Goal: Task Accomplishment & Management: Manage account settings

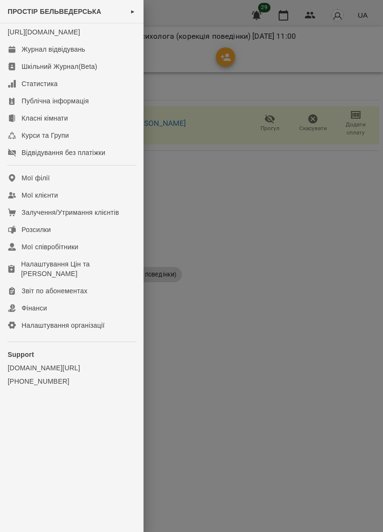
scroll to position [1, 0]
click at [77, 53] on link "Журнал відвідувань" at bounding box center [71, 49] width 143 height 17
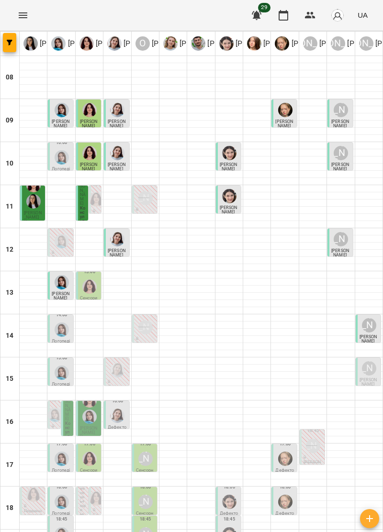
click at [97, 285] on div at bounding box center [89, 287] width 18 height 18
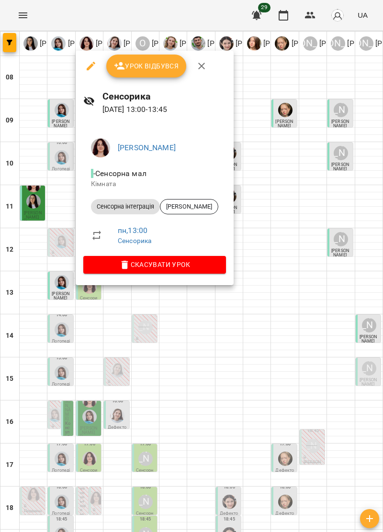
click at [205, 65] on icon "button" at bounding box center [201, 65] width 11 height 11
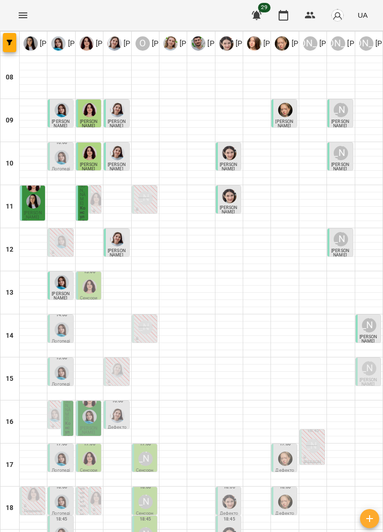
scroll to position [30, 0]
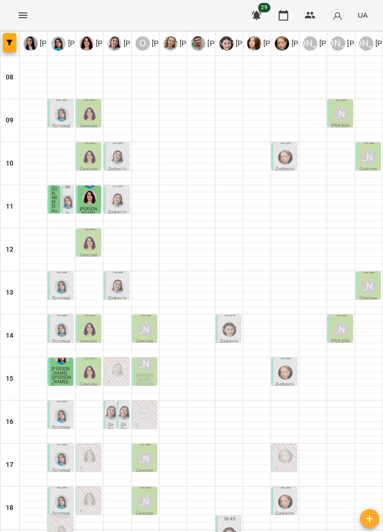
click at [90, 207] on span "[PERSON_NAME]" at bounding box center [89, 211] width 18 height 9
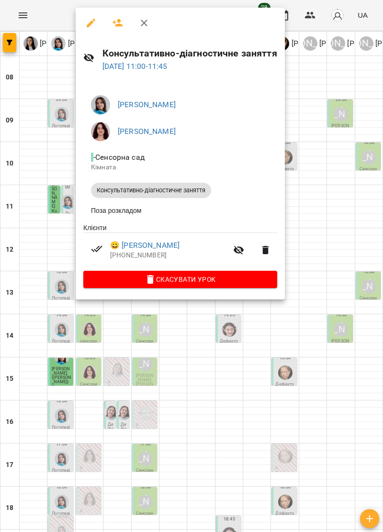
click at [146, 19] on icon "button" at bounding box center [143, 22] width 11 height 11
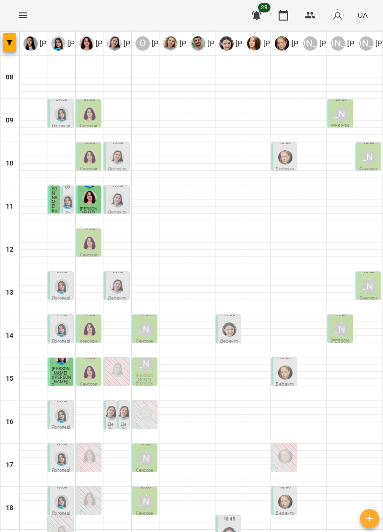
click at [59, 199] on div "11:00 Герасимович Еміліан Консультативно-діагностичне заняття" at bounding box center [54, 200] width 12 height 28
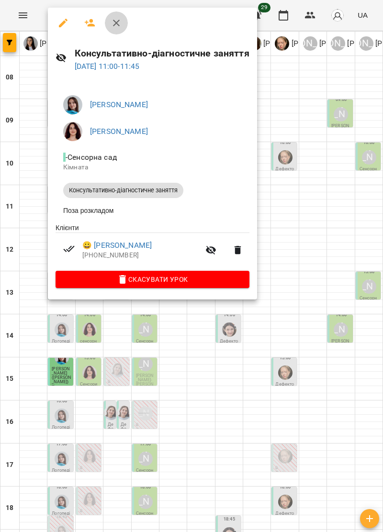
click at [121, 15] on button "button" at bounding box center [116, 22] width 23 height 23
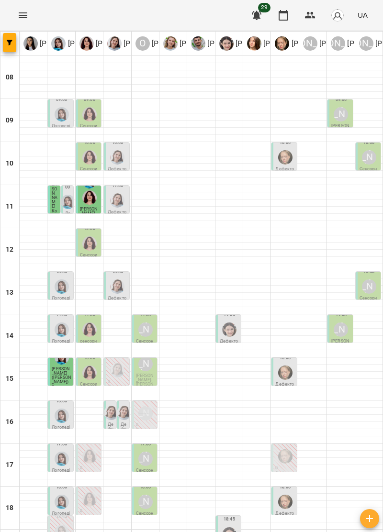
click at [54, 198] on span "[PERSON_NAME]" at bounding box center [55, 193] width 6 height 31
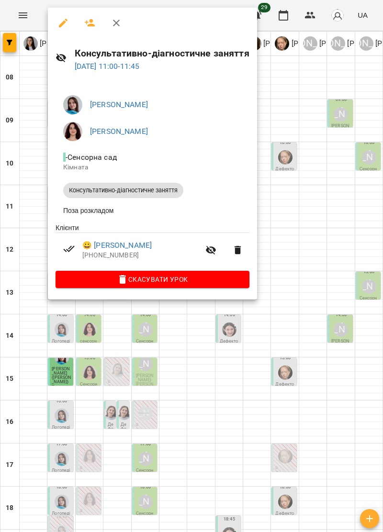
click at [116, 20] on icon "button" at bounding box center [116, 22] width 11 height 11
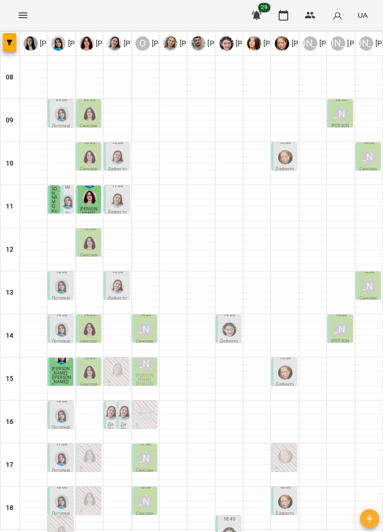
click at [88, 201] on img "Ольга Крикун" at bounding box center [89, 198] width 14 height 14
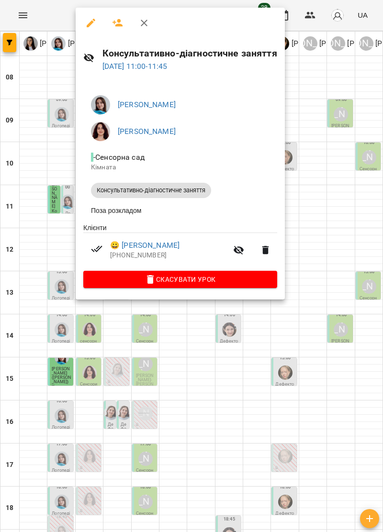
click at [145, 20] on icon "button" at bounding box center [143, 22] width 11 height 11
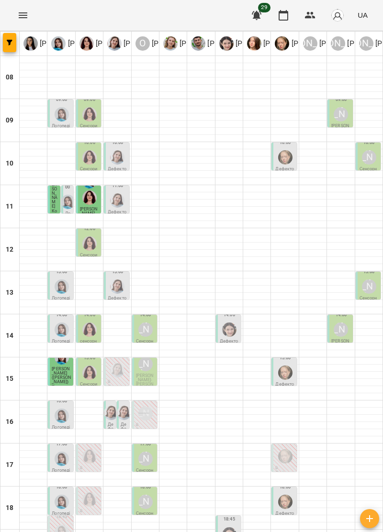
click at [115, 199] on img "Дарія Тріпадуш" at bounding box center [117, 200] width 14 height 14
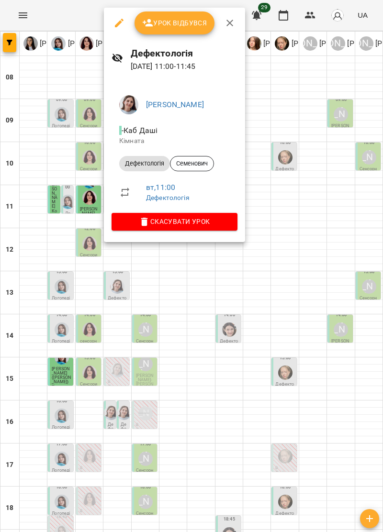
click at [238, 20] on button "button" at bounding box center [229, 22] width 23 height 23
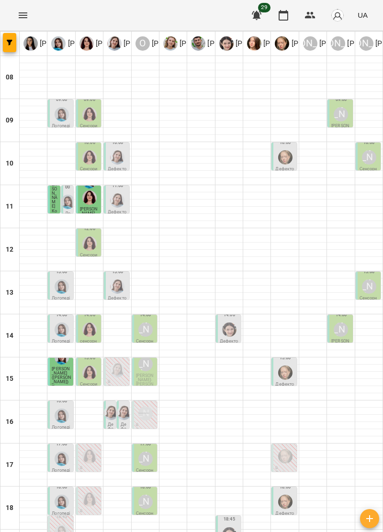
click at [117, 203] on img "Дарія Тріпадуш" at bounding box center [117, 200] width 14 height 14
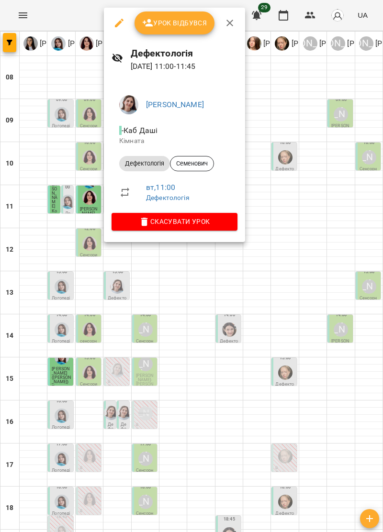
click at [234, 26] on icon "button" at bounding box center [229, 22] width 11 height 11
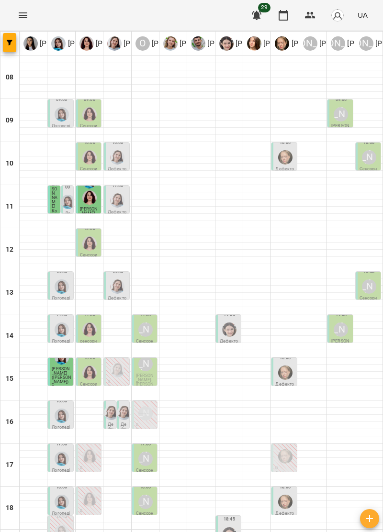
click at [284, 160] on img "Анна Прокопенко" at bounding box center [285, 157] width 14 height 14
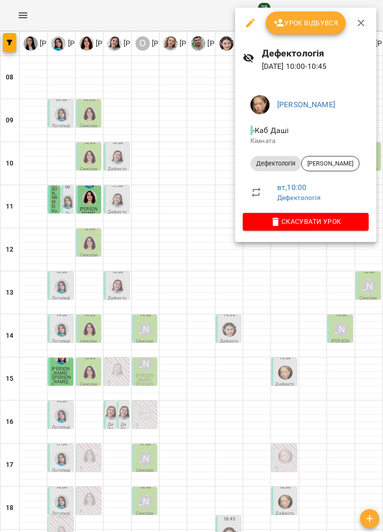
click at [363, 14] on button "button" at bounding box center [361, 22] width 23 height 23
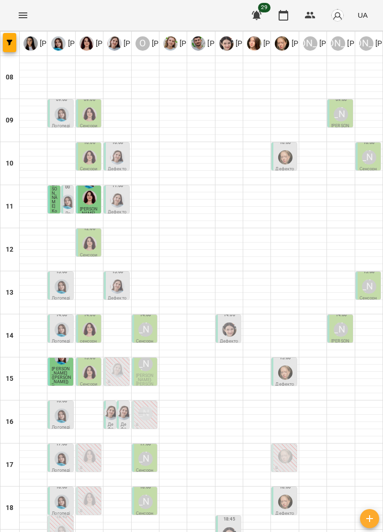
click at [369, 161] on div "[PERSON_NAME]" at bounding box center [369, 157] width 14 height 14
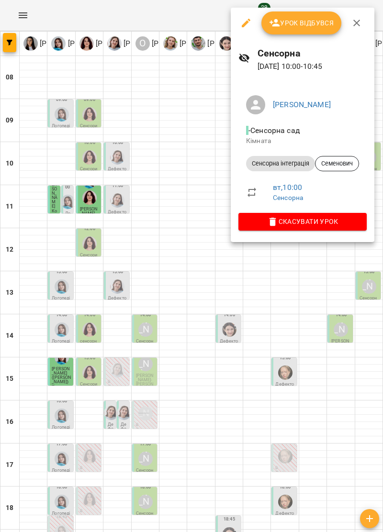
click at [356, 21] on icon "button" at bounding box center [356, 22] width 11 height 11
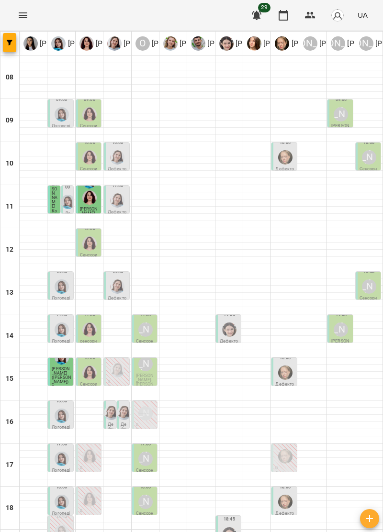
click at [90, 248] on img "Ольга Крикун" at bounding box center [89, 244] width 14 height 14
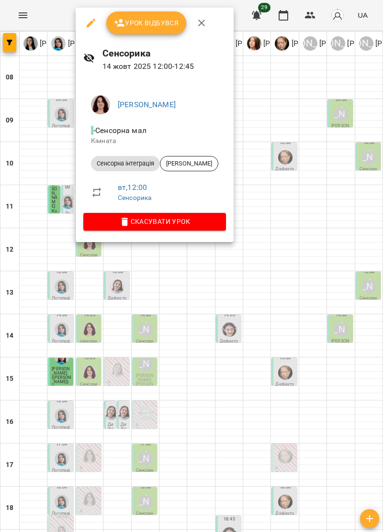
click at [203, 26] on icon "button" at bounding box center [201, 22] width 11 height 11
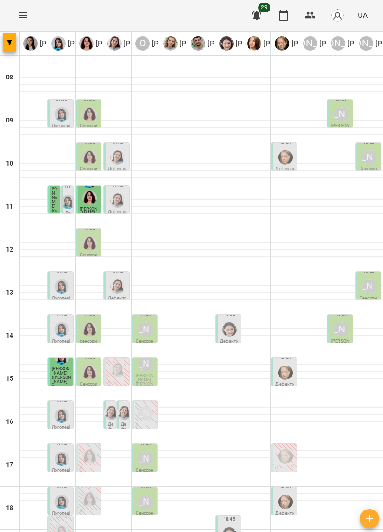
click at [52, 197] on span "[PERSON_NAME]" at bounding box center [55, 193] width 6 height 31
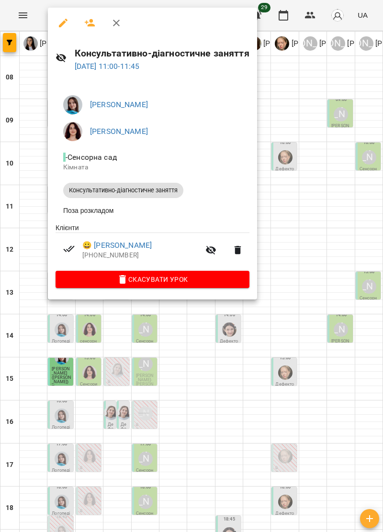
click at [118, 20] on icon "button" at bounding box center [116, 22] width 11 height 11
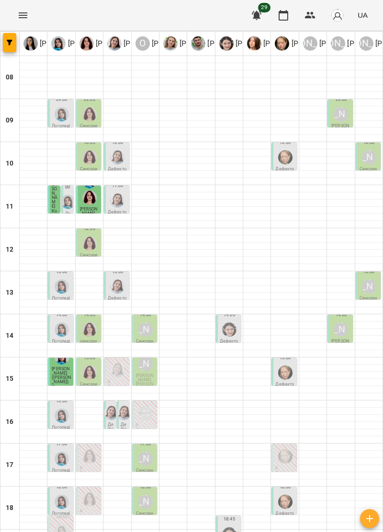
click at [68, 202] on img "Тетяна Хомин" at bounding box center [68, 202] width 14 height 14
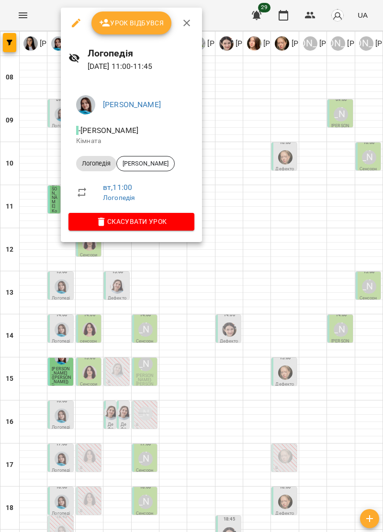
click at [186, 21] on icon "button" at bounding box center [186, 22] width 11 height 11
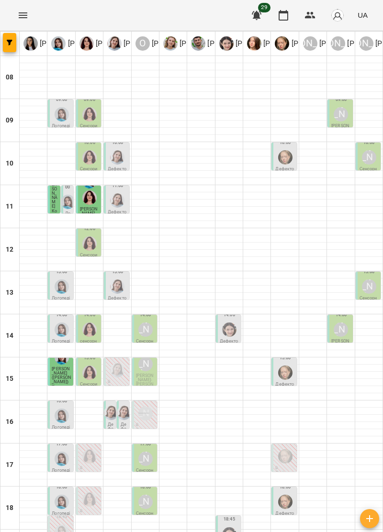
click at [84, 250] on div at bounding box center [89, 244] width 18 height 18
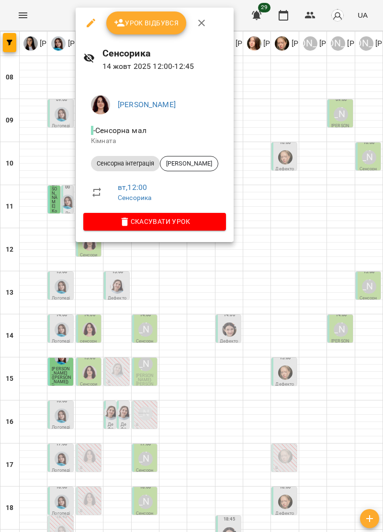
click at [205, 22] on icon "button" at bounding box center [201, 22] width 11 height 11
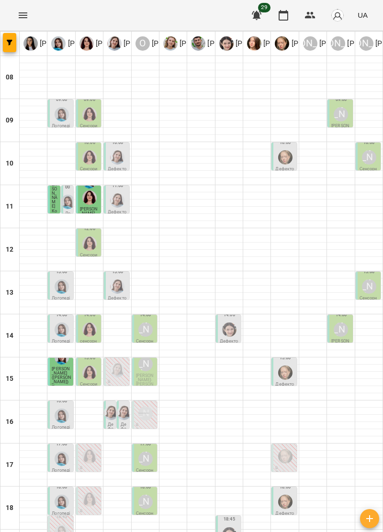
click at [118, 201] on img "Дарія Тріпадуш" at bounding box center [117, 200] width 14 height 14
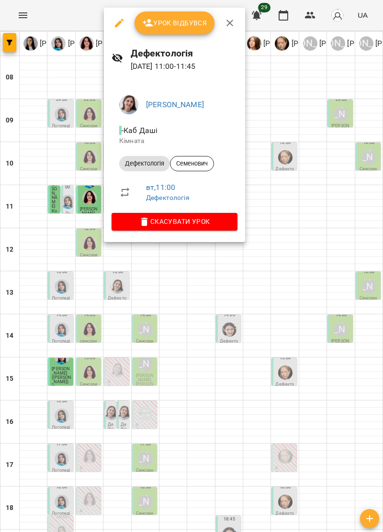
click at [230, 16] on button "button" at bounding box center [229, 22] width 23 height 23
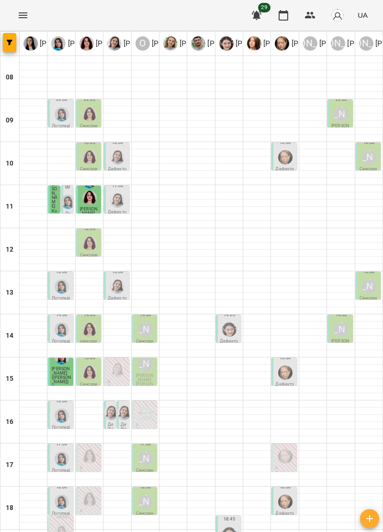
click at [51, 194] on div "11:00 Герасимович Еміліан Консультативно-діагностичне заняття" at bounding box center [54, 200] width 12 height 28
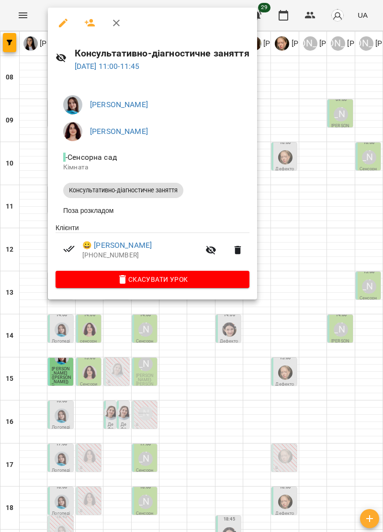
click at [116, 16] on button "button" at bounding box center [116, 22] width 23 height 23
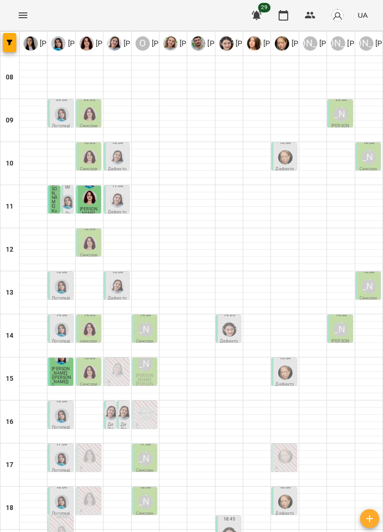
click at [66, 196] on img "Тетяна Хомин" at bounding box center [68, 202] width 14 height 14
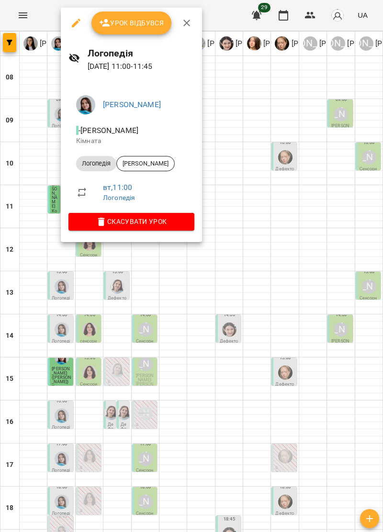
click at [188, 19] on icon "button" at bounding box center [186, 22] width 11 height 11
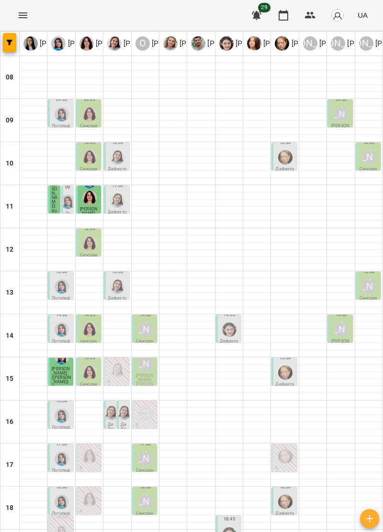
click at [54, 200] on span "[PERSON_NAME]" at bounding box center [55, 193] width 6 height 31
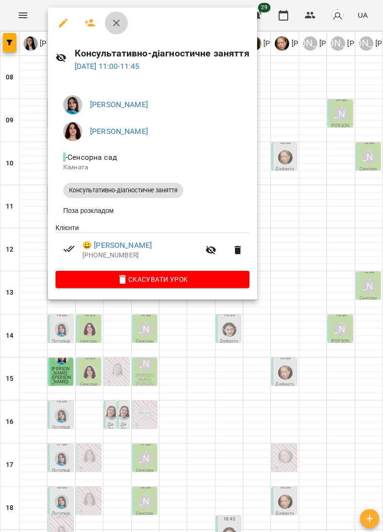
click at [123, 14] on button "button" at bounding box center [116, 22] width 23 height 23
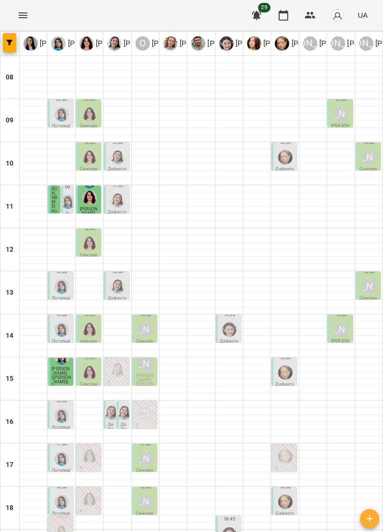
click at [65, 195] on img "Тетяна Хомин" at bounding box center [68, 202] width 14 height 14
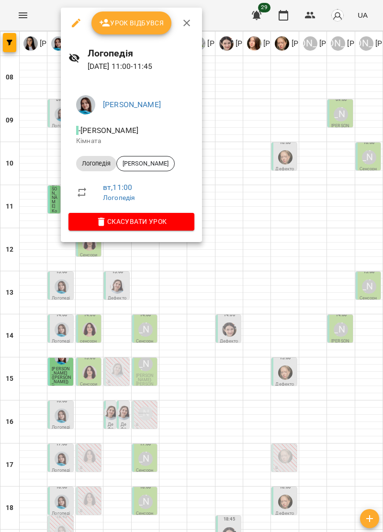
click at [190, 18] on icon "button" at bounding box center [186, 22] width 11 height 11
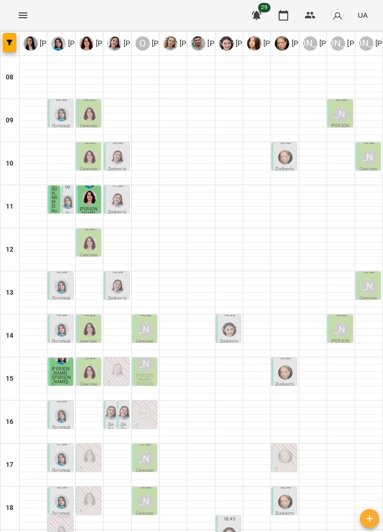
click at [92, 199] on img "Ольга Крикун" at bounding box center [89, 198] width 14 height 14
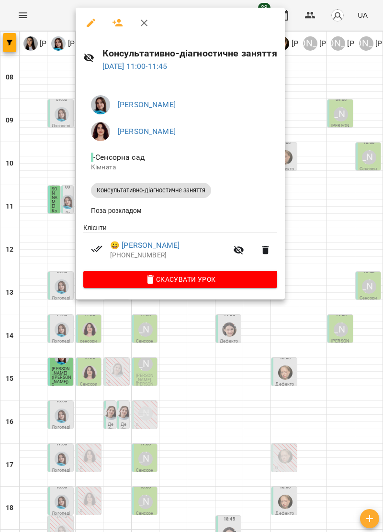
click at [149, 16] on button "button" at bounding box center [144, 22] width 23 height 23
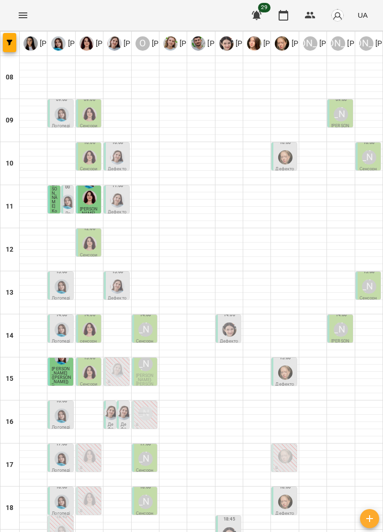
click at [119, 201] on img "Дарія Тріпадуш" at bounding box center [117, 200] width 14 height 14
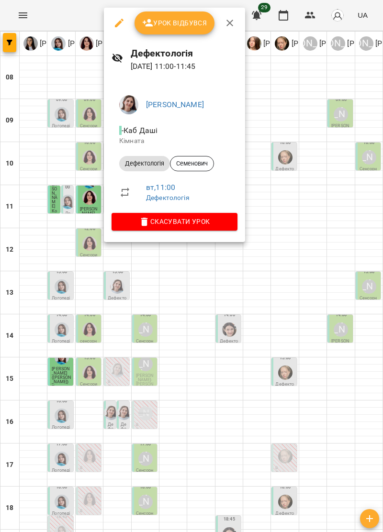
click at [226, 26] on icon "button" at bounding box center [229, 22] width 11 height 11
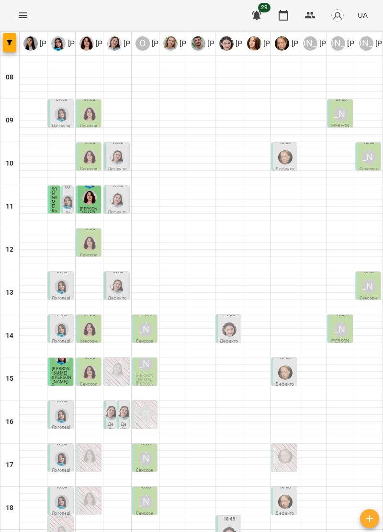
click at [55, 199] on span "[PERSON_NAME]" at bounding box center [55, 193] width 6 height 31
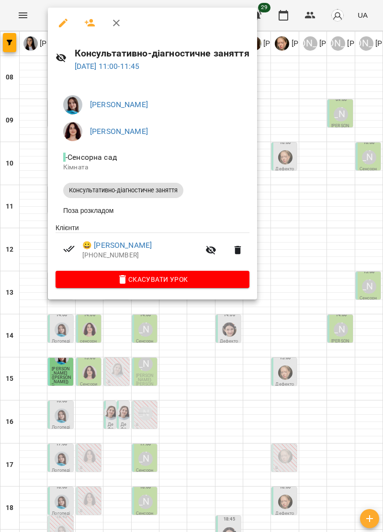
click at [116, 16] on button "button" at bounding box center [116, 22] width 23 height 23
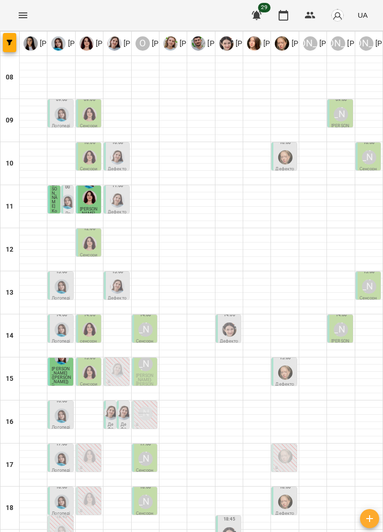
click at [64, 200] on img "Тетяна Хомин" at bounding box center [68, 202] width 14 height 14
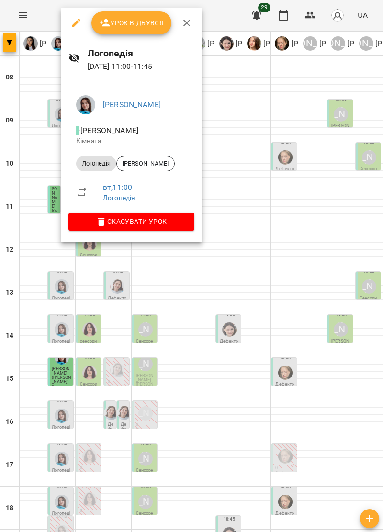
click at [187, 21] on icon "button" at bounding box center [186, 22] width 11 height 11
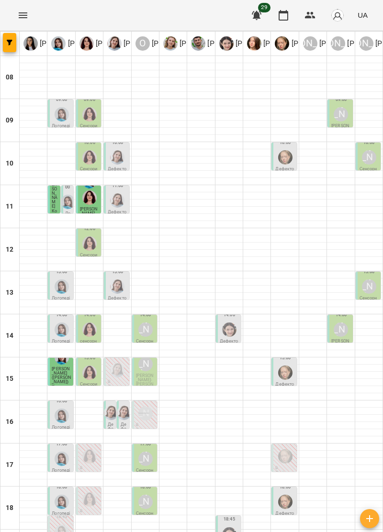
click at [90, 207] on span "[PERSON_NAME]" at bounding box center [89, 211] width 18 height 9
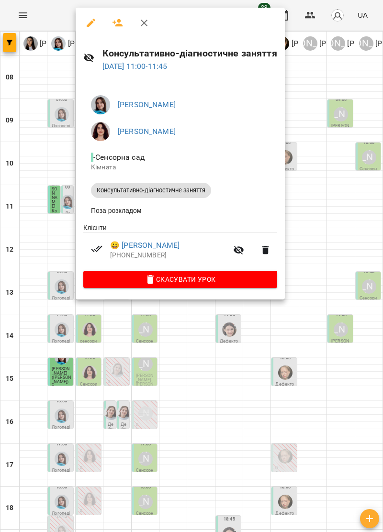
click at [148, 23] on icon "button" at bounding box center [143, 22] width 11 height 11
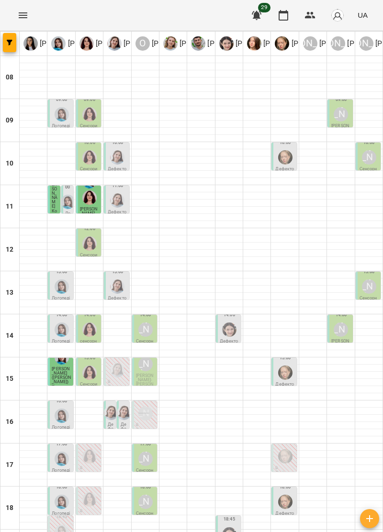
click at [116, 199] on img "Дарія Тріпадуш" at bounding box center [117, 200] width 14 height 14
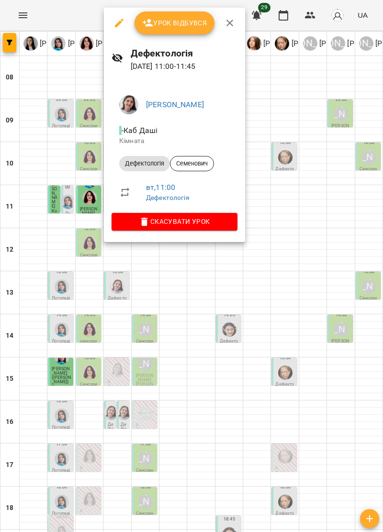
click at [229, 21] on icon "button" at bounding box center [229, 22] width 11 height 11
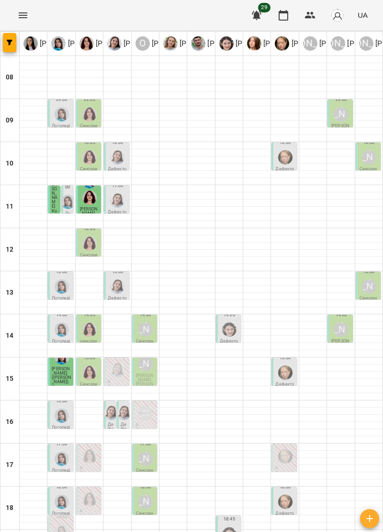
click at [90, 249] on img "Ольга Крикун" at bounding box center [89, 244] width 14 height 14
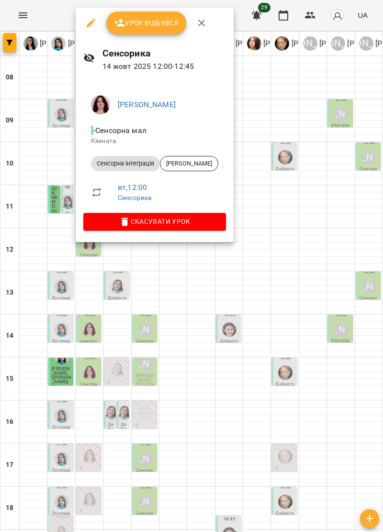
click at [200, 21] on icon "button" at bounding box center [201, 22] width 11 height 11
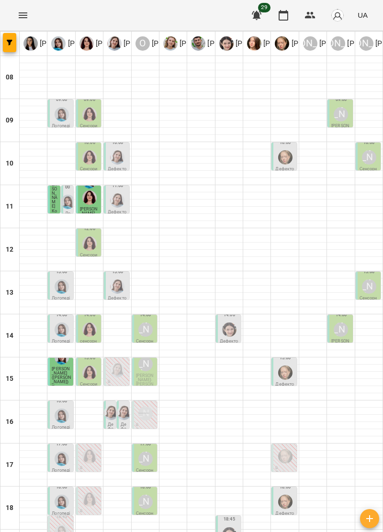
click at [118, 203] on img "Дарія Тріпадуш" at bounding box center [117, 200] width 14 height 14
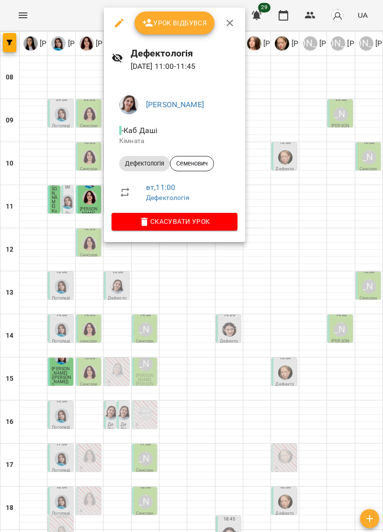
click at [230, 22] on icon "button" at bounding box center [229, 23] width 7 height 7
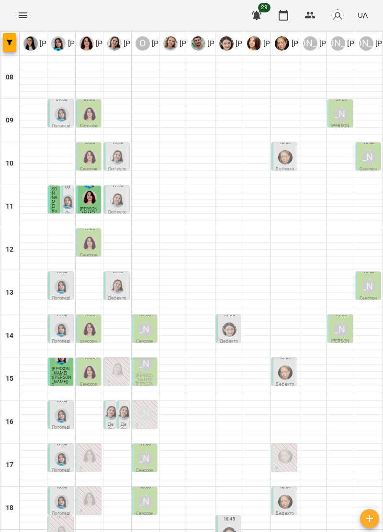
click at [90, 202] on img "Ольга Крикун" at bounding box center [89, 198] width 14 height 14
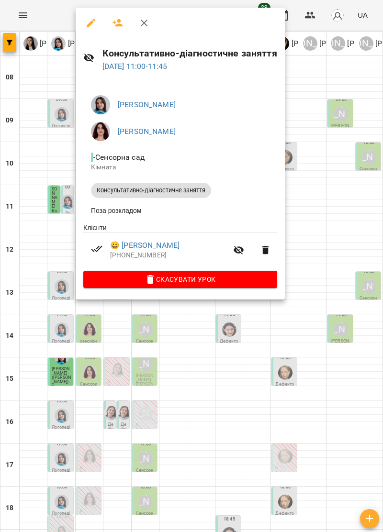
click at [147, 15] on button "button" at bounding box center [144, 22] width 23 height 23
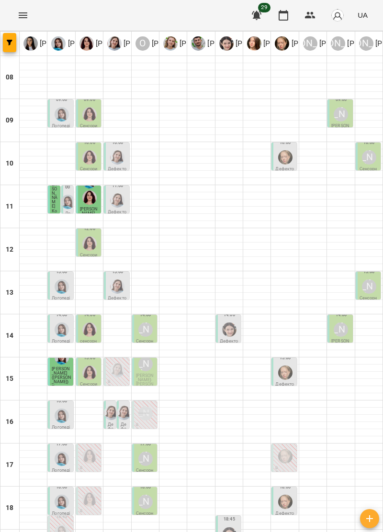
click at [118, 203] on img "Дарія Тріпадуш" at bounding box center [117, 200] width 14 height 14
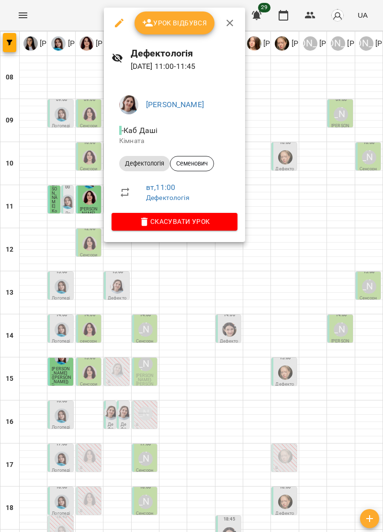
click at [237, 18] on button "button" at bounding box center [229, 22] width 23 height 23
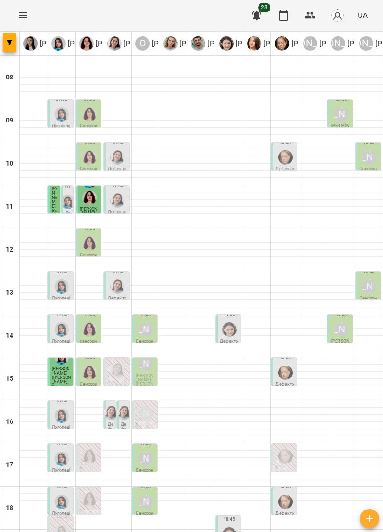
click at [53, 108] on div at bounding box center [62, 114] width 18 height 18
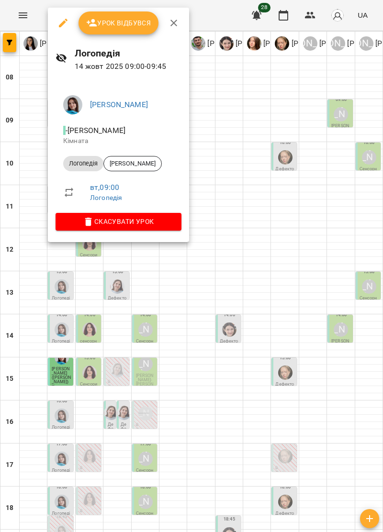
click at [173, 18] on icon "button" at bounding box center [173, 22] width 11 height 11
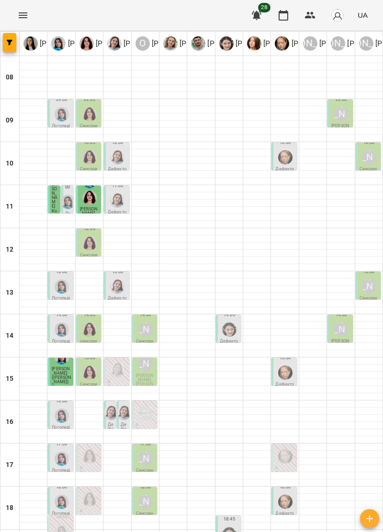
click at [96, 111] on img "Ольга Крикун" at bounding box center [89, 114] width 14 height 14
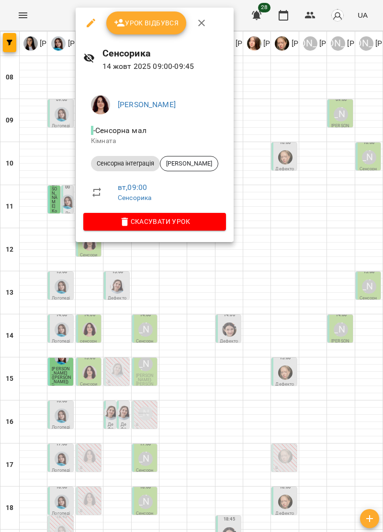
click at [200, 21] on icon "button" at bounding box center [201, 22] width 11 height 11
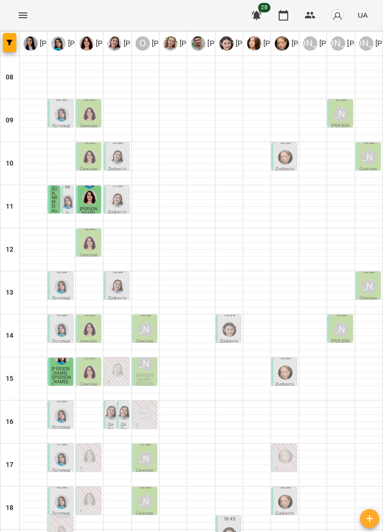
click at [338, 111] on div "[PERSON_NAME]" at bounding box center [341, 114] width 14 height 14
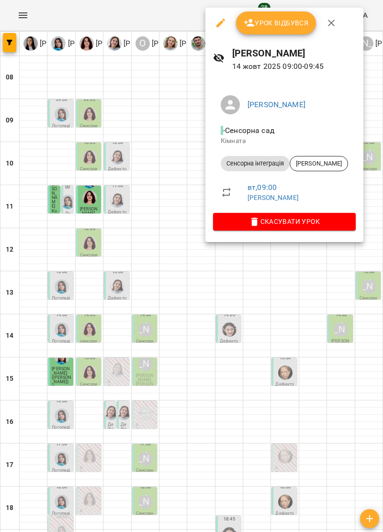
click at [332, 21] on icon "button" at bounding box center [331, 23] width 7 height 7
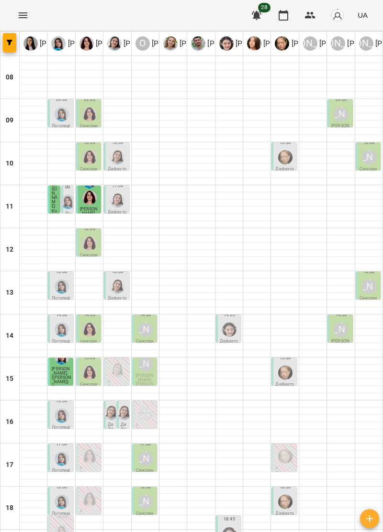
click at [85, 154] on img "Ольга Крикун" at bounding box center [89, 157] width 14 height 14
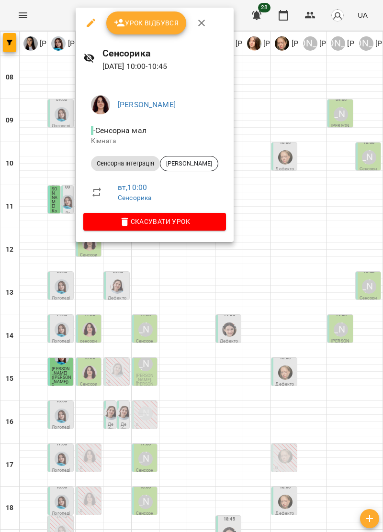
click at [204, 17] on button "button" at bounding box center [201, 22] width 23 height 23
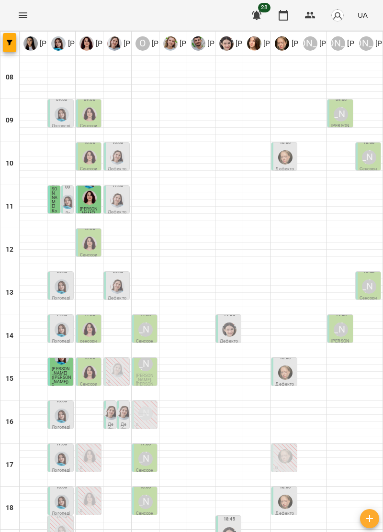
click at [122, 158] on img "Дарія Тріпадуш" at bounding box center [117, 157] width 14 height 14
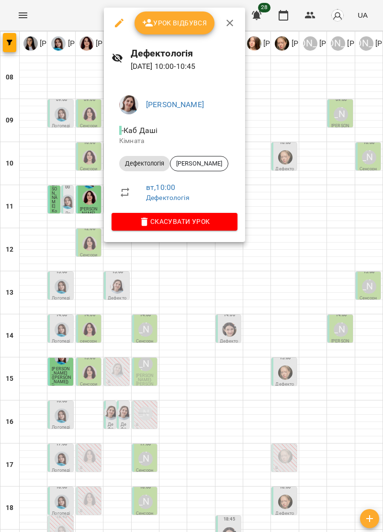
click at [232, 21] on icon "button" at bounding box center [229, 22] width 11 height 11
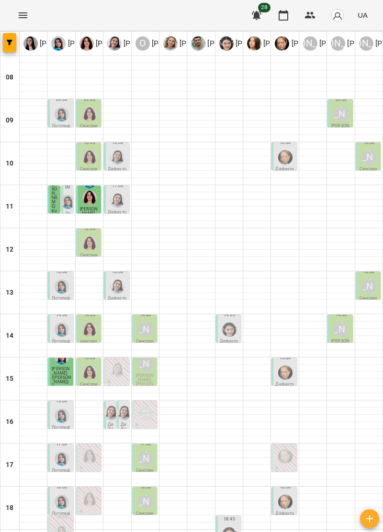
click at [289, 154] on img "Анна Прокопенко" at bounding box center [285, 157] width 14 height 14
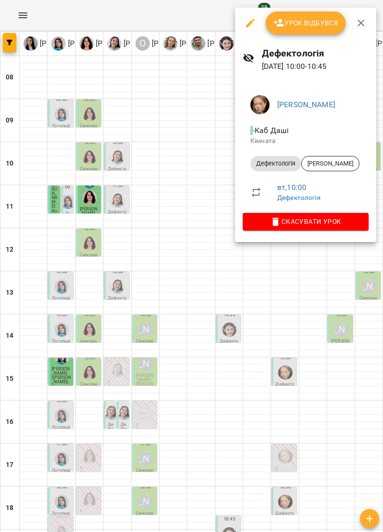
click at [362, 16] on button "button" at bounding box center [361, 22] width 23 height 23
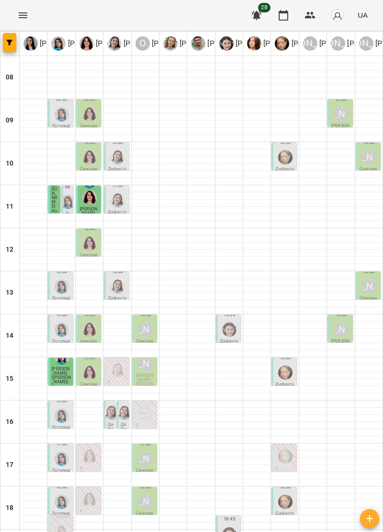
click at [367, 160] on div "[PERSON_NAME]" at bounding box center [369, 157] width 14 height 14
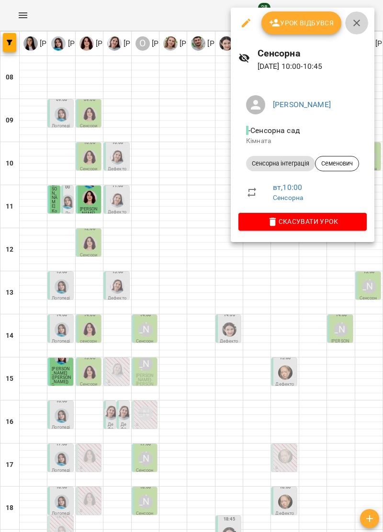
click at [357, 19] on icon "button" at bounding box center [356, 22] width 11 height 11
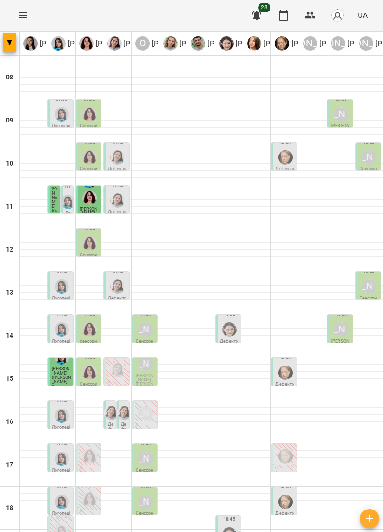
click at [374, 159] on div "[PERSON_NAME]" at bounding box center [369, 157] width 14 height 14
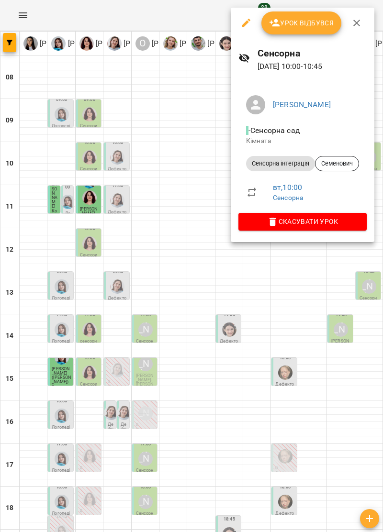
click at [359, 20] on icon "button" at bounding box center [356, 22] width 11 height 11
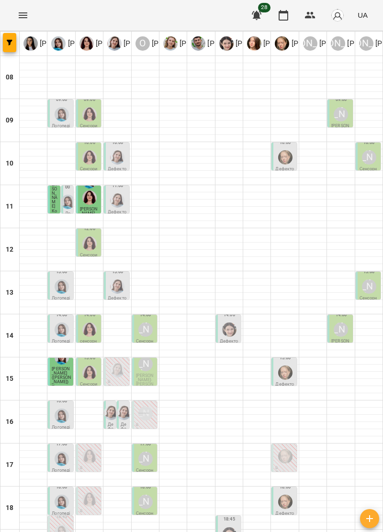
click at [122, 200] on img "Дарія Тріпадуш" at bounding box center [117, 200] width 14 height 14
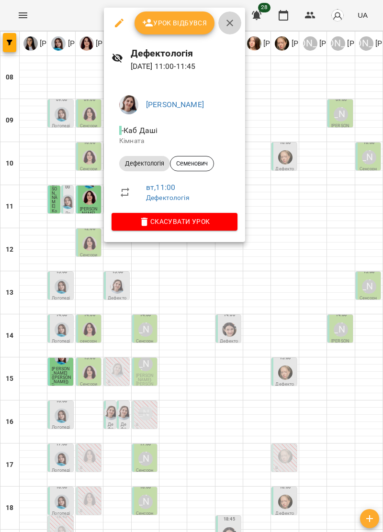
click at [233, 21] on icon "button" at bounding box center [229, 22] width 11 height 11
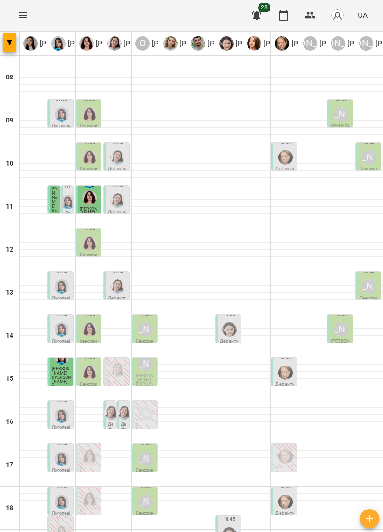
click at [369, 158] on div "[PERSON_NAME]" at bounding box center [369, 157] width 14 height 14
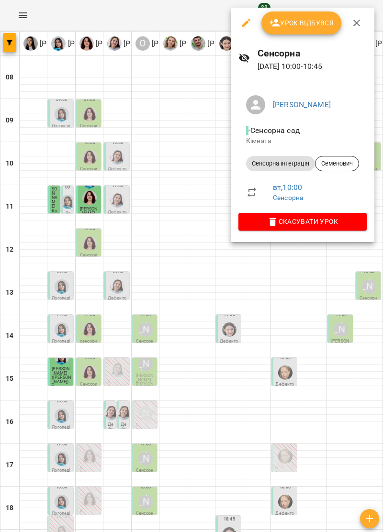
click at [351, 22] on icon "button" at bounding box center [356, 22] width 11 height 11
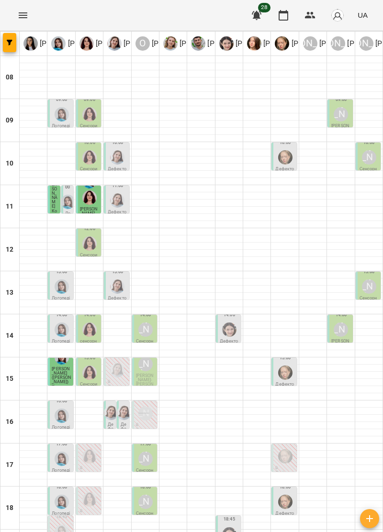
click at [120, 163] on img "Дарія Тріпадуш" at bounding box center [117, 157] width 14 height 14
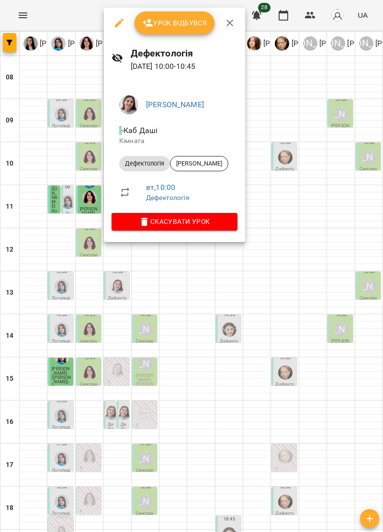
click at [231, 23] on icon "button" at bounding box center [229, 22] width 11 height 11
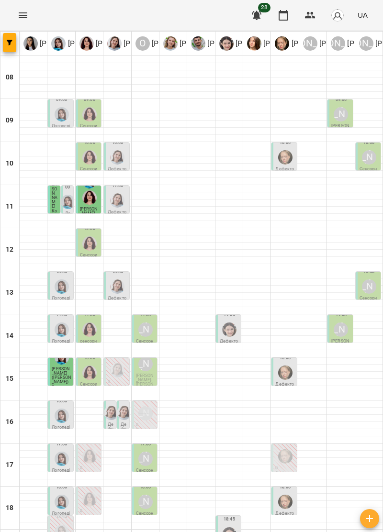
click at [118, 205] on img "Дарія Тріпадуш" at bounding box center [117, 200] width 14 height 14
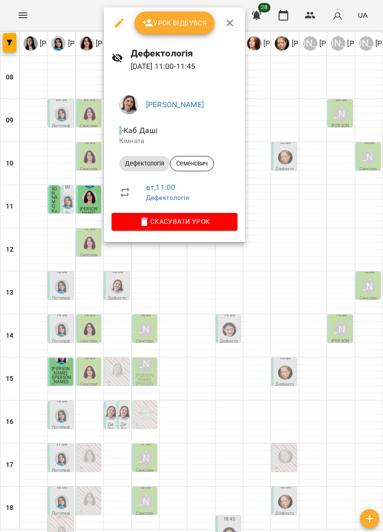
click at [230, 24] on icon "button" at bounding box center [229, 23] width 7 height 7
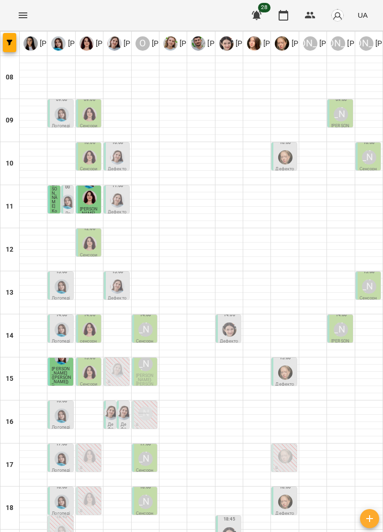
click at [120, 154] on img "Дарія Тріпадуш" at bounding box center [117, 157] width 14 height 14
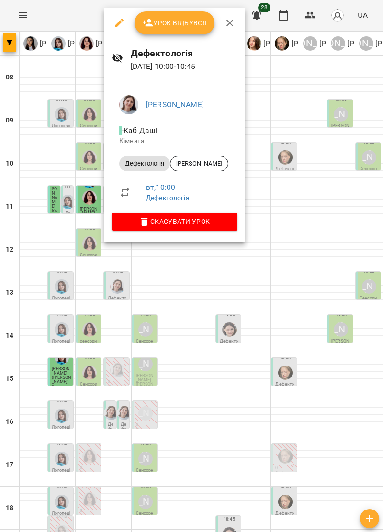
click at [233, 23] on icon "button" at bounding box center [229, 22] width 11 height 11
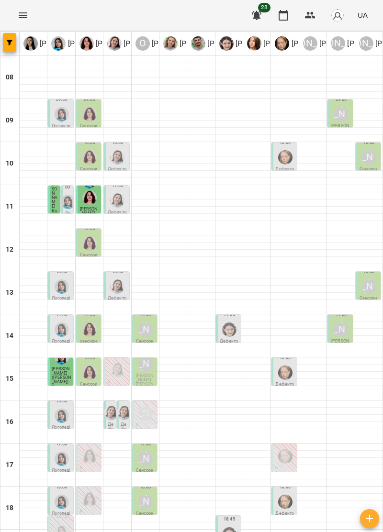
click at [350, 115] on div "[PERSON_NAME]" at bounding box center [341, 114] width 18 height 18
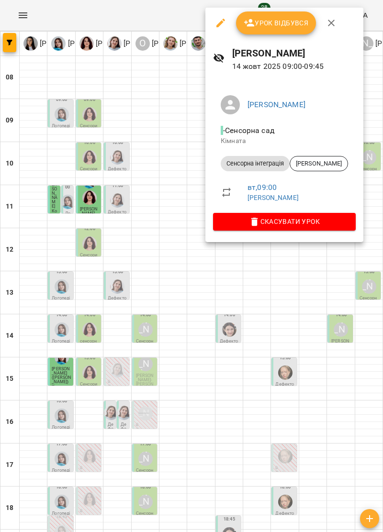
click at [332, 19] on icon "button" at bounding box center [331, 22] width 11 height 11
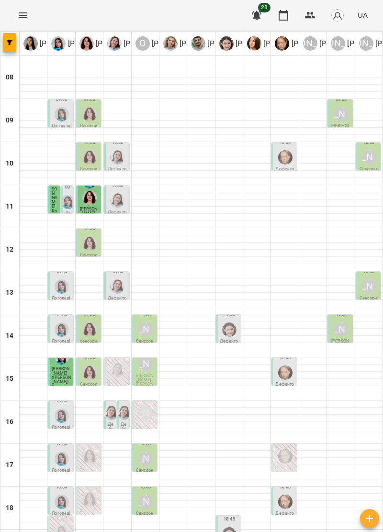
click at [81, 159] on div at bounding box center [89, 157] width 18 height 18
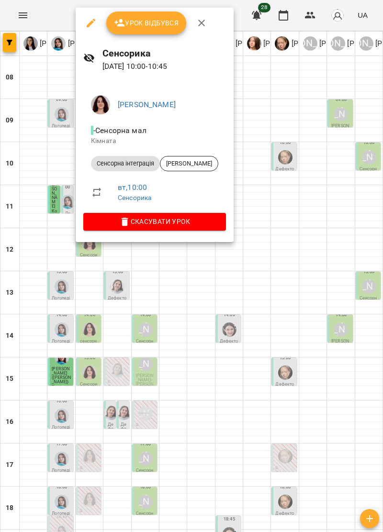
click at [206, 16] on button "button" at bounding box center [201, 22] width 23 height 23
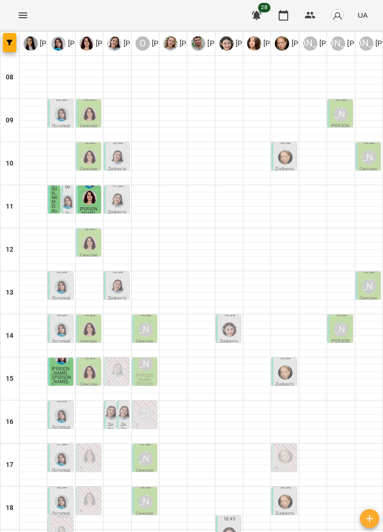
click at [120, 158] on img "Дарія Тріпадуш" at bounding box center [117, 157] width 14 height 14
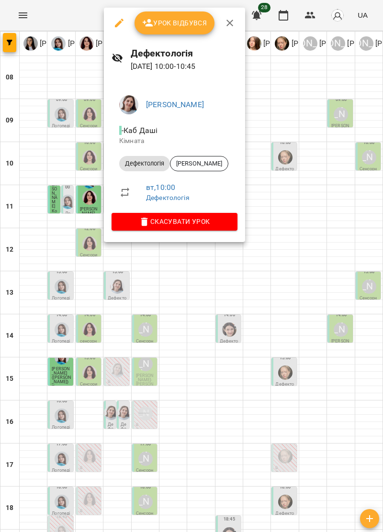
click at [233, 18] on icon "button" at bounding box center [229, 22] width 11 height 11
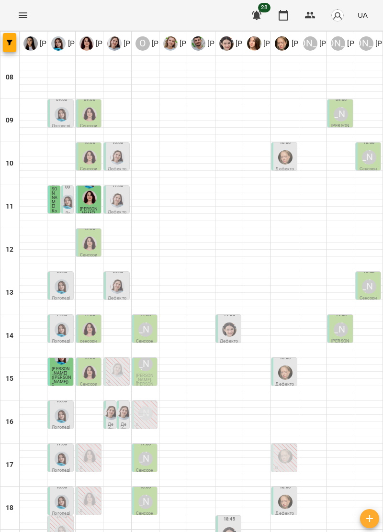
click at [89, 155] on img "Ольга Крикун" at bounding box center [89, 157] width 14 height 14
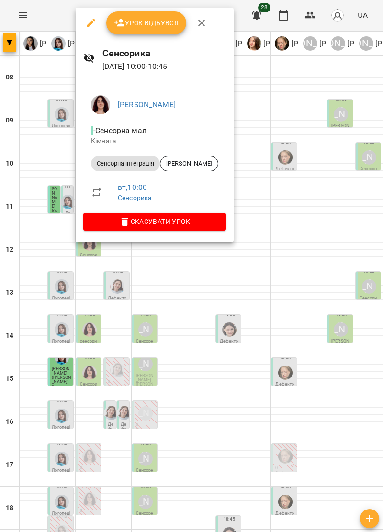
click at [205, 20] on icon "button" at bounding box center [201, 22] width 11 height 11
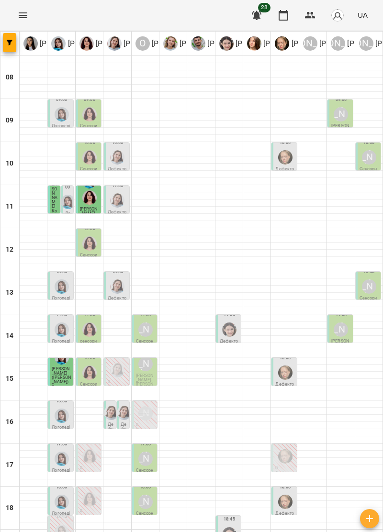
click at [121, 160] on img "Дарія Тріпадуш" at bounding box center [117, 157] width 14 height 14
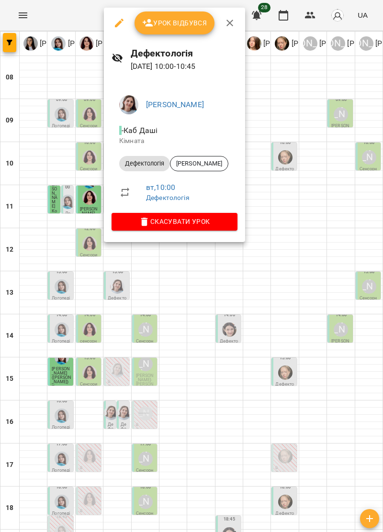
click at [232, 19] on icon "button" at bounding box center [229, 22] width 11 height 11
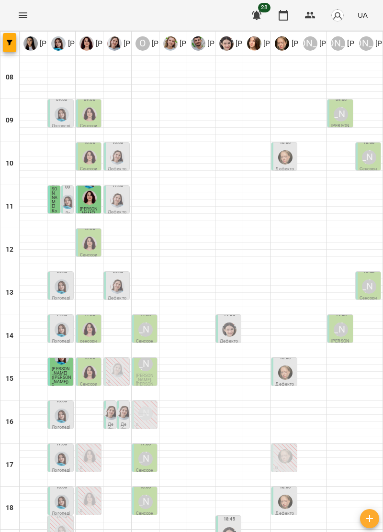
click at [287, 150] on img "Анна Прокопенко" at bounding box center [285, 157] width 14 height 14
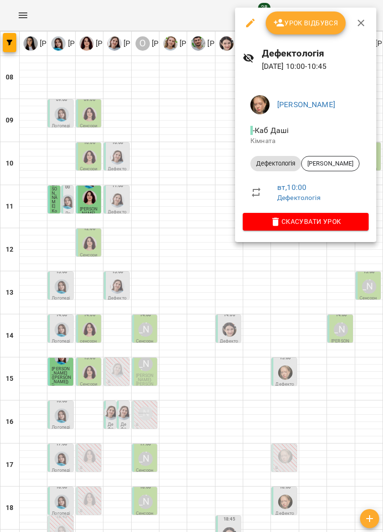
click at [364, 22] on icon "button" at bounding box center [360, 22] width 11 height 11
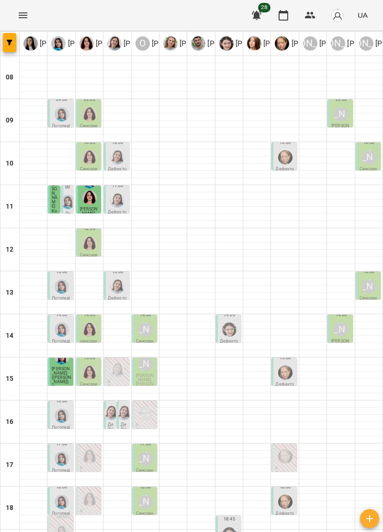
click at [280, 160] on img "Анна Прокопенко" at bounding box center [285, 157] width 14 height 14
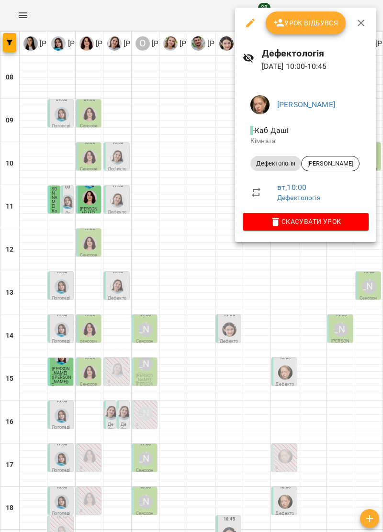
click at [364, 22] on icon "button" at bounding box center [360, 22] width 11 height 11
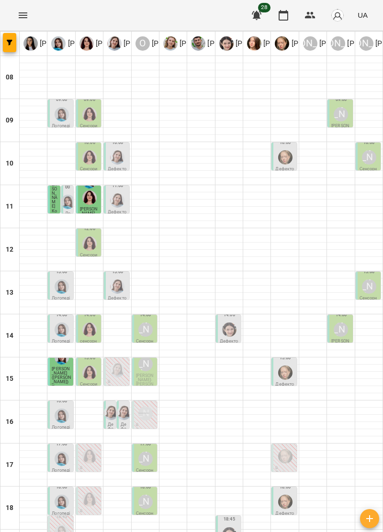
click at [371, 162] on div "[PERSON_NAME]" at bounding box center [369, 157] width 14 height 14
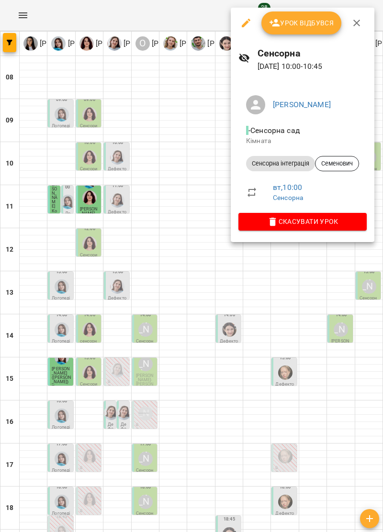
click at [355, 22] on icon "button" at bounding box center [356, 22] width 11 height 11
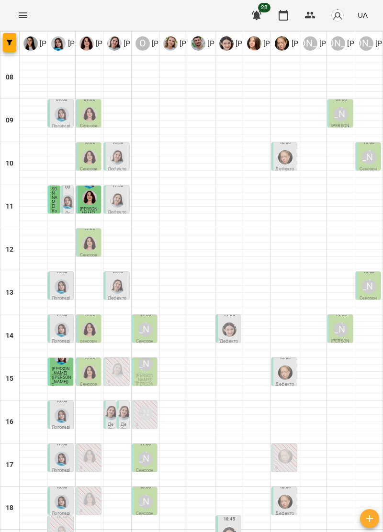
click at [117, 203] on img "Дарія Тріпадуш" at bounding box center [117, 200] width 14 height 14
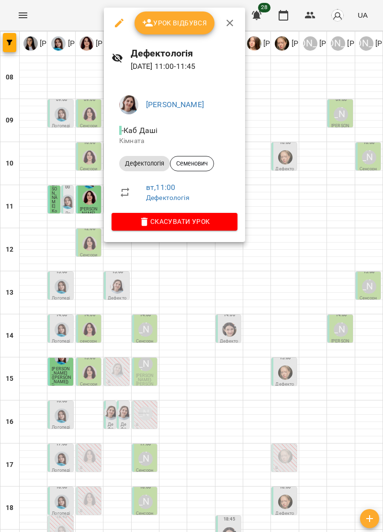
click at [231, 18] on icon "button" at bounding box center [229, 22] width 11 height 11
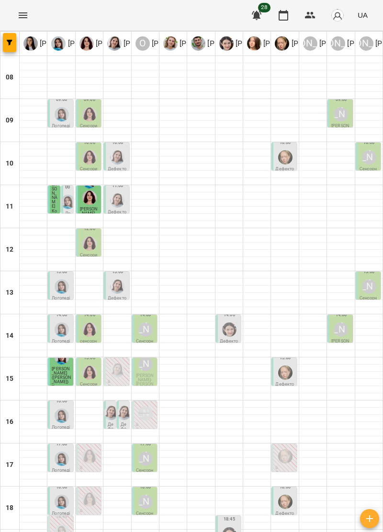
click at [95, 242] on img "Ольга Крикун" at bounding box center [89, 244] width 14 height 14
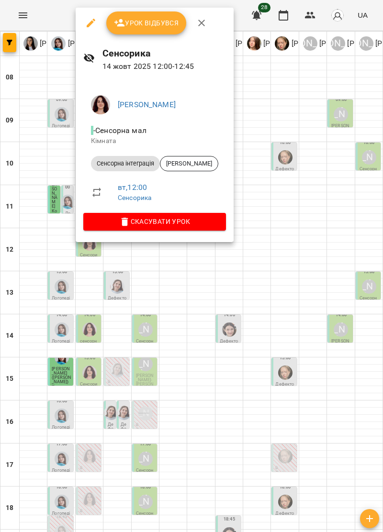
click at [205, 18] on icon "button" at bounding box center [201, 22] width 11 height 11
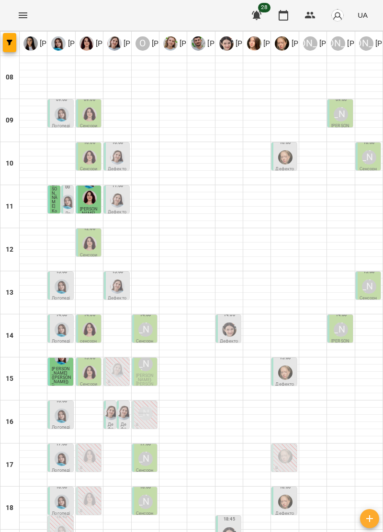
scroll to position [42, 0]
click at [64, 280] on img "Тетяна Хомин" at bounding box center [62, 287] width 14 height 14
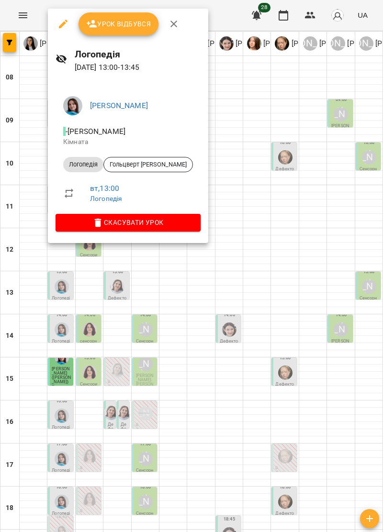
click at [178, 17] on button "button" at bounding box center [173, 23] width 23 height 23
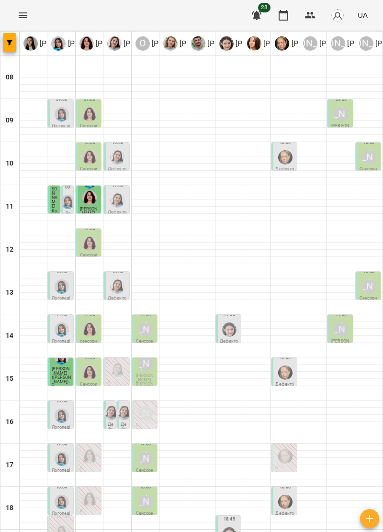
click at [367, 280] on div "[PERSON_NAME]" at bounding box center [369, 287] width 14 height 14
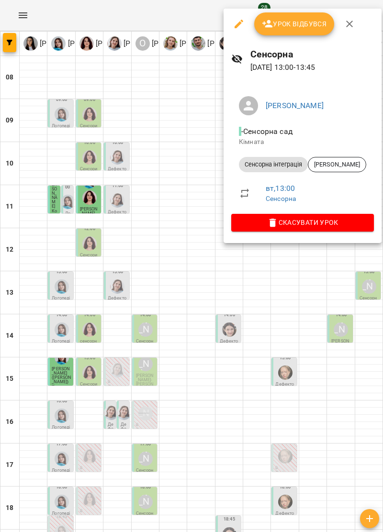
click at [353, 21] on icon "button" at bounding box center [349, 23] width 11 height 11
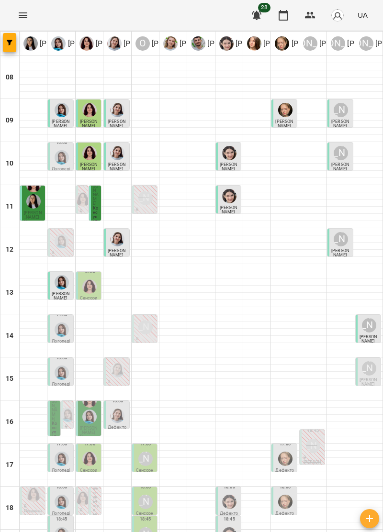
click at [368, 330] on div "[PERSON_NAME]" at bounding box center [369, 325] width 14 height 14
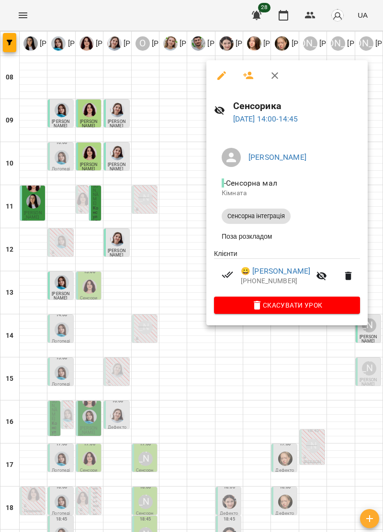
click at [273, 74] on icon "button" at bounding box center [274, 75] width 7 height 7
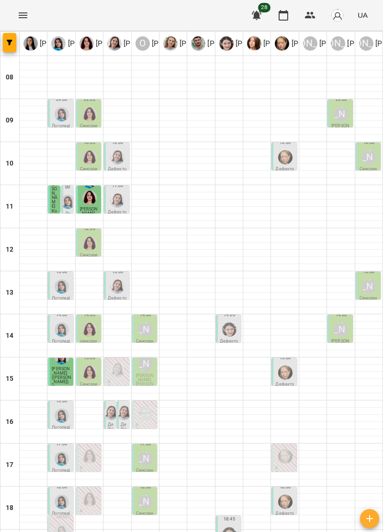
click at [65, 289] on img "Тетяна Хомин" at bounding box center [62, 287] width 14 height 14
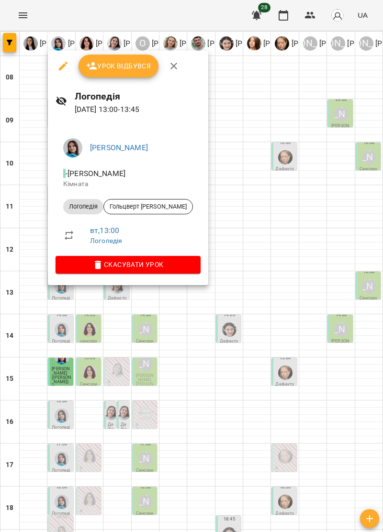
click at [175, 64] on icon "button" at bounding box center [173, 66] width 7 height 7
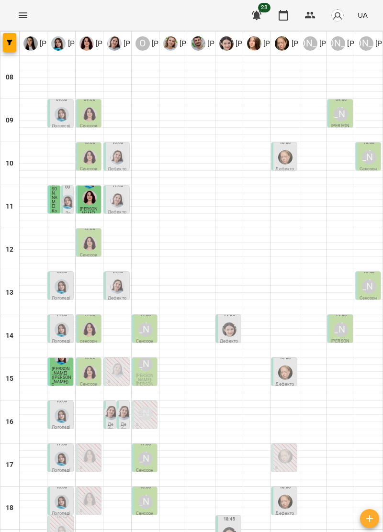
click at [119, 294] on div at bounding box center [117, 287] width 18 height 18
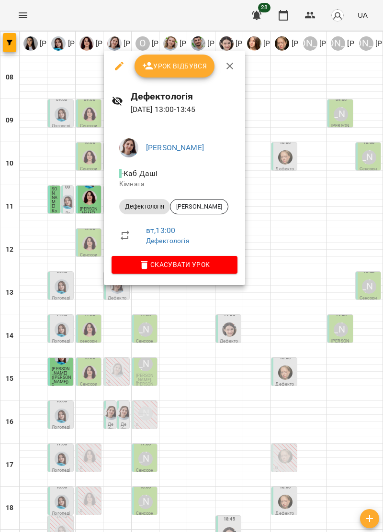
click at [216, 266] on span "Скасувати Урок" at bounding box center [174, 264] width 111 height 11
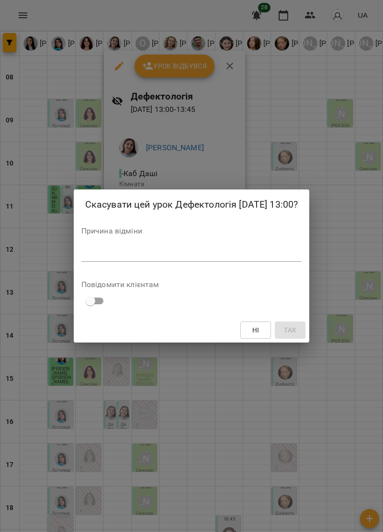
click at [125, 254] on textarea at bounding box center [191, 253] width 221 height 9
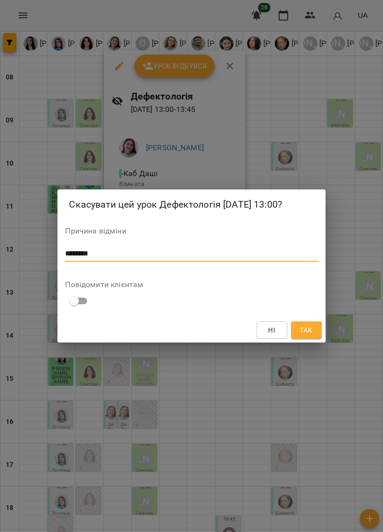
type textarea "********"
click at [314, 330] on span "Так" at bounding box center [306, 330] width 15 height 11
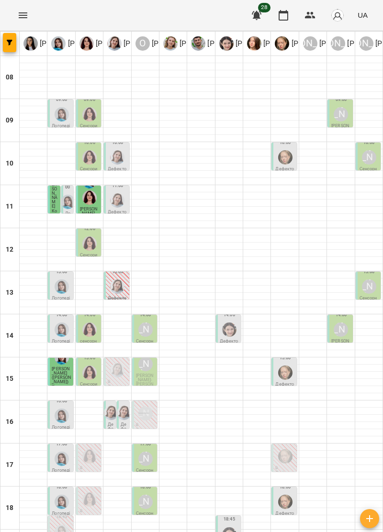
click at [118, 290] on img "Дарія Тріпадуш" at bounding box center [117, 287] width 14 height 14
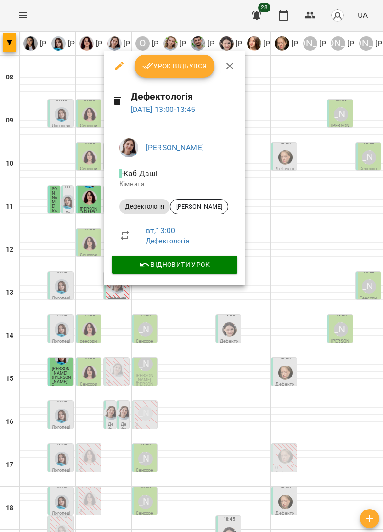
click at [231, 65] on icon "button" at bounding box center [229, 65] width 11 height 11
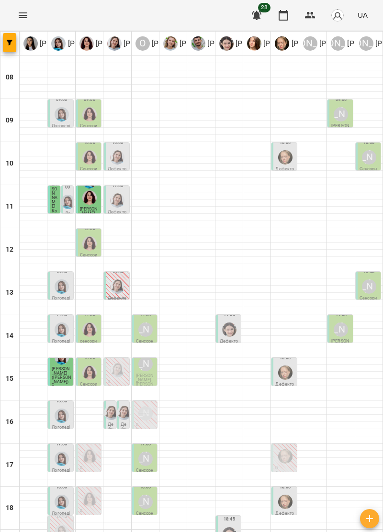
click at [61, 334] on img "Тетяна Хомин" at bounding box center [62, 330] width 14 height 14
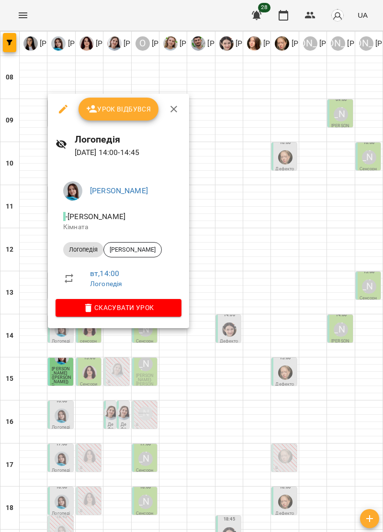
click at [173, 105] on icon "button" at bounding box center [173, 108] width 11 height 11
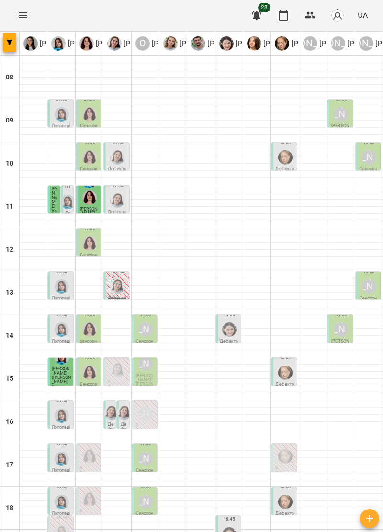
click at [93, 339] on div at bounding box center [89, 330] width 18 height 18
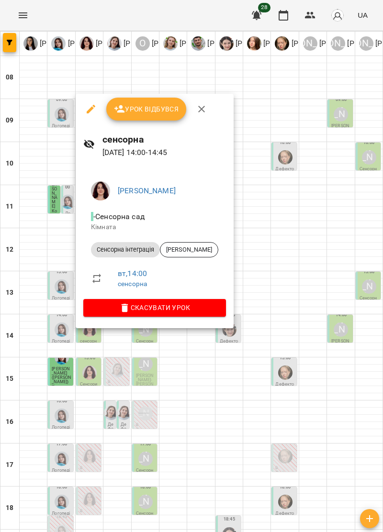
click at [197, 110] on icon "button" at bounding box center [201, 108] width 11 height 11
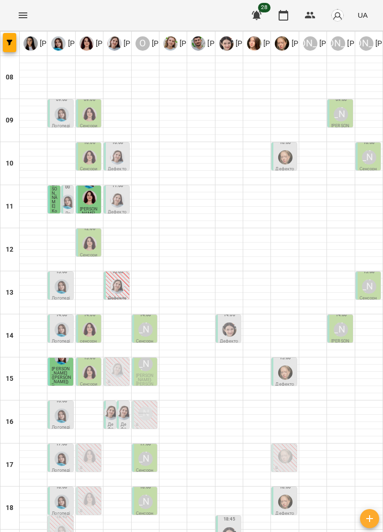
click at [147, 333] on div "[PERSON_NAME]" at bounding box center [145, 330] width 14 height 14
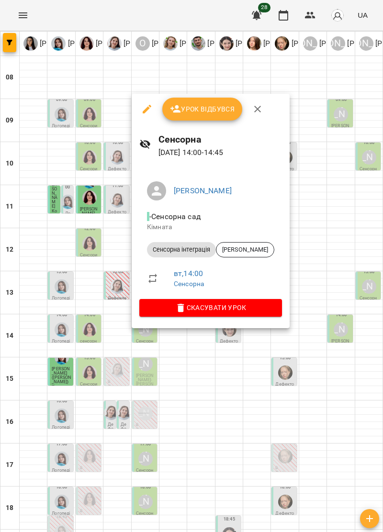
click at [264, 308] on span "Скасувати Урок" at bounding box center [210, 307] width 127 height 11
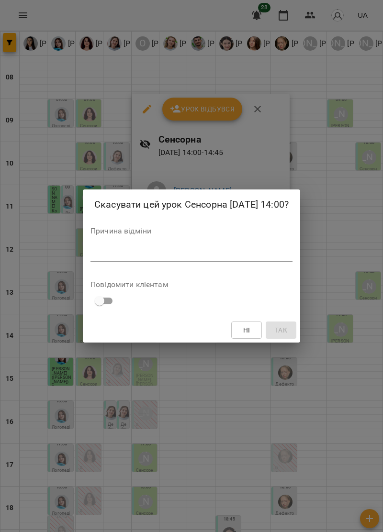
click at [114, 252] on textarea at bounding box center [191, 253] width 202 height 9
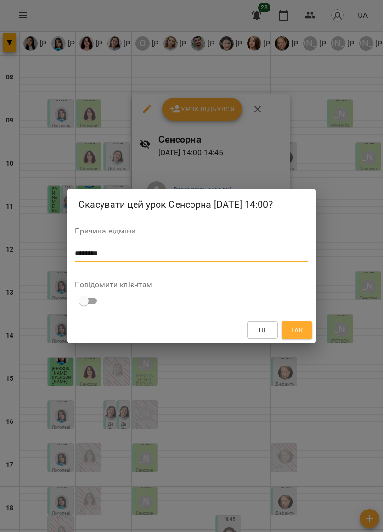
type textarea "********"
click at [304, 329] on span "Так" at bounding box center [296, 330] width 15 height 11
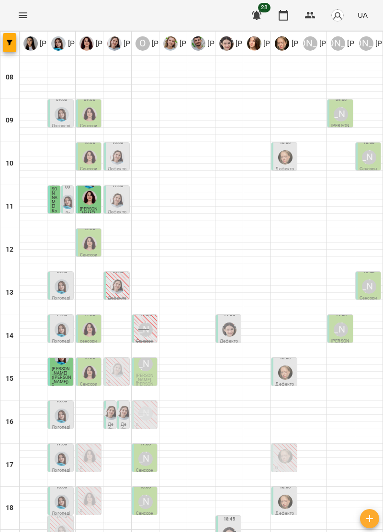
scroll to position [48, 0]
click at [65, 280] on img "Тетяна Хомин" at bounding box center [62, 287] width 14 height 14
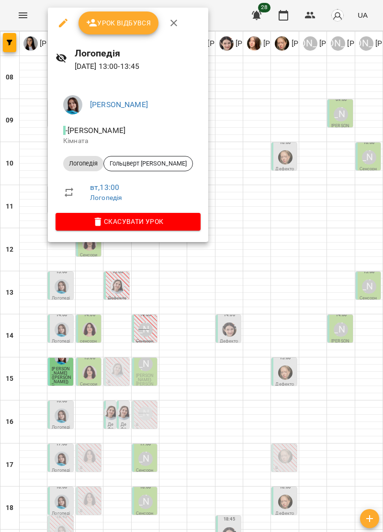
click at [173, 17] on icon "button" at bounding box center [173, 22] width 11 height 11
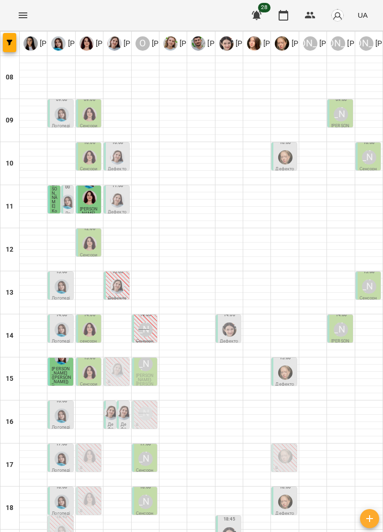
click at [369, 280] on div "[PERSON_NAME]" at bounding box center [369, 287] width 14 height 14
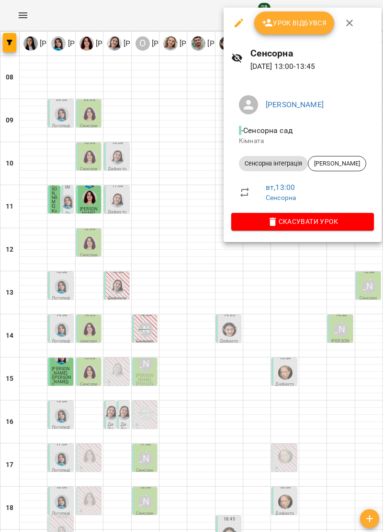
click at [351, 19] on icon "button" at bounding box center [349, 22] width 11 height 11
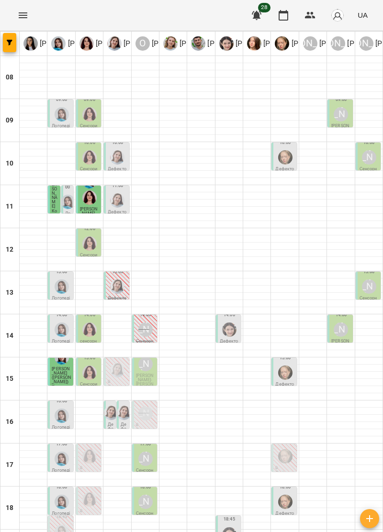
click at [66, 321] on div at bounding box center [62, 330] width 18 height 18
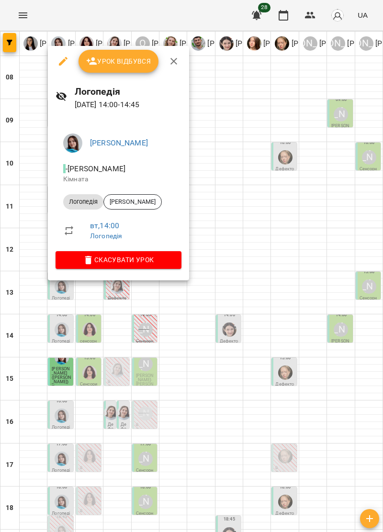
click at [178, 59] on icon "button" at bounding box center [173, 61] width 11 height 11
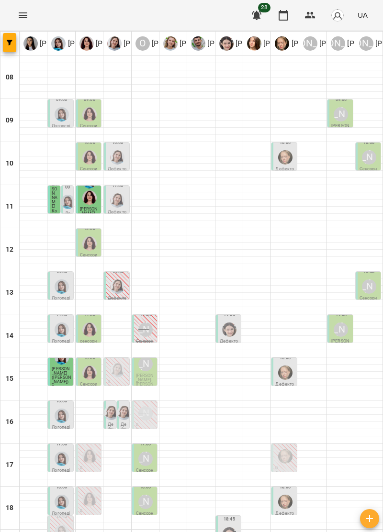
click at [90, 323] on img "Ольга Крикун" at bounding box center [89, 330] width 14 height 14
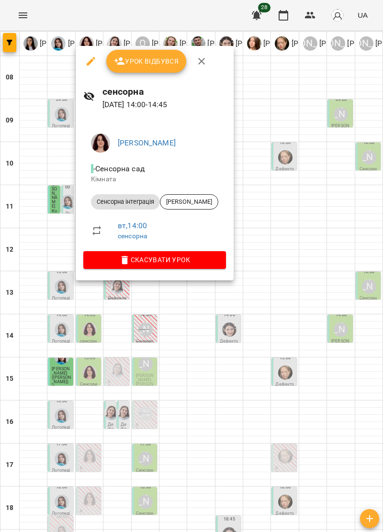
click at [206, 63] on icon "button" at bounding box center [201, 61] width 11 height 11
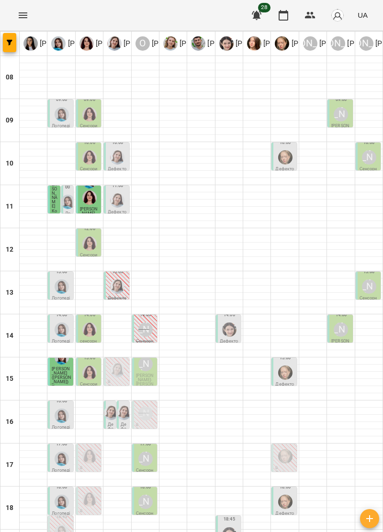
click at [58, 323] on img "Тетяна Хомин" at bounding box center [62, 330] width 14 height 14
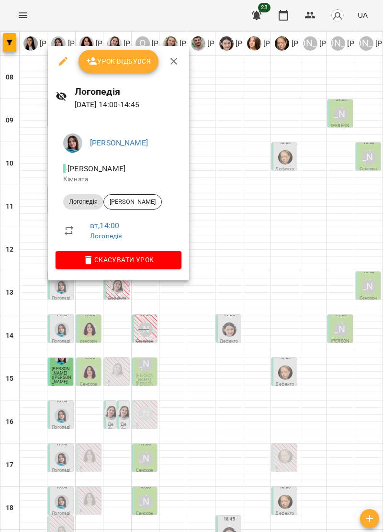
click at [171, 59] on icon "button" at bounding box center [173, 61] width 7 height 7
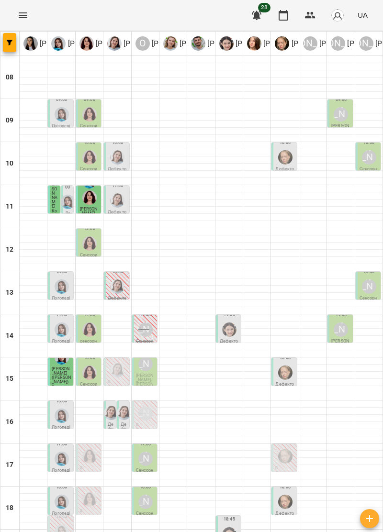
click at [228, 323] on img "Софія Цюпер" at bounding box center [229, 330] width 14 height 14
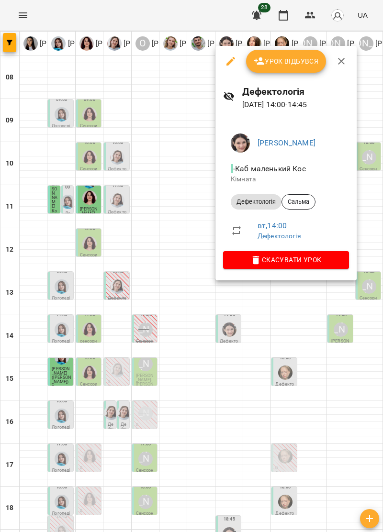
click at [345, 56] on icon "button" at bounding box center [341, 61] width 11 height 11
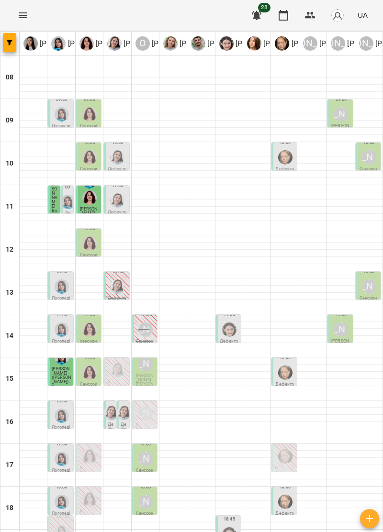
click at [350, 321] on div "[PERSON_NAME]" at bounding box center [341, 330] width 18 height 18
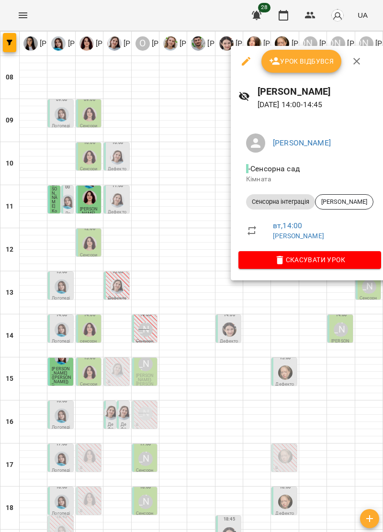
click at [354, 63] on icon "button" at bounding box center [356, 61] width 7 height 7
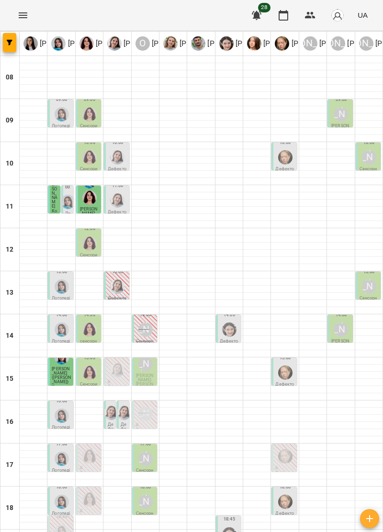
click at [91, 323] on img "Ольга Крикун" at bounding box center [89, 330] width 14 height 14
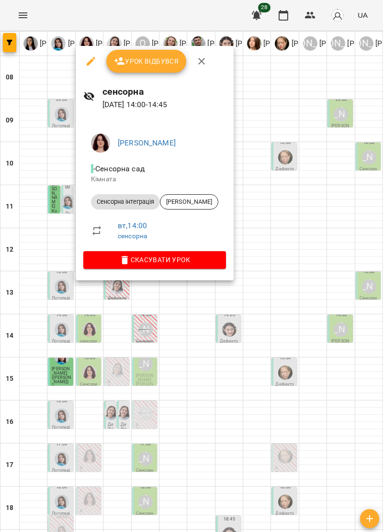
click at [206, 60] on icon "button" at bounding box center [201, 61] width 11 height 11
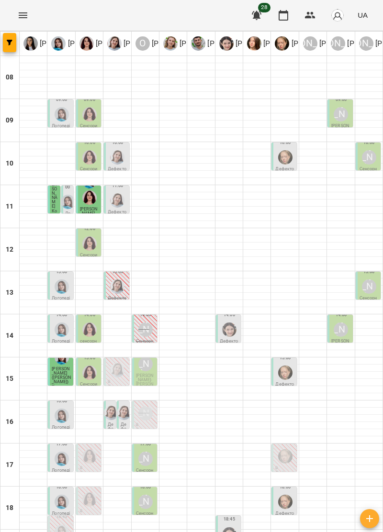
click at [96, 323] on img "Ольга Крикун" at bounding box center [89, 330] width 14 height 14
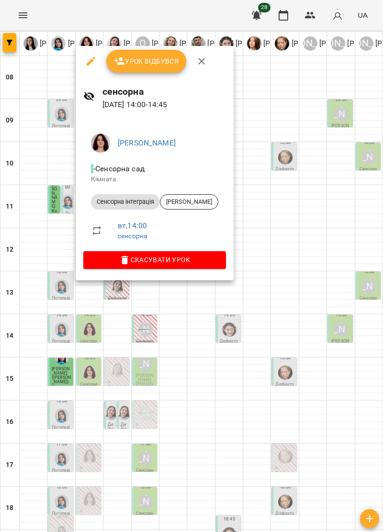
click at [200, 60] on icon "button" at bounding box center [201, 61] width 7 height 7
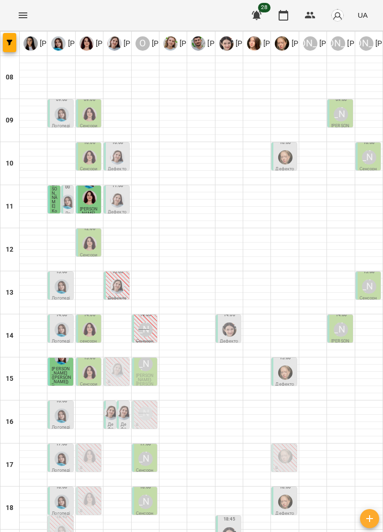
click at [234, 323] on img "Софія Цюпер" at bounding box center [229, 330] width 14 height 14
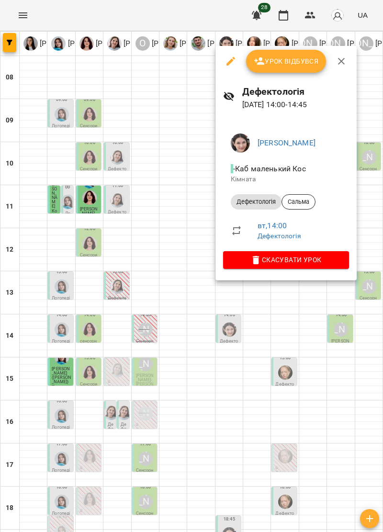
click at [338, 58] on icon "button" at bounding box center [341, 61] width 7 height 7
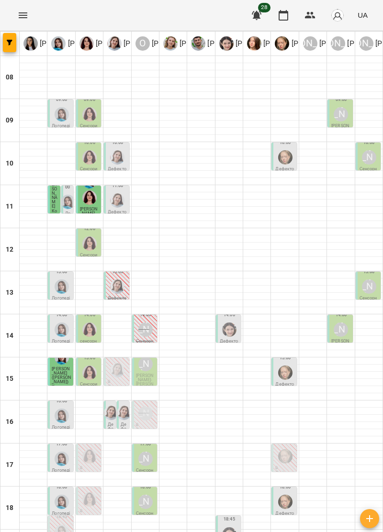
click at [86, 172] on div at bounding box center [89, 189] width 18 height 34
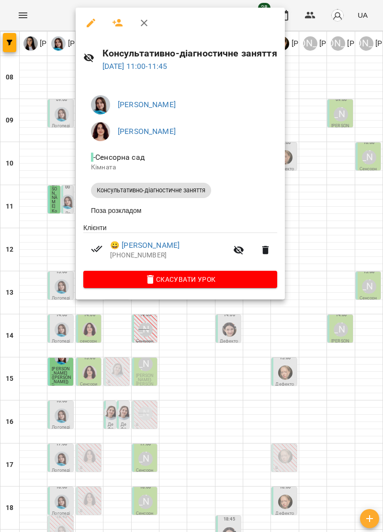
click at [146, 18] on icon "button" at bounding box center [143, 22] width 11 height 11
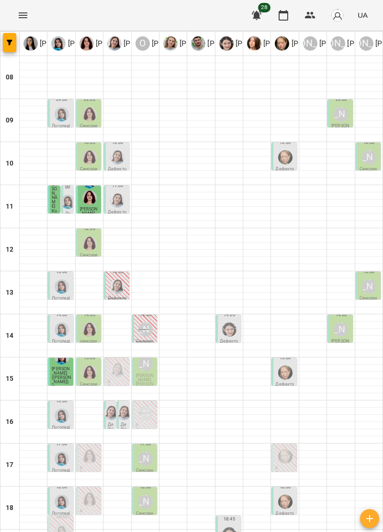
click at [122, 193] on img "Дарія Тріпадуш" at bounding box center [117, 200] width 14 height 14
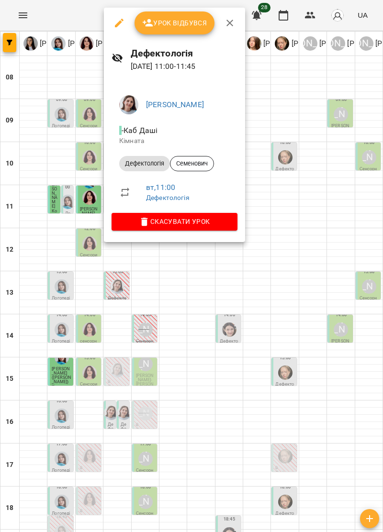
click at [232, 18] on icon "button" at bounding box center [229, 22] width 11 height 11
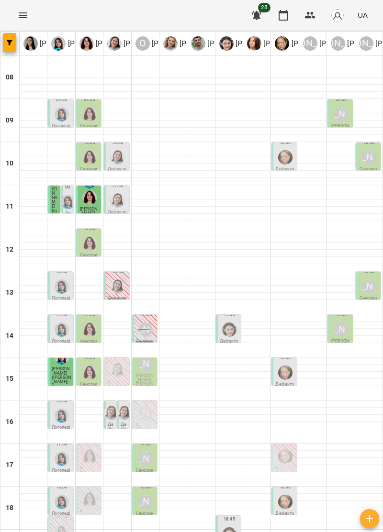
click at [65, 195] on img "Тетяна Хомин" at bounding box center [68, 202] width 14 height 14
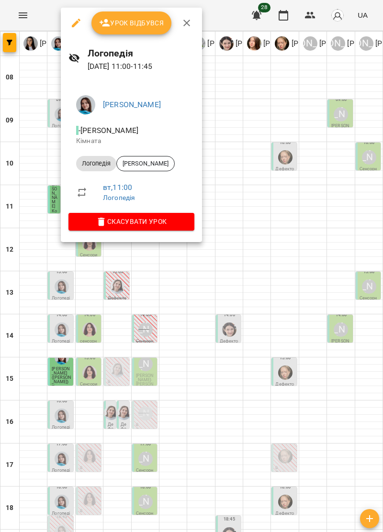
click at [170, 221] on span "Скасувати Урок" at bounding box center [131, 221] width 111 height 11
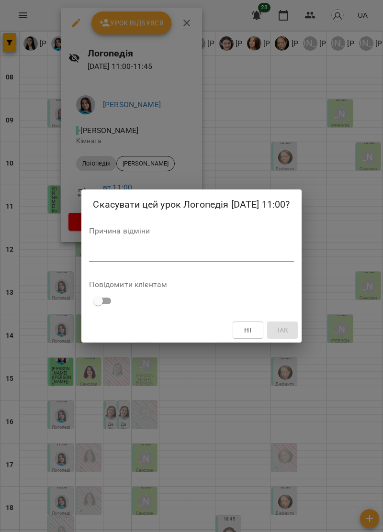
click at [115, 250] on textarea at bounding box center [191, 253] width 204 height 9
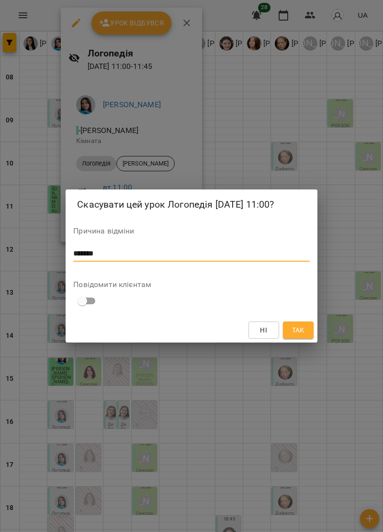
type textarea "*******"
click at [299, 331] on span "Так" at bounding box center [298, 330] width 12 height 11
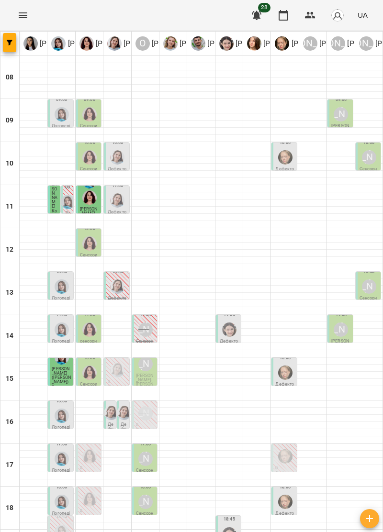
click at [91, 237] on img "Ольга Крикун" at bounding box center [89, 244] width 14 height 14
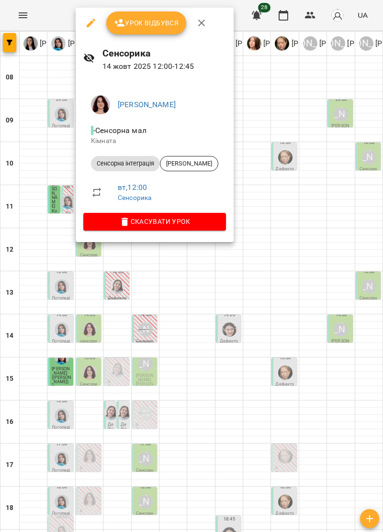
click at [186, 223] on span "Скасувати Урок" at bounding box center [154, 221] width 127 height 11
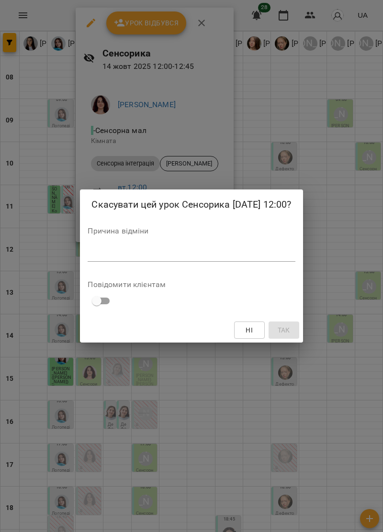
click at [110, 255] on textarea at bounding box center [191, 253] width 207 height 9
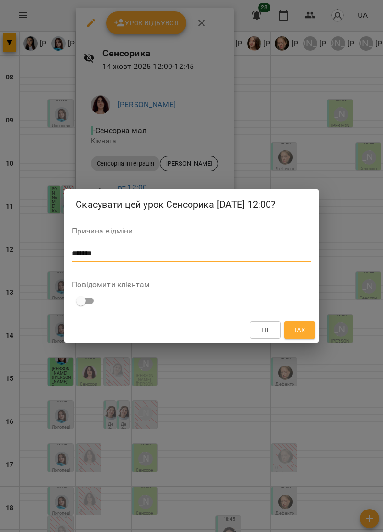
type textarea "*******"
click at [303, 331] on span "Так" at bounding box center [299, 330] width 12 height 11
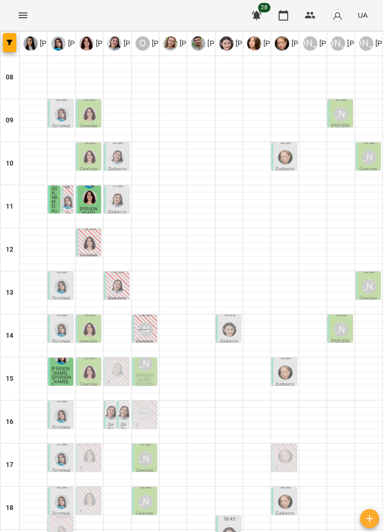
scroll to position [2, 0]
click at [59, 284] on img "Тетяна Хомин" at bounding box center [62, 287] width 14 height 14
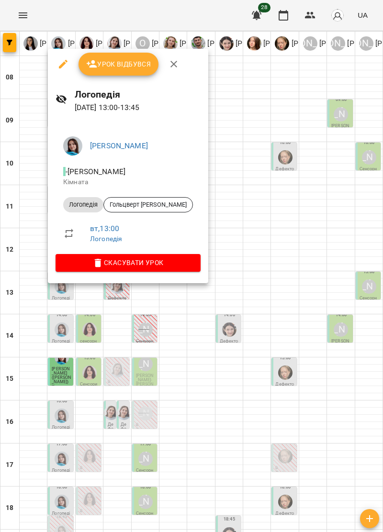
click at [175, 57] on button "button" at bounding box center [173, 64] width 23 height 23
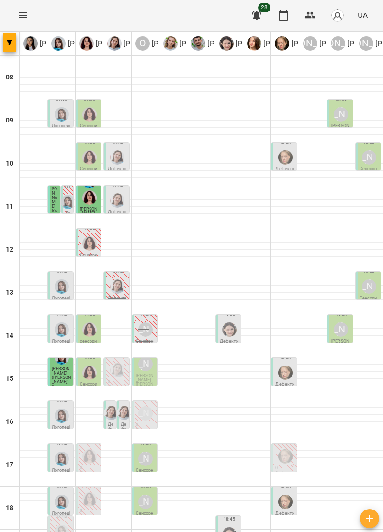
click at [367, 284] on div "[PERSON_NAME]" at bounding box center [369, 287] width 14 height 14
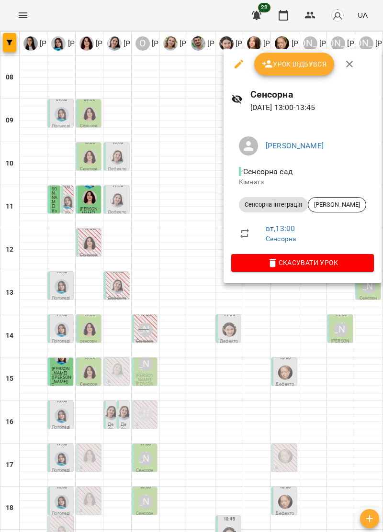
click at [350, 59] on icon "button" at bounding box center [349, 63] width 11 height 11
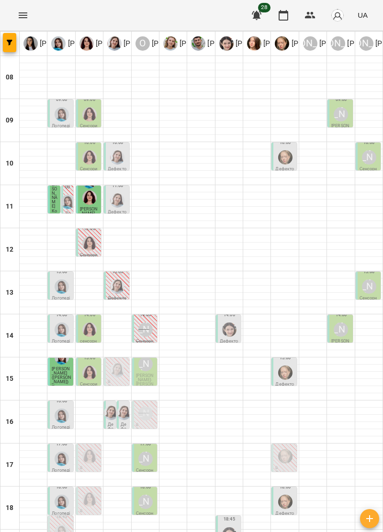
scroll to position [18, 0]
click at [58, 280] on img "Тетяна Хомин" at bounding box center [62, 287] width 14 height 14
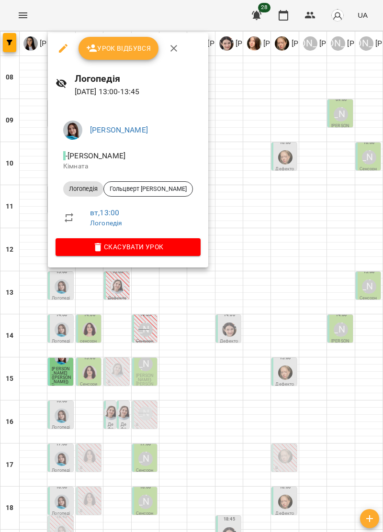
click at [175, 37] on button "button" at bounding box center [173, 48] width 23 height 23
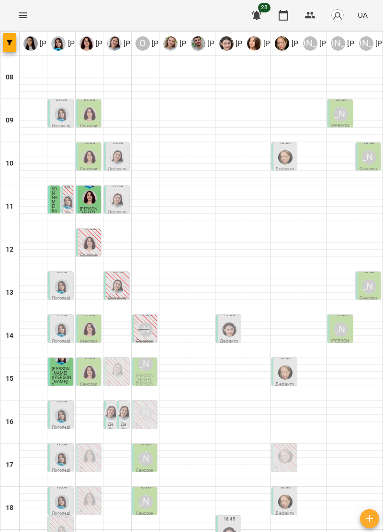
click at [122, 280] on img "Дарія Тріпадуш" at bounding box center [117, 287] width 14 height 14
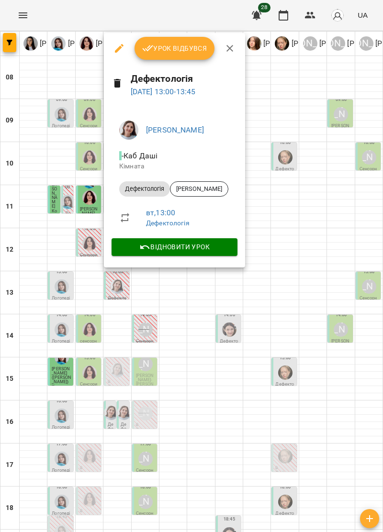
click at [235, 45] on button "button" at bounding box center [229, 48] width 23 height 23
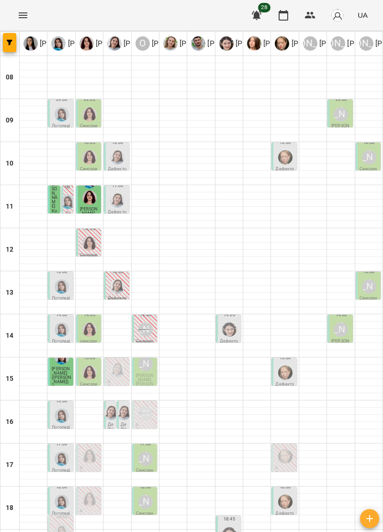
click at [368, 280] on div "[PERSON_NAME]" at bounding box center [369, 287] width 14 height 14
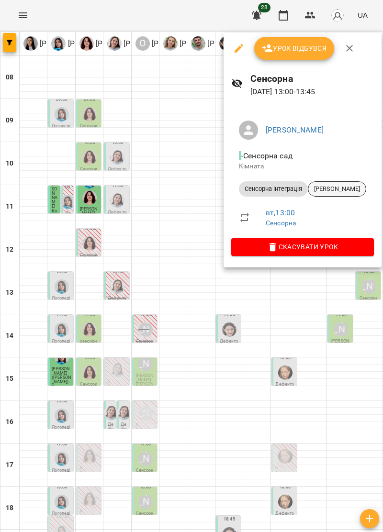
click at [342, 184] on div "[PERSON_NAME]" at bounding box center [337, 188] width 58 height 15
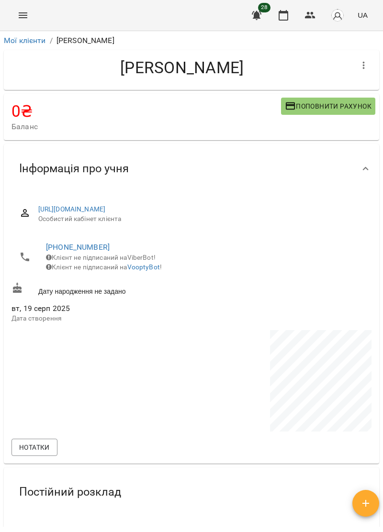
click at [23, 13] on icon "Menu" at bounding box center [23, 15] width 9 height 6
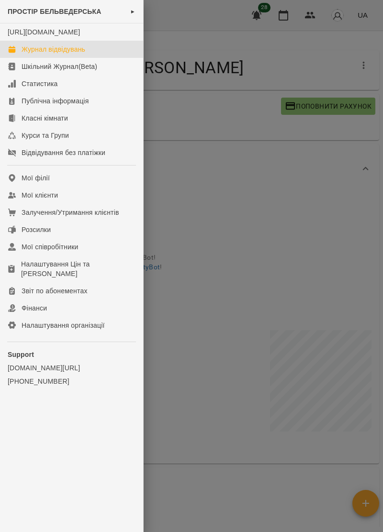
click at [88, 51] on link "Журнал відвідувань" at bounding box center [71, 49] width 143 height 17
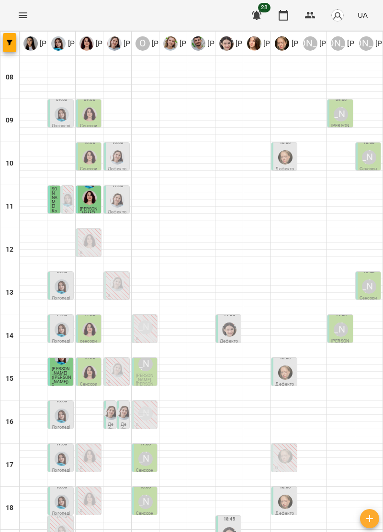
scroll to position [15, 0]
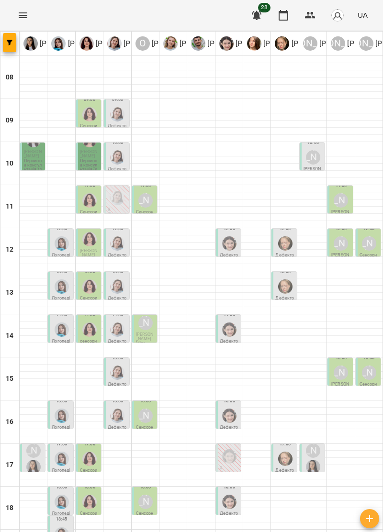
click at [38, 163] on p "Первинна консультація (логопед / дефектолог + сенсорний терапевт)" at bounding box center [33, 176] width 19 height 34
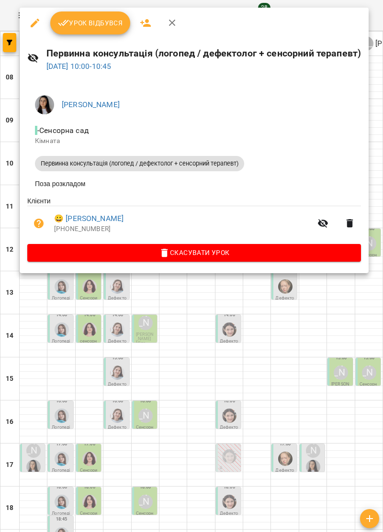
click at [169, 21] on icon "button" at bounding box center [172, 22] width 11 height 11
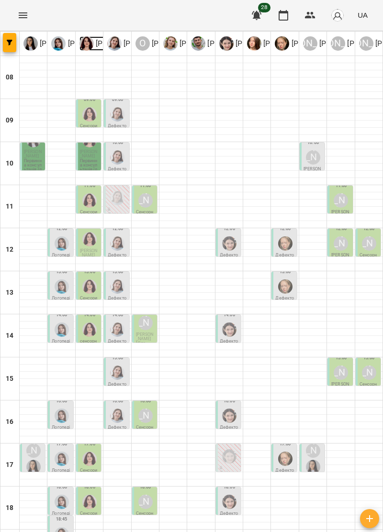
click at [90, 43] on img at bounding box center [86, 43] width 14 height 14
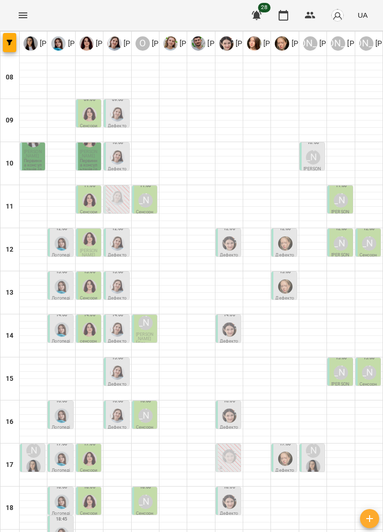
click at [36, 164] on p "Первинна консультація (логопед / дефектолог + сенсорний терапевт)" at bounding box center [33, 176] width 19 height 34
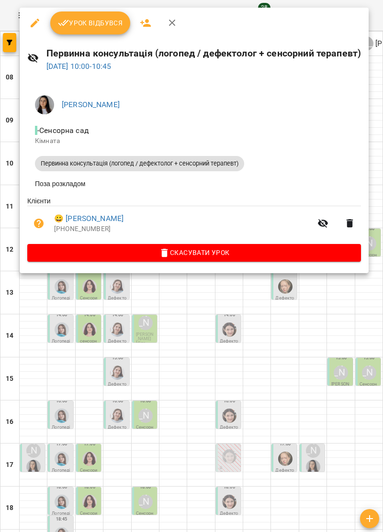
click at [170, 20] on icon "button" at bounding box center [172, 22] width 11 height 11
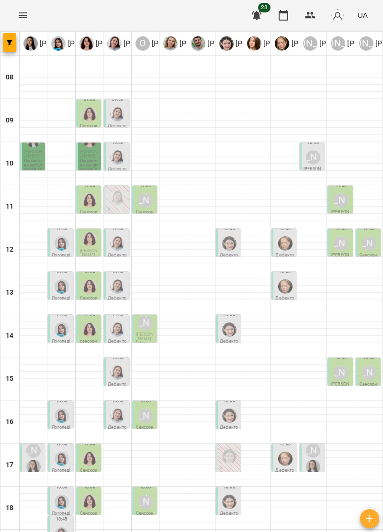
click at [88, 162] on p "Первинна консультація (логопед / дефектолог + сенсорний терапевт)" at bounding box center [89, 176] width 19 height 34
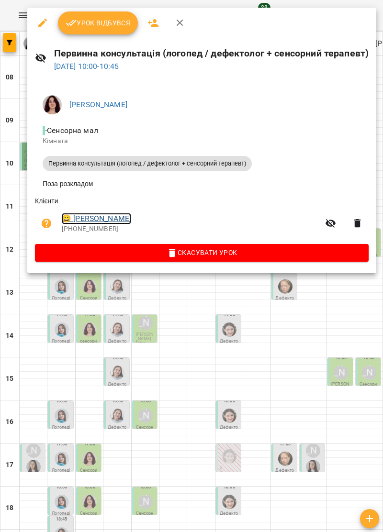
click at [118, 224] on link "😀 Степанов Давид" at bounding box center [96, 218] width 69 height 11
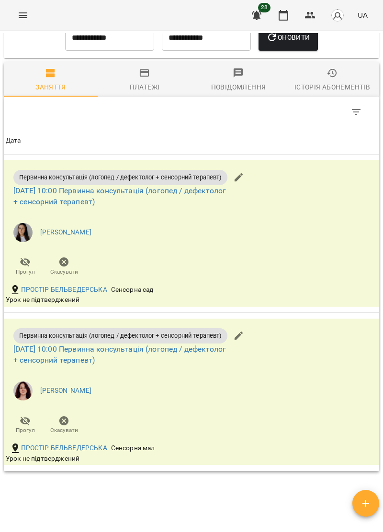
scroll to position [591, 0]
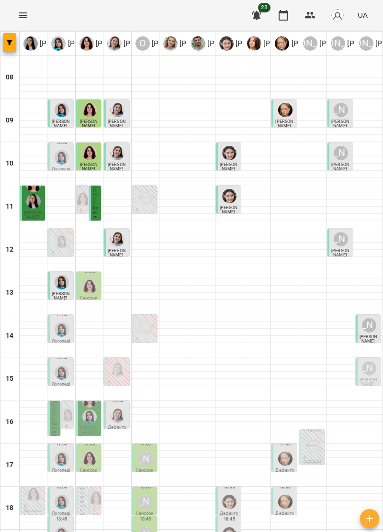
click at [40, 211] on span "[PERSON_NAME]" at bounding box center [33, 215] width 18 height 9
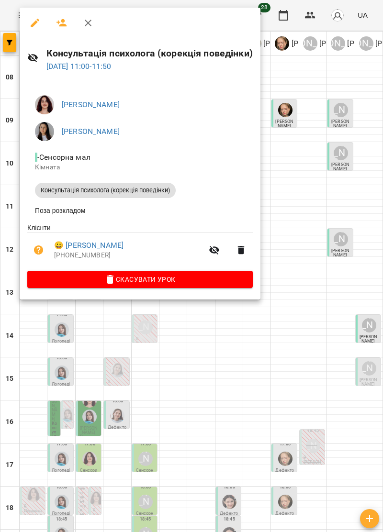
click at [88, 25] on icon "button" at bounding box center [87, 22] width 11 height 11
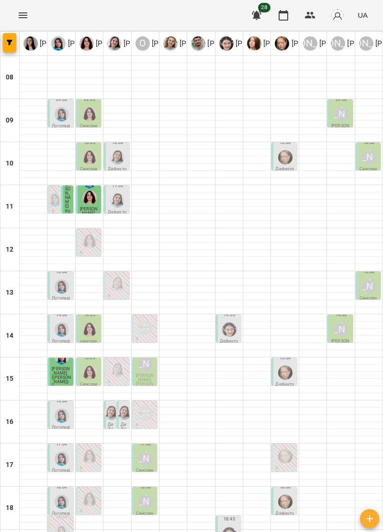
scroll to position [16, 0]
click at [94, 150] on img "Ольга Крикун" at bounding box center [89, 157] width 14 height 14
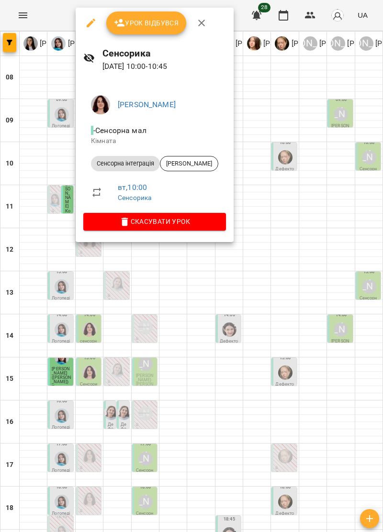
click at [203, 21] on icon "button" at bounding box center [201, 22] width 11 height 11
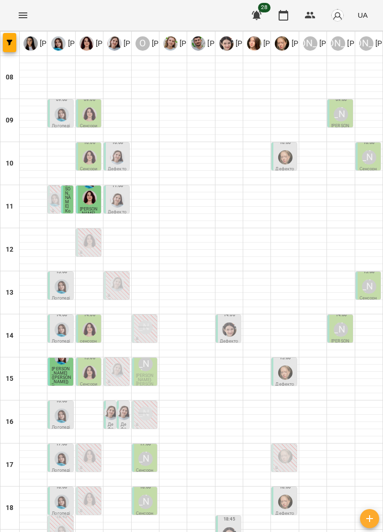
click at [123, 150] on img "Дарія Тріпадуш" at bounding box center [117, 157] width 14 height 14
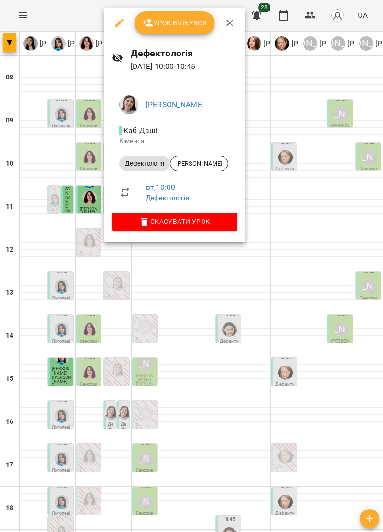
click at [231, 22] on icon "button" at bounding box center [229, 22] width 11 height 11
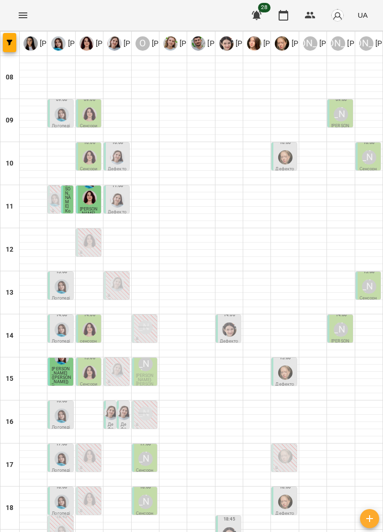
click at [287, 150] on img "Анна Прокопенко" at bounding box center [285, 157] width 14 height 14
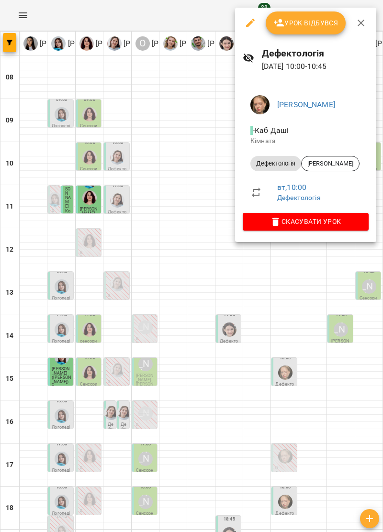
click at [355, 24] on icon "button" at bounding box center [360, 22] width 11 height 11
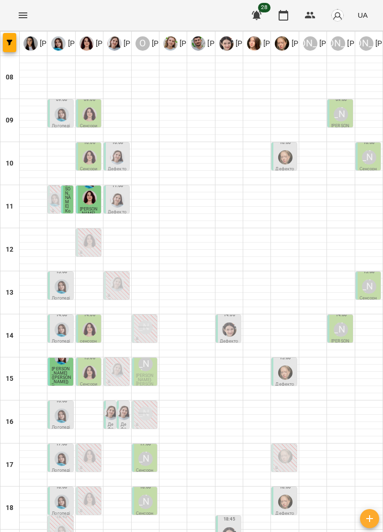
click at [369, 150] on div "[PERSON_NAME]" at bounding box center [369, 157] width 14 height 14
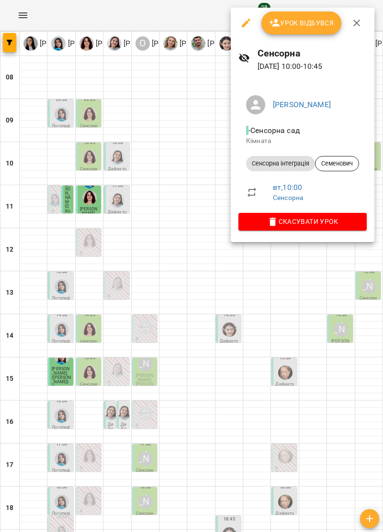
click at [340, 219] on span "Скасувати Урок" at bounding box center [302, 221] width 113 height 11
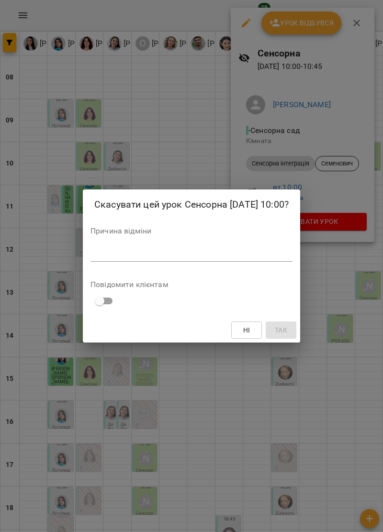
click at [119, 251] on textarea at bounding box center [191, 253] width 202 height 9
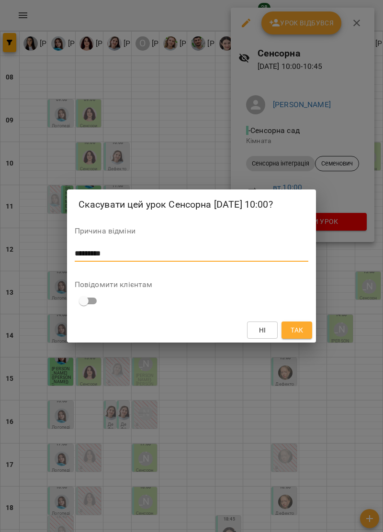
type textarea "*********"
click at [297, 333] on span "Так" at bounding box center [297, 330] width 12 height 11
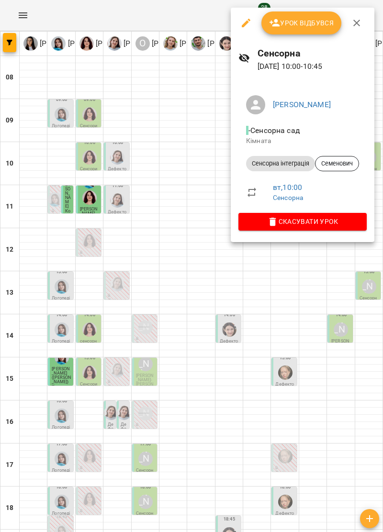
click at [356, 23] on icon "button" at bounding box center [356, 23] width 7 height 7
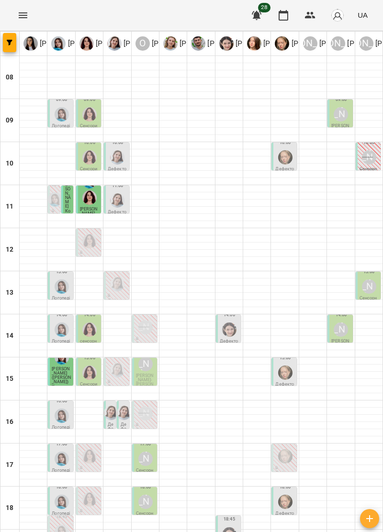
click at [118, 193] on img "Дарія Тріпадуш" at bounding box center [117, 200] width 14 height 14
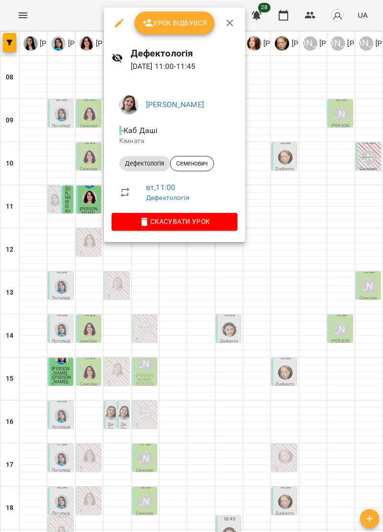
click at [213, 221] on span "Скасувати Урок" at bounding box center [174, 221] width 111 height 11
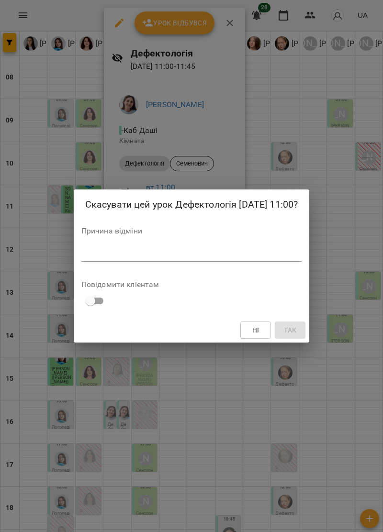
click at [115, 249] on textarea at bounding box center [191, 253] width 221 height 9
type textarea "*"
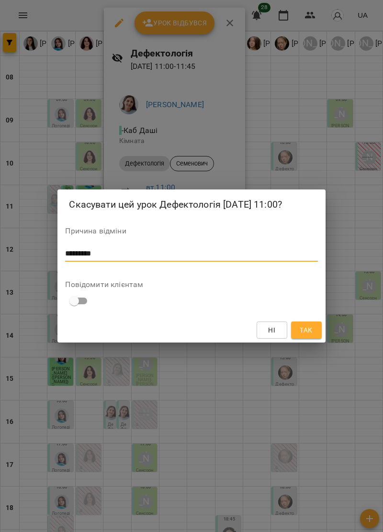
type textarea "*********"
click at [309, 331] on span "Так" at bounding box center [306, 330] width 12 height 11
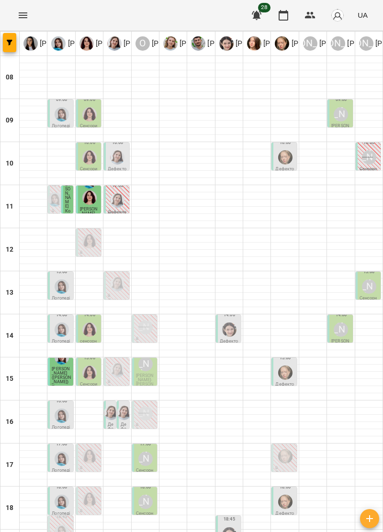
scroll to position [6, 0]
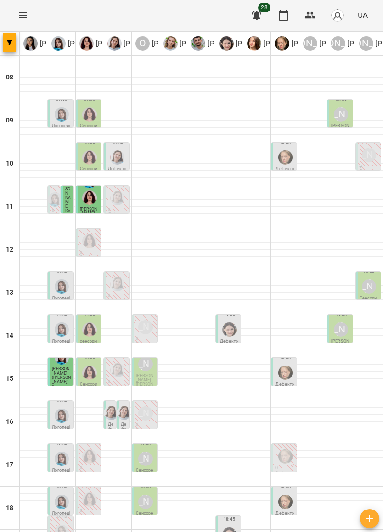
click at [86, 327] on img "Ольга Крикун" at bounding box center [89, 330] width 14 height 14
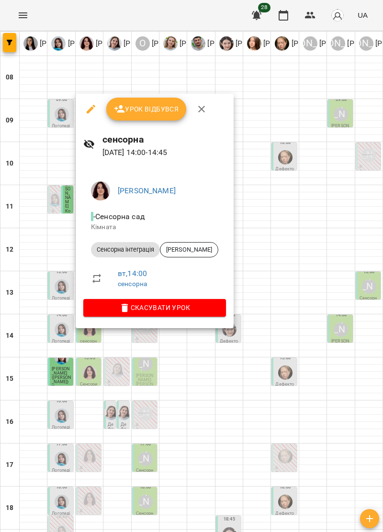
click at [203, 104] on icon "button" at bounding box center [201, 108] width 11 height 11
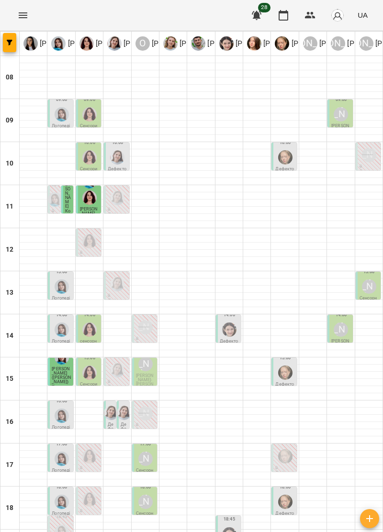
click at [55, 333] on div at bounding box center [62, 330] width 18 height 18
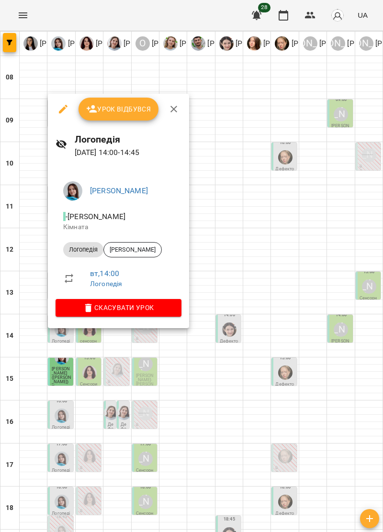
click at [177, 106] on icon "button" at bounding box center [173, 108] width 11 height 11
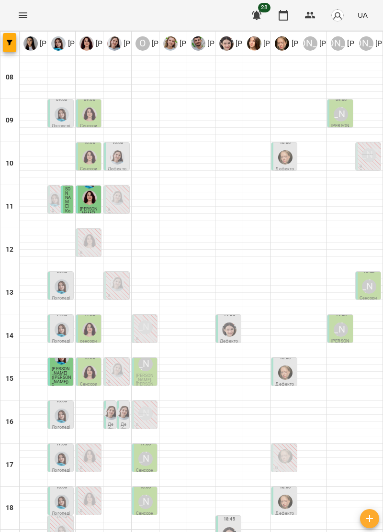
click at [229, 329] on img "Софія Цюпер" at bounding box center [229, 330] width 14 height 14
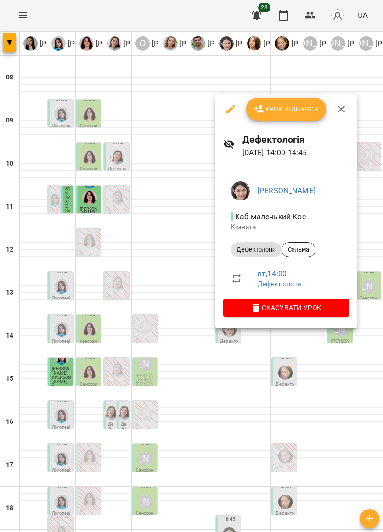
click at [341, 106] on icon "button" at bounding box center [341, 108] width 11 height 11
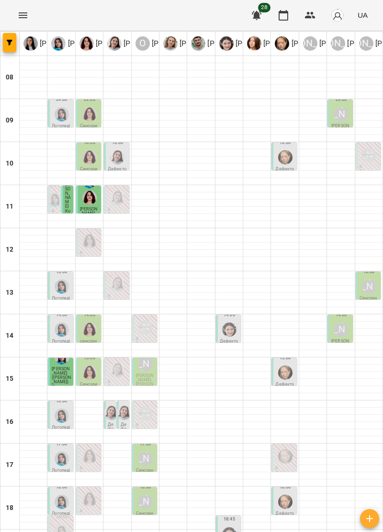
click at [343, 330] on div "[PERSON_NAME]" at bounding box center [341, 330] width 14 height 14
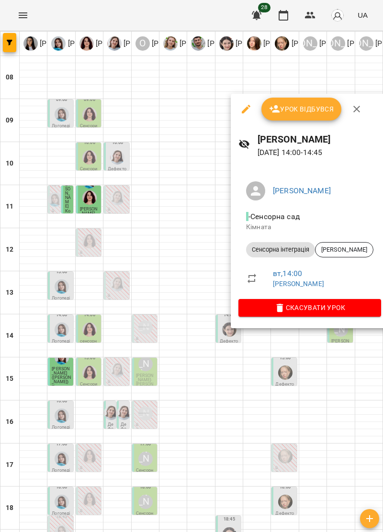
click at [361, 106] on icon "button" at bounding box center [356, 108] width 11 height 11
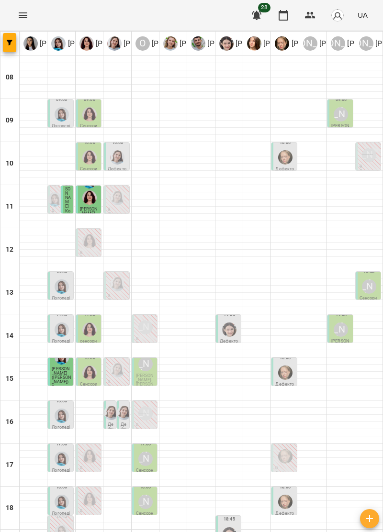
click at [59, 284] on img "Тетяна Хомин" at bounding box center [62, 287] width 14 height 14
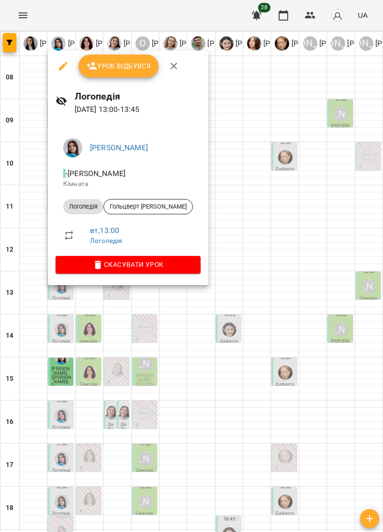
click at [176, 66] on icon "button" at bounding box center [173, 65] width 11 height 11
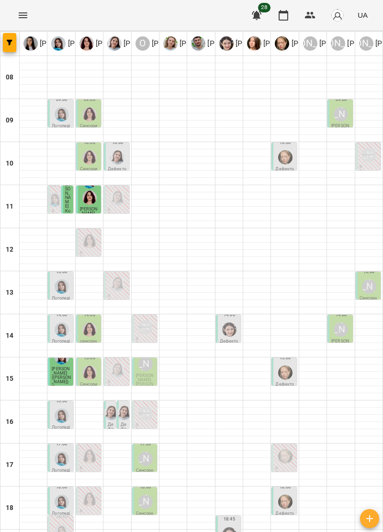
click at [364, 293] on div "[PERSON_NAME]" at bounding box center [369, 287] width 18 height 18
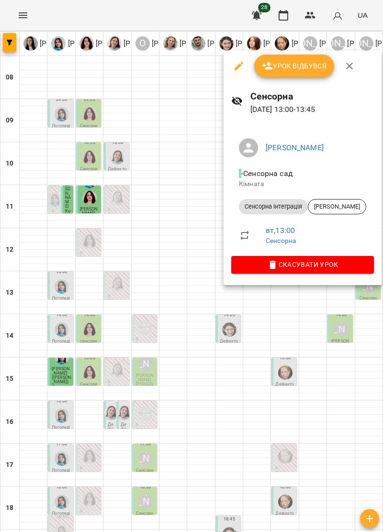
click at [350, 69] on icon "button" at bounding box center [349, 65] width 11 height 11
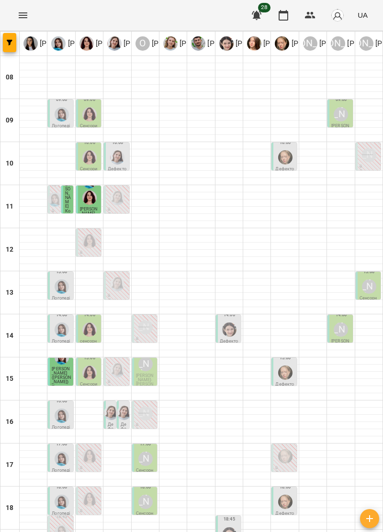
click at [118, 286] on img "Дарія Тріпадуш" at bounding box center [117, 284] width 14 height 14
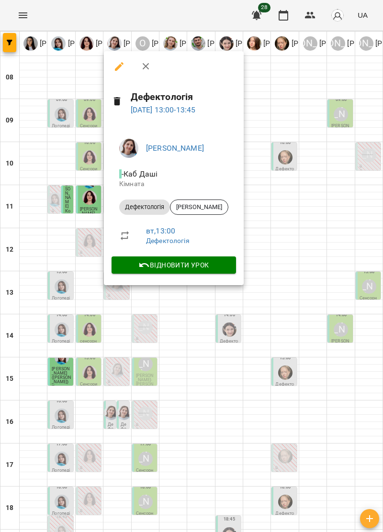
click at [146, 63] on icon "button" at bounding box center [145, 66] width 11 height 11
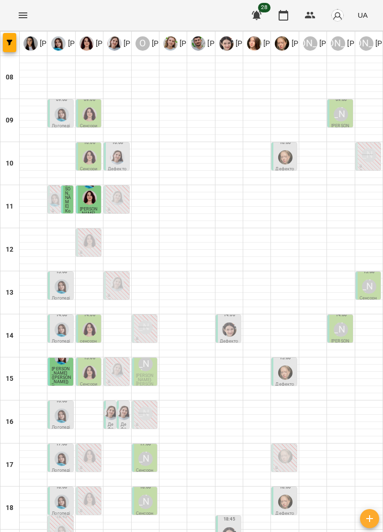
click at [52, 378] on span "[PERSON_NAME] ([PERSON_NAME])" at bounding box center [61, 376] width 19 height 18
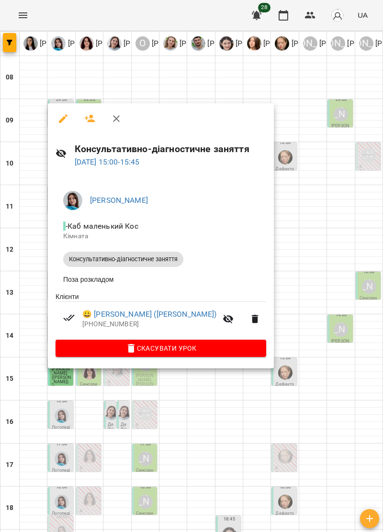
click at [123, 113] on button "button" at bounding box center [116, 118] width 23 height 23
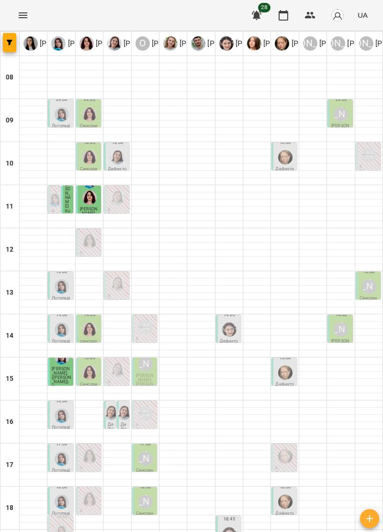
click at [88, 380] on div at bounding box center [89, 373] width 18 height 18
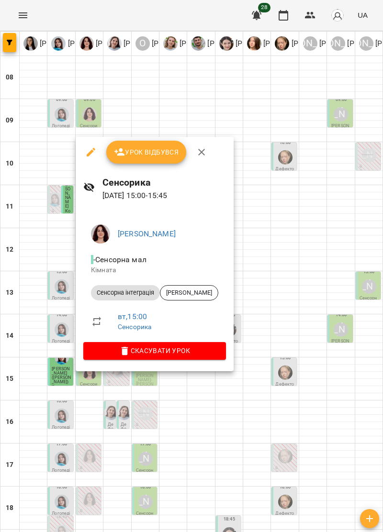
click at [202, 153] on icon "button" at bounding box center [201, 152] width 7 height 7
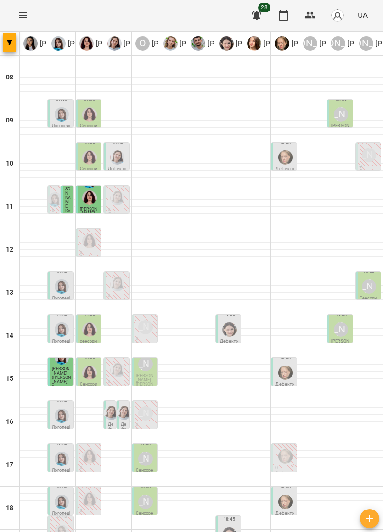
click at [147, 373] on div "[PERSON_NAME]" at bounding box center [145, 364] width 18 height 18
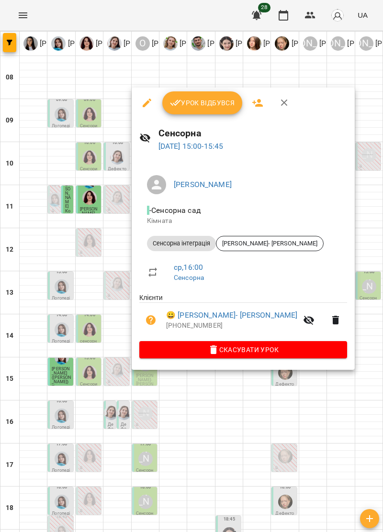
click at [282, 100] on icon "button" at bounding box center [284, 102] width 11 height 11
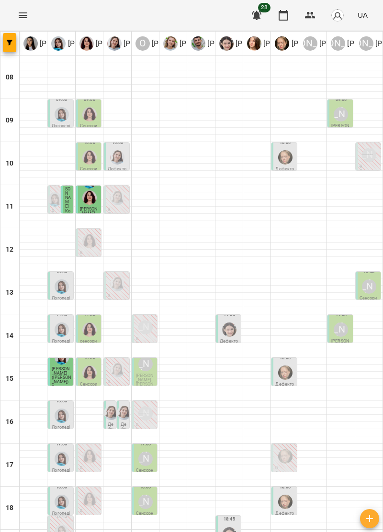
click at [287, 372] on img "Анна Прокопенко" at bounding box center [285, 373] width 14 height 14
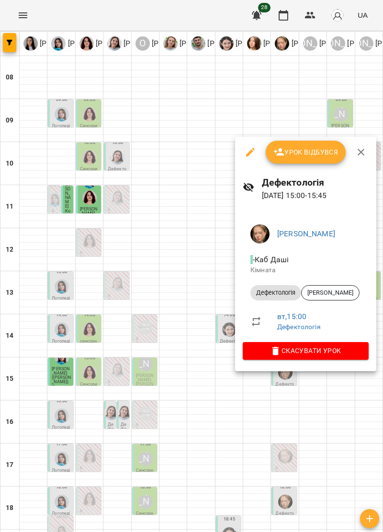
click at [363, 154] on icon "button" at bounding box center [360, 152] width 11 height 11
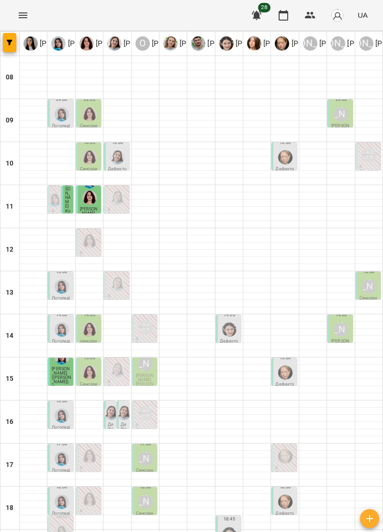
click at [63, 377] on span "[PERSON_NAME] ([PERSON_NAME])" at bounding box center [61, 376] width 19 height 18
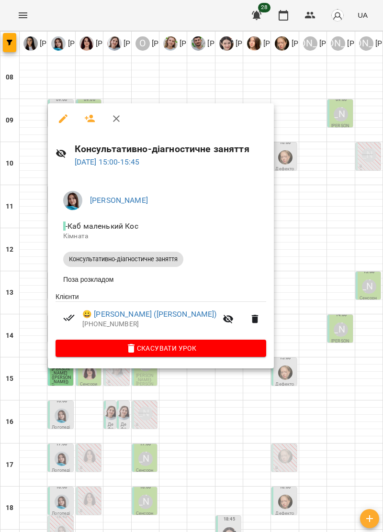
click at [120, 116] on icon "button" at bounding box center [116, 118] width 11 height 11
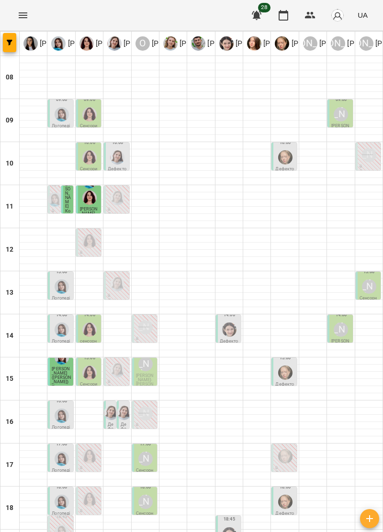
click at [344, 333] on div "[PERSON_NAME]" at bounding box center [341, 330] width 14 height 14
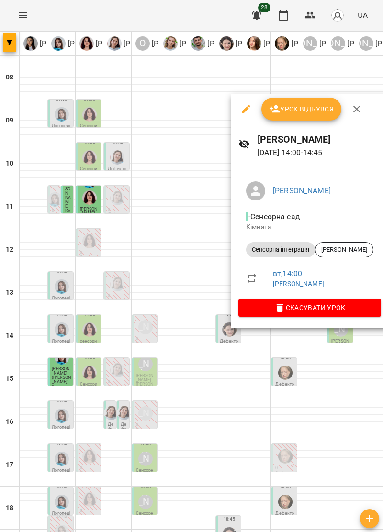
click at [360, 107] on icon "button" at bounding box center [356, 108] width 11 height 11
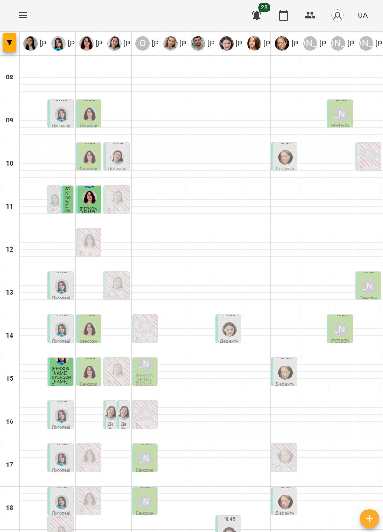
click at [88, 378] on img "Ольга Крикун" at bounding box center [89, 373] width 14 height 14
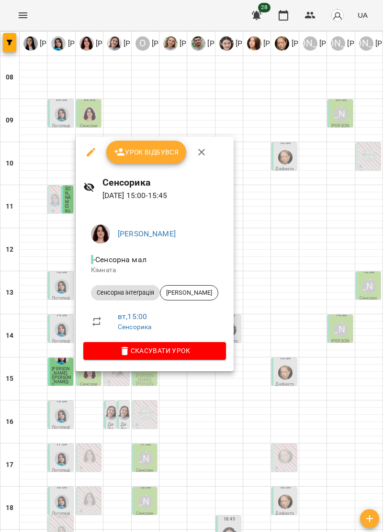
click at [200, 152] on icon "button" at bounding box center [201, 152] width 7 height 7
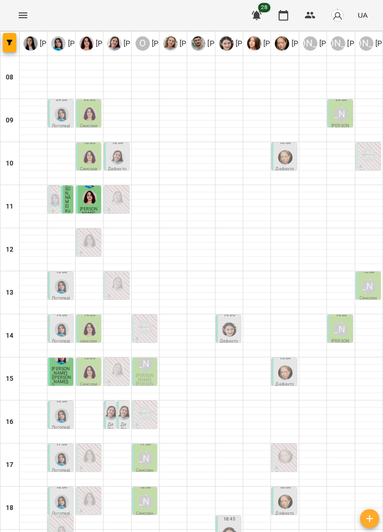
click at [63, 372] on span "[PERSON_NAME] ([PERSON_NAME])" at bounding box center [61, 376] width 19 height 18
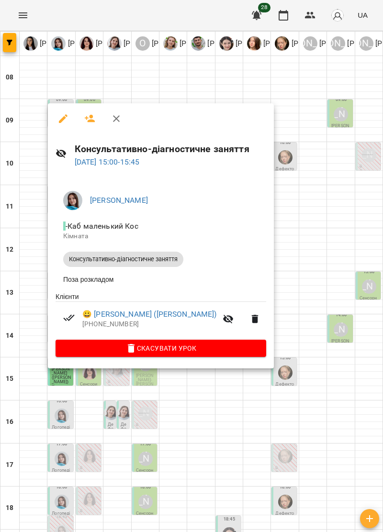
click at [121, 115] on icon "button" at bounding box center [116, 118] width 11 height 11
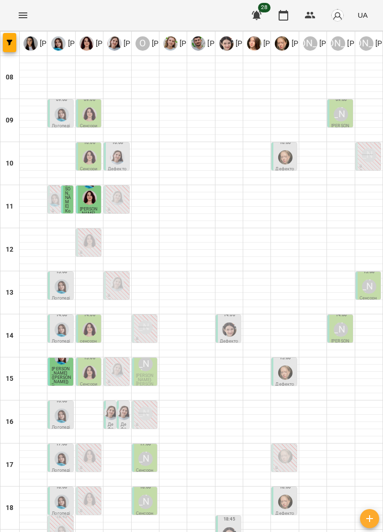
click at [89, 377] on img "Ольга Крикун" at bounding box center [89, 373] width 14 height 14
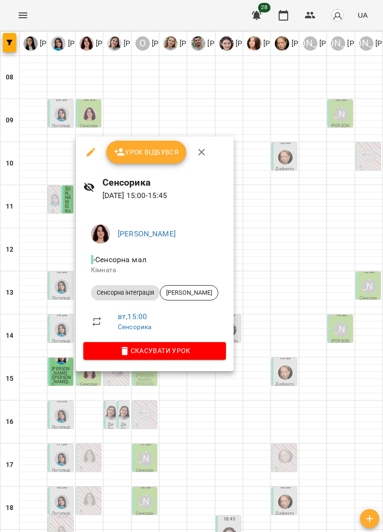
click at [200, 149] on icon "button" at bounding box center [201, 152] width 11 height 11
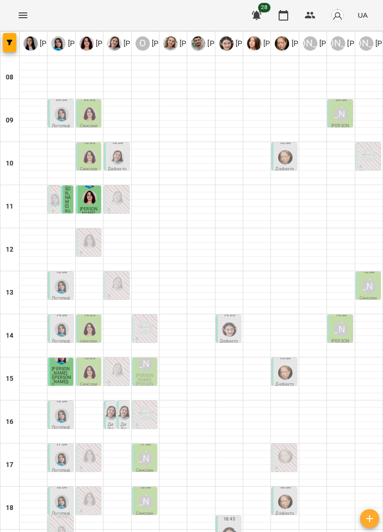
click at [59, 415] on img "Тетяна Хомин" at bounding box center [62, 416] width 14 height 14
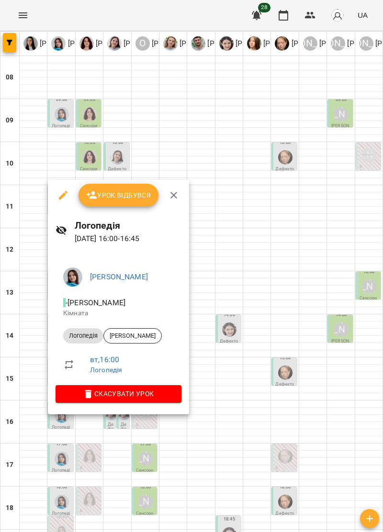
click at [171, 193] on icon "button" at bounding box center [173, 195] width 7 height 7
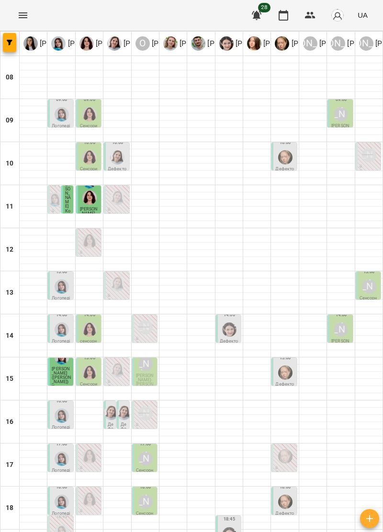
click at [116, 421] on div "16:00 Дефектологія" at bounding box center [122, 415] width 13 height 29
click at [117, 418] on div "16:00 Дефектологія" at bounding box center [123, 415] width 12 height 28
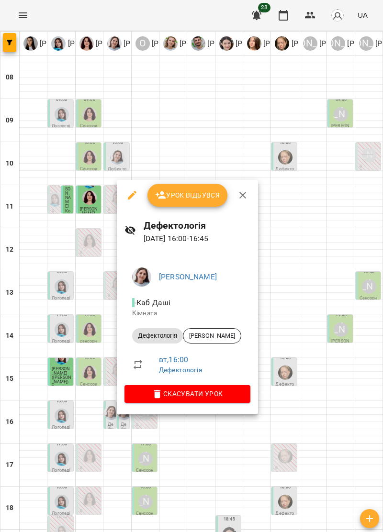
click at [248, 192] on button "button" at bounding box center [242, 195] width 23 height 23
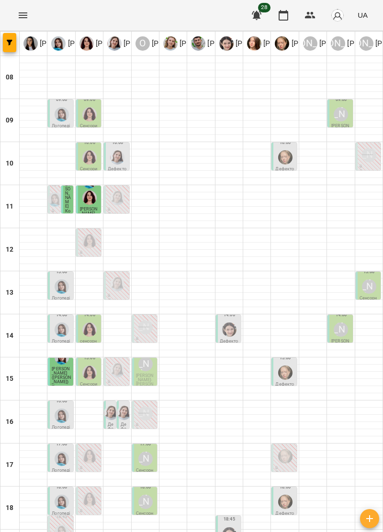
click at [152, 416] on div "[PERSON_NAME]" at bounding box center [145, 414] width 18 height 18
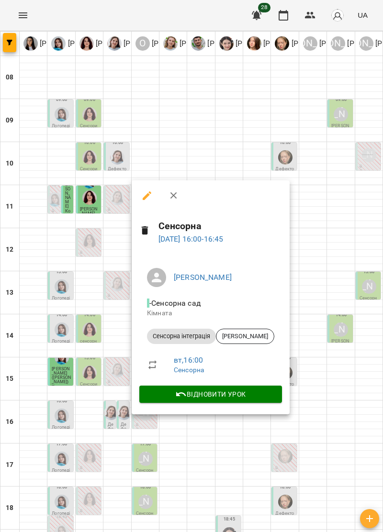
click at [173, 197] on icon "button" at bounding box center [173, 195] width 11 height 11
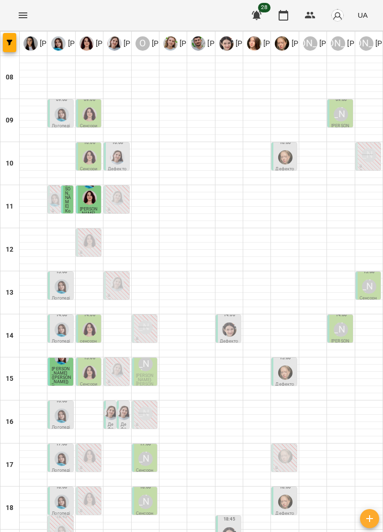
click at [91, 376] on img "Ольга Крикун" at bounding box center [89, 373] width 14 height 14
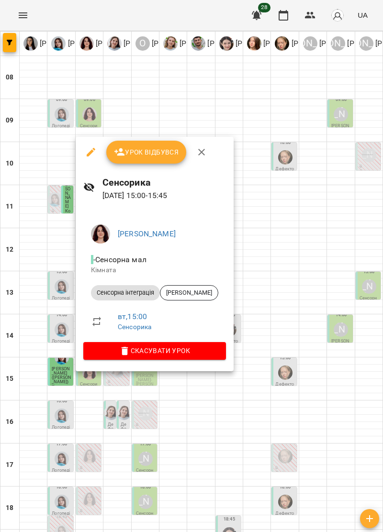
click at [209, 147] on button "button" at bounding box center [201, 152] width 23 height 23
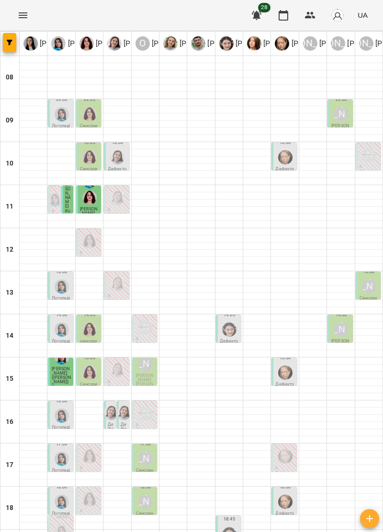
click at [150, 373] on div "[PERSON_NAME]" at bounding box center [145, 364] width 18 height 18
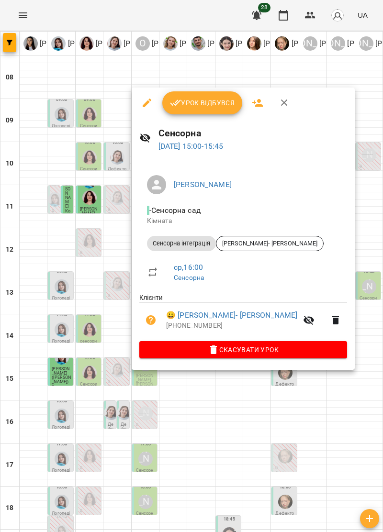
click at [287, 107] on icon "button" at bounding box center [284, 102] width 11 height 11
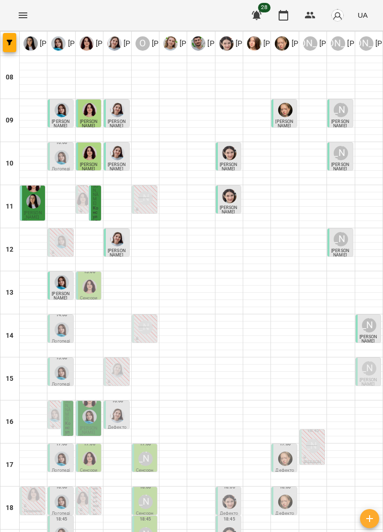
click at [60, 340] on p "Логопедія" at bounding box center [61, 343] width 19 height 9
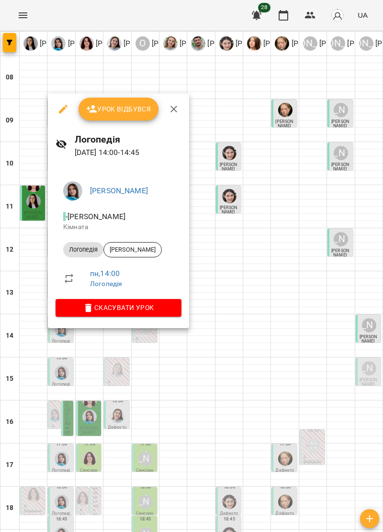
click at [175, 116] on button "button" at bounding box center [173, 109] width 23 height 23
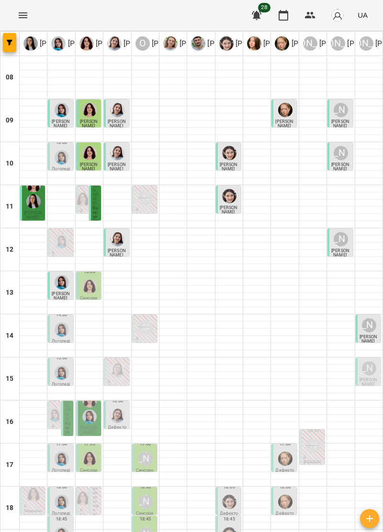
click at [366, 326] on div "[PERSON_NAME]" at bounding box center [369, 325] width 14 height 14
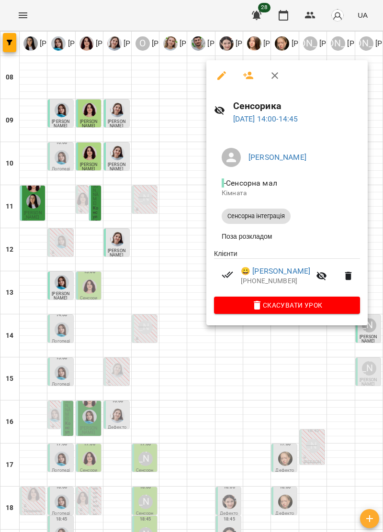
click at [274, 82] on button "button" at bounding box center [274, 75] width 23 height 23
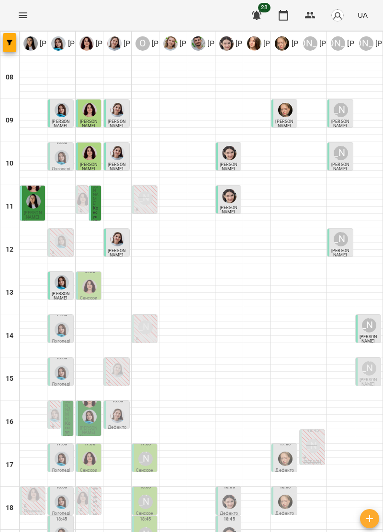
click at [57, 342] on p "Логопедія" at bounding box center [61, 343] width 19 height 9
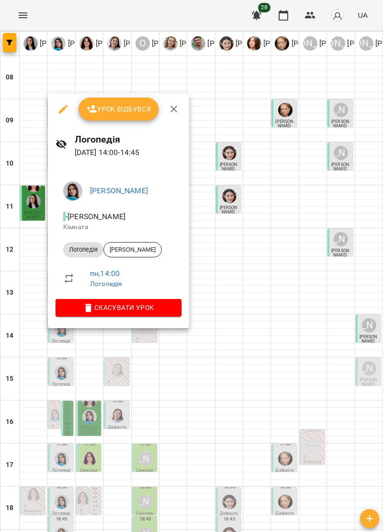
click at [135, 107] on span "Урок відбувся" at bounding box center [118, 108] width 65 height 11
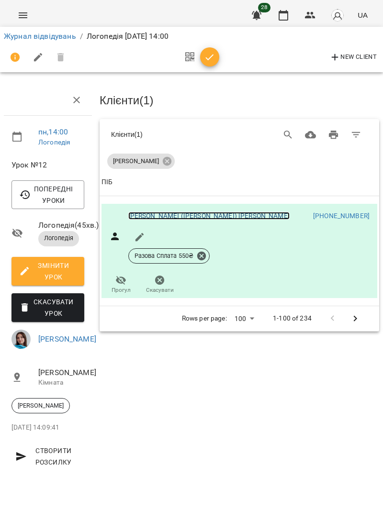
click at [183, 219] on link "[PERSON_NAME] ([PERSON_NAME]) [PERSON_NAME]" at bounding box center [208, 216] width 161 height 8
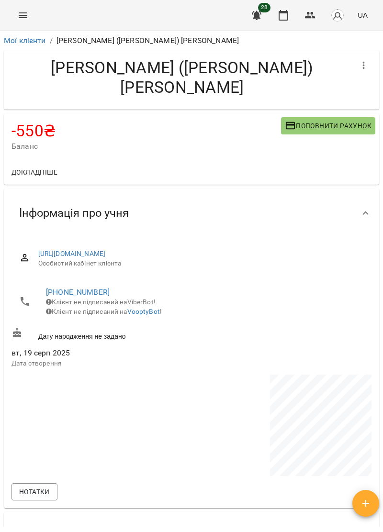
click at [346, 120] on span "Поповнити рахунок" at bounding box center [328, 125] width 87 height 11
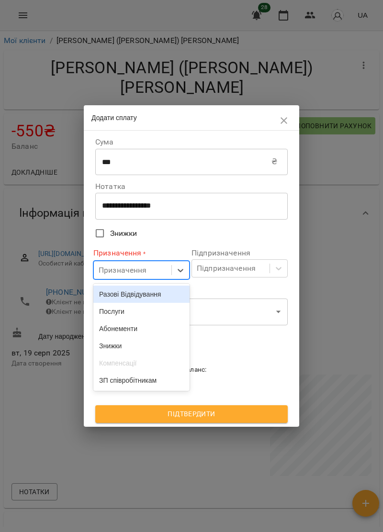
click at [125, 315] on div "Послуги" at bounding box center [141, 311] width 96 height 17
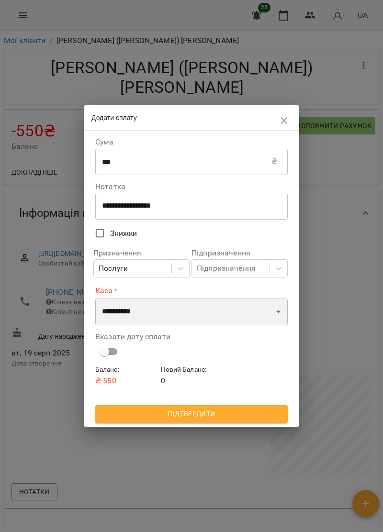
click at [276, 314] on select "**********" at bounding box center [191, 312] width 192 height 27
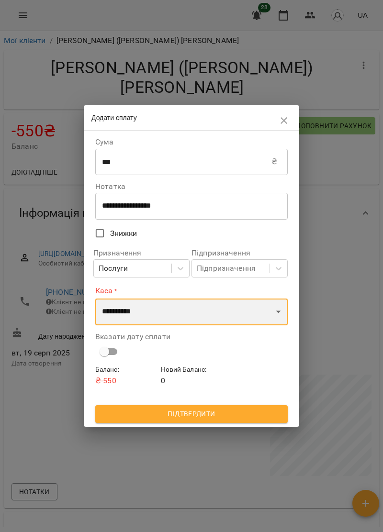
select select "****"
click at [95, 299] on select "**********" at bounding box center [191, 312] width 192 height 27
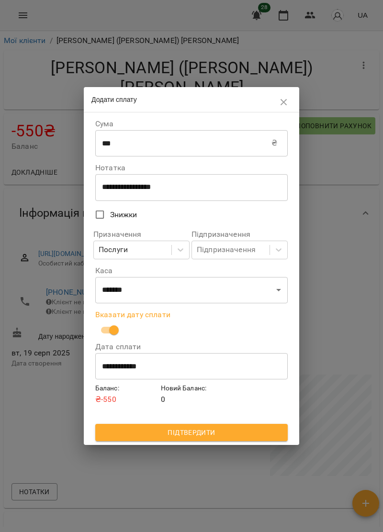
click at [239, 431] on span "Підтвердити" at bounding box center [191, 432] width 177 height 11
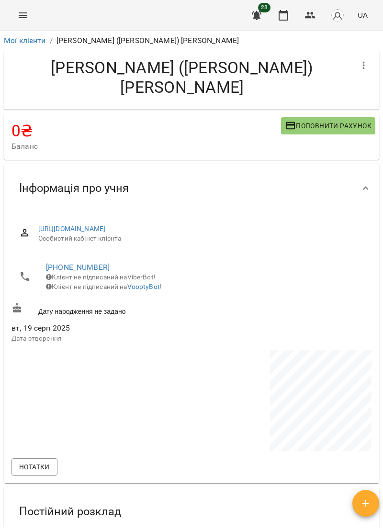
click at [25, 15] on icon "Menu" at bounding box center [23, 15] width 9 height 6
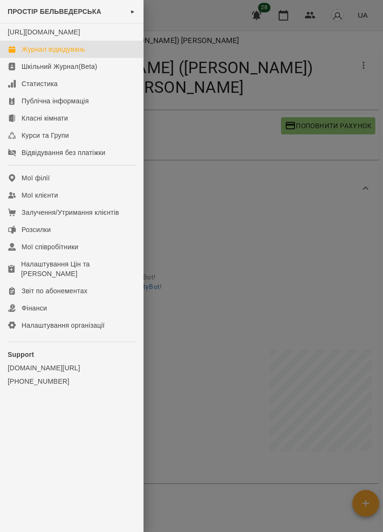
click at [83, 54] on div "Журнал відвідувань" at bounding box center [54, 50] width 64 height 10
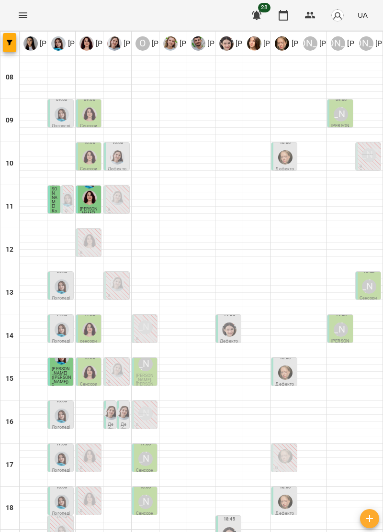
click at [84, 378] on div at bounding box center [89, 373] width 18 height 18
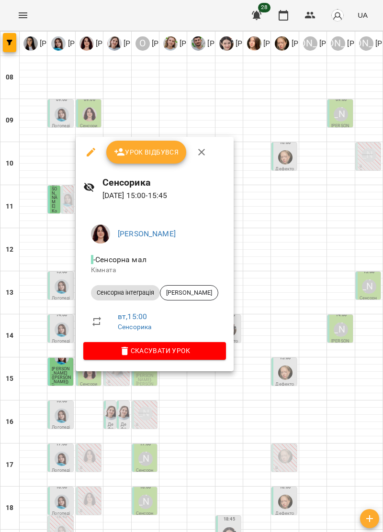
click at [200, 145] on button "button" at bounding box center [201, 152] width 23 height 23
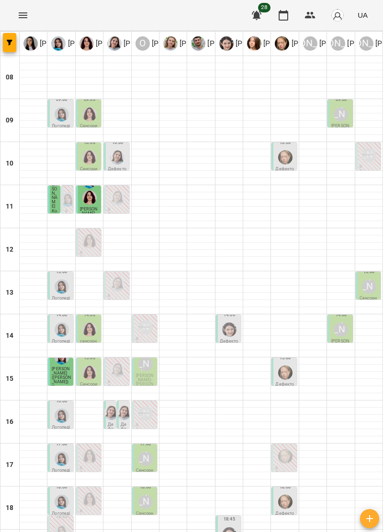
click at [145, 378] on span "[PERSON_NAME]- [PERSON_NAME]" at bounding box center [145, 382] width 18 height 18
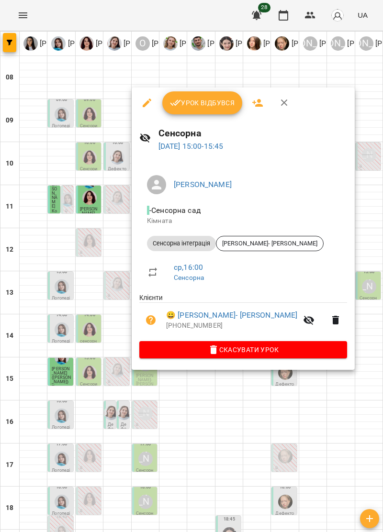
click at [283, 101] on icon "button" at bounding box center [284, 102] width 11 height 11
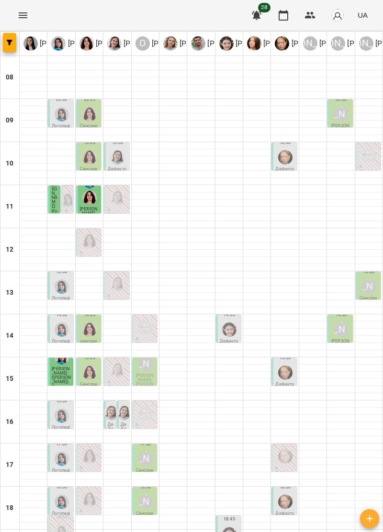
click at [289, 379] on img "Анна Прокопенко" at bounding box center [285, 373] width 14 height 14
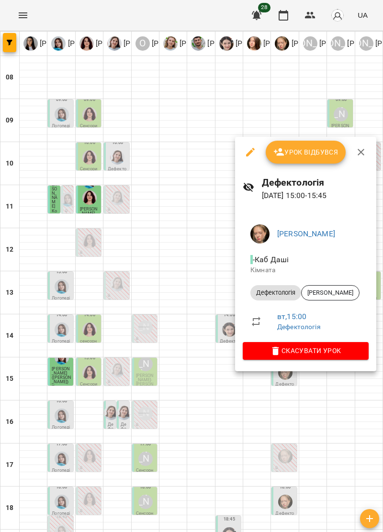
click at [362, 155] on icon "button" at bounding box center [361, 152] width 7 height 7
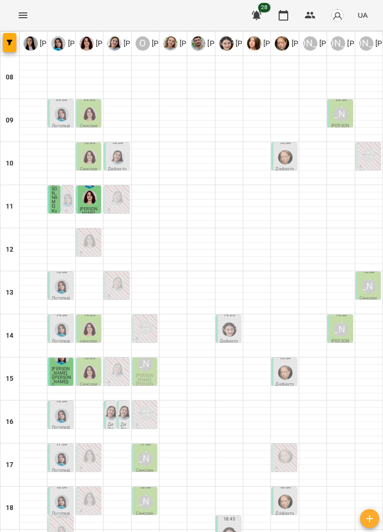
click at [61, 418] on img "Тетяна Хомин" at bounding box center [62, 416] width 14 height 14
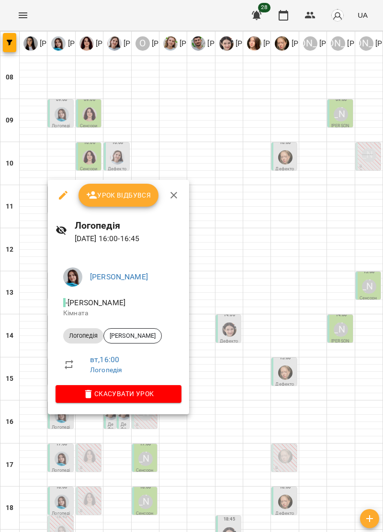
click at [175, 196] on icon "button" at bounding box center [173, 195] width 11 height 11
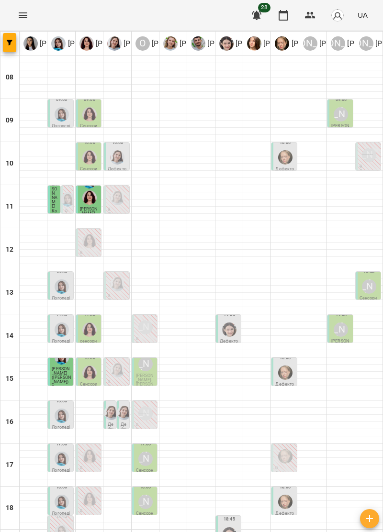
click at [56, 463] on div at bounding box center [62, 459] width 18 height 18
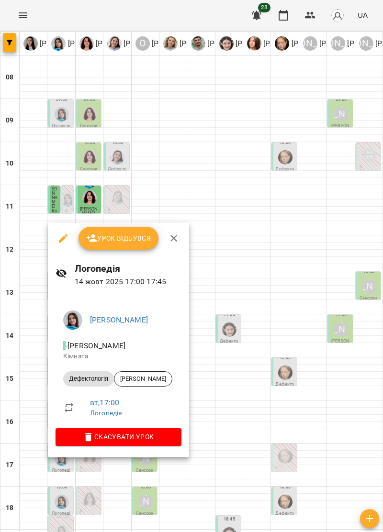
click at [173, 239] on icon "button" at bounding box center [173, 238] width 11 height 11
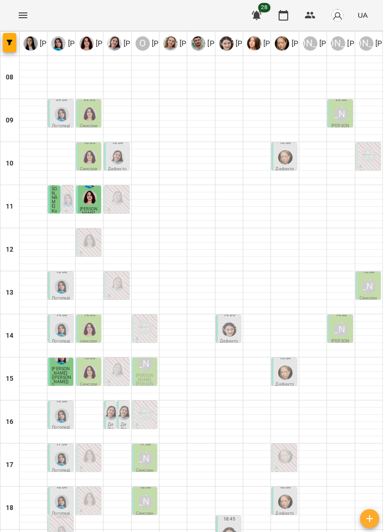
click at [147, 463] on div "[PERSON_NAME]" at bounding box center [145, 459] width 14 height 14
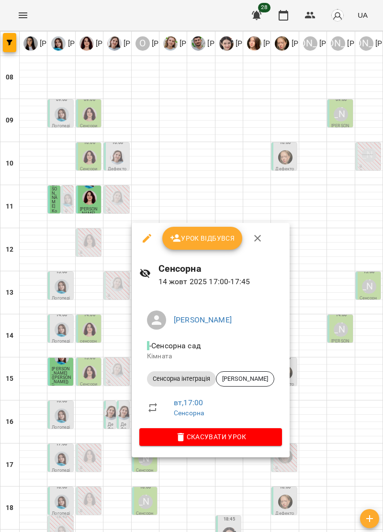
click at [261, 237] on icon "button" at bounding box center [257, 238] width 11 height 11
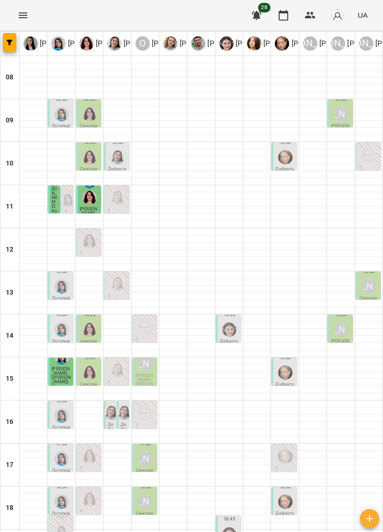
click at [90, 467] on p "0" at bounding box center [89, 468] width 19 height 4
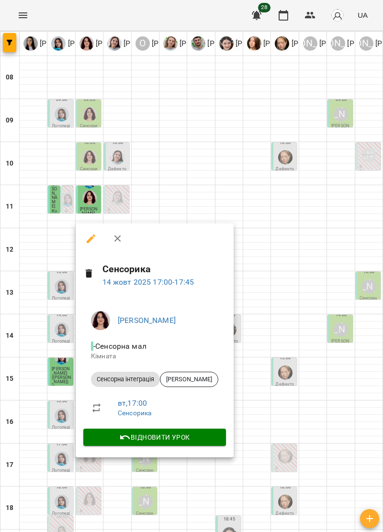
click at [121, 238] on icon "button" at bounding box center [117, 238] width 11 height 11
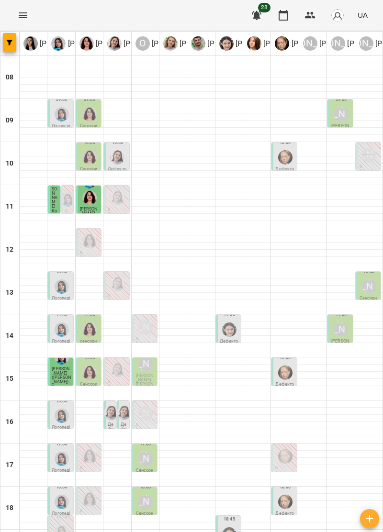
scroll to position [81, 0]
click at [59, 409] on img "Тетяна Хомин" at bounding box center [62, 416] width 14 height 14
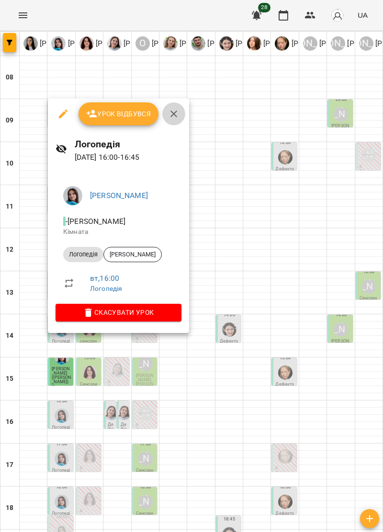
click at [171, 106] on button "button" at bounding box center [173, 113] width 23 height 23
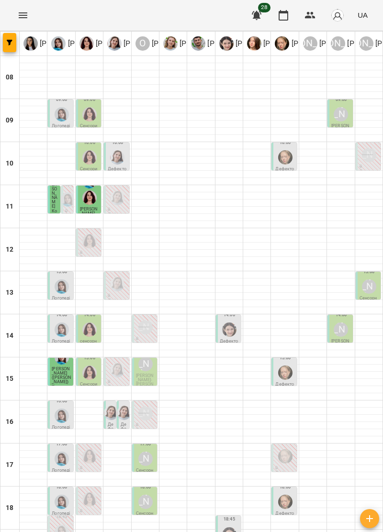
click at [60, 409] on img "Тетяна Хомин" at bounding box center [62, 416] width 14 height 14
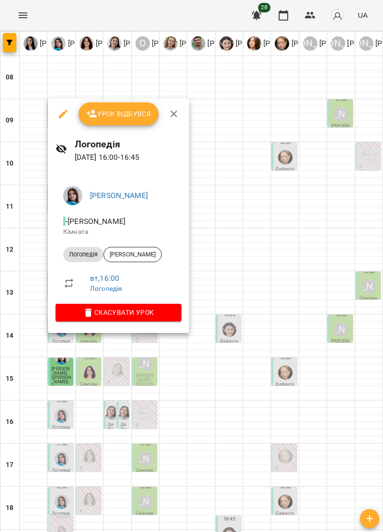
click at [171, 110] on icon "button" at bounding box center [173, 113] width 11 height 11
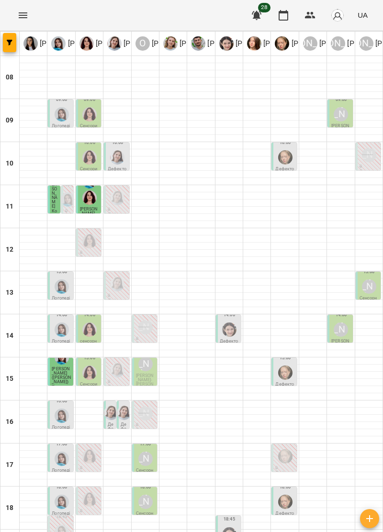
click at [149, 469] on p "Сенсорна" at bounding box center [145, 473] width 19 height 9
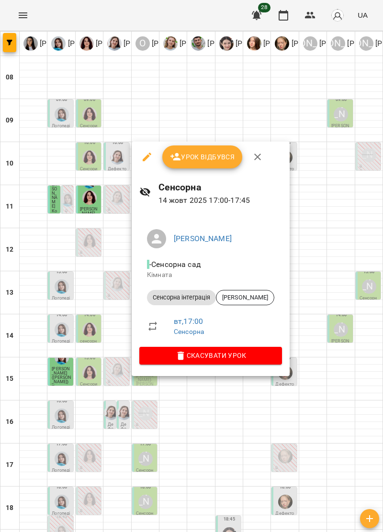
click at [260, 151] on icon "button" at bounding box center [257, 156] width 11 height 11
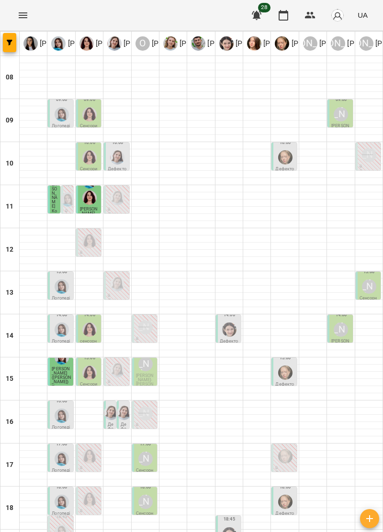
scroll to position [94, 0]
click at [59, 512] on p "Логопедія" at bounding box center [61, 516] width 19 height 9
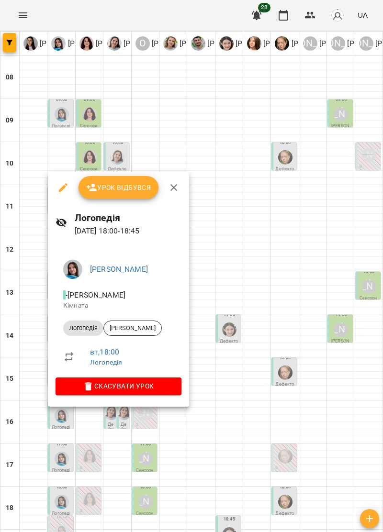
click at [171, 188] on icon "button" at bounding box center [173, 187] width 11 height 11
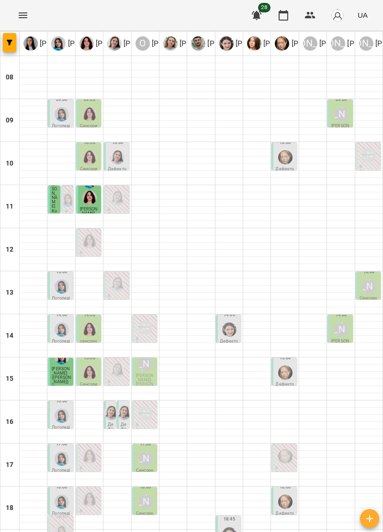
click at [144, 495] on div "[PERSON_NAME]" at bounding box center [145, 502] width 14 height 14
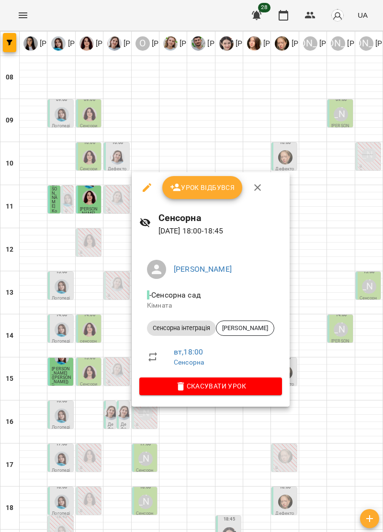
click at [257, 186] on icon "button" at bounding box center [257, 187] width 11 height 11
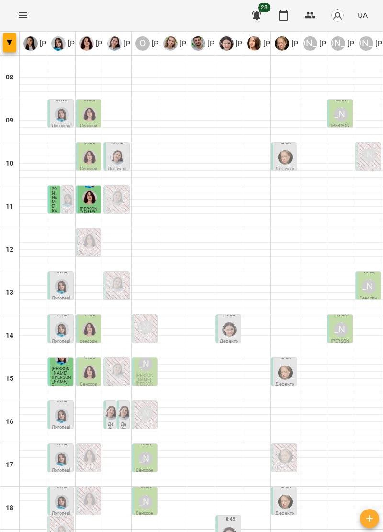
click at [293, 493] on div at bounding box center [285, 502] width 18 height 18
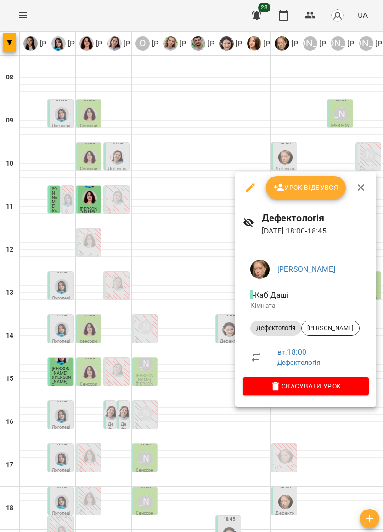
click at [360, 193] on icon "button" at bounding box center [360, 187] width 11 height 11
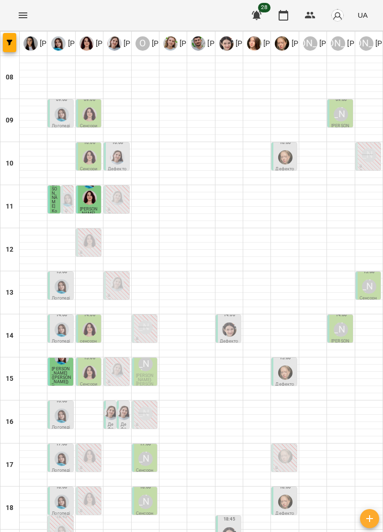
click at [57, 409] on img "Тетяна Хомин" at bounding box center [62, 416] width 14 height 14
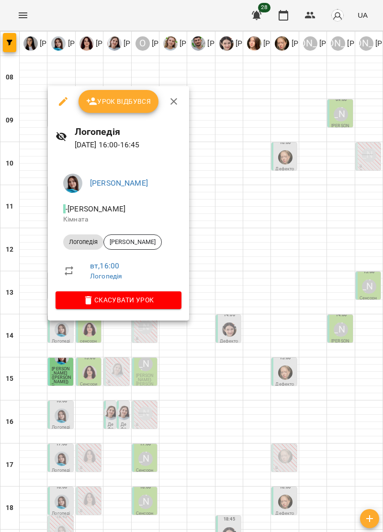
click at [178, 97] on icon "button" at bounding box center [173, 101] width 11 height 11
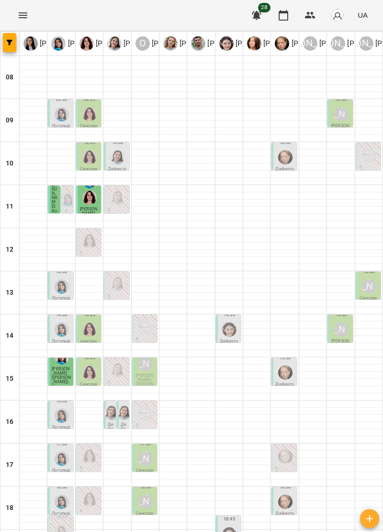
click at [118, 404] on div at bounding box center [124, 413] width 18 height 18
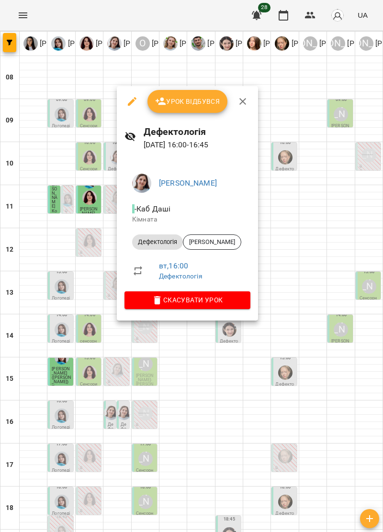
click at [240, 99] on icon "button" at bounding box center [242, 101] width 11 height 11
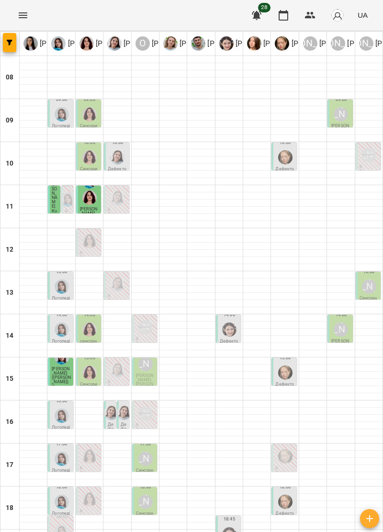
click at [62, 409] on img "Тетяна Хомин" at bounding box center [62, 416] width 14 height 14
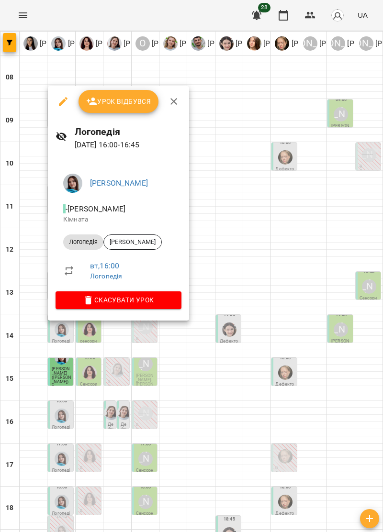
click at [173, 95] on button "button" at bounding box center [173, 101] width 23 height 23
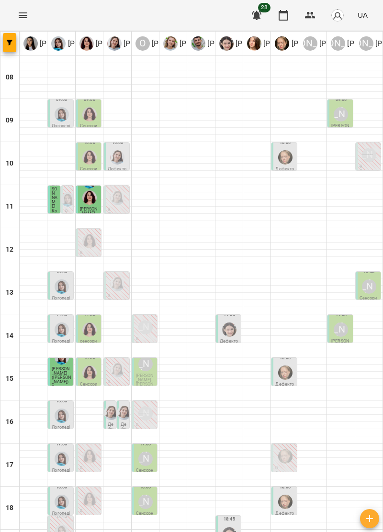
scroll to position [76, 0]
click at [149, 469] on p "Сенсорна" at bounding box center [145, 473] width 19 height 9
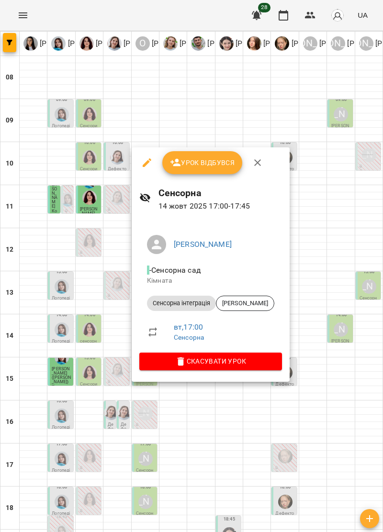
click at [255, 164] on icon "button" at bounding box center [257, 162] width 7 height 7
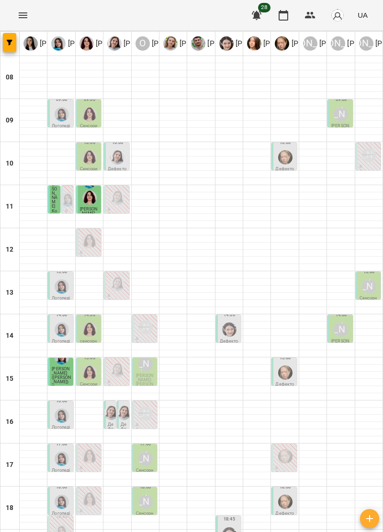
click at [64, 452] on img "Тетяна Хомин" at bounding box center [62, 459] width 14 height 14
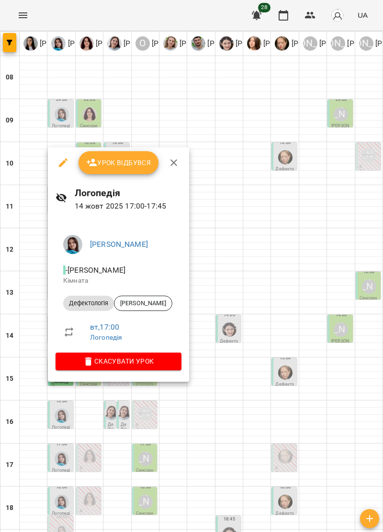
click at [172, 166] on icon "button" at bounding box center [173, 162] width 11 height 11
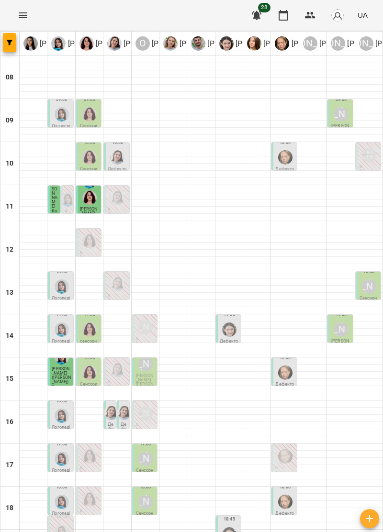
scroll to position [92, 0]
click at [61, 495] on img "Тетяна Хомин" at bounding box center [62, 502] width 14 height 14
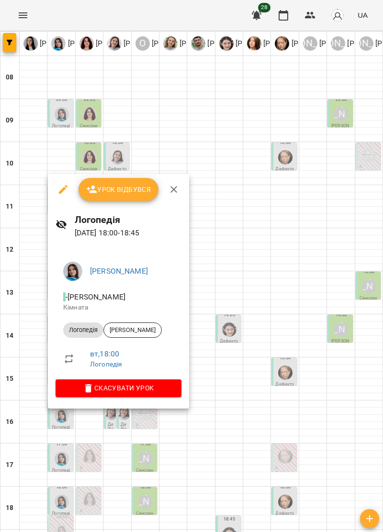
click at [170, 194] on icon "button" at bounding box center [173, 189] width 11 height 11
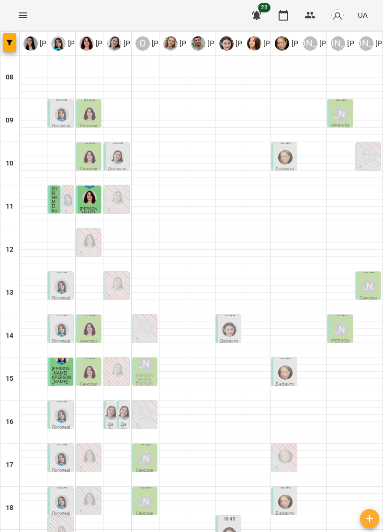
click at [143, 495] on div "[PERSON_NAME]" at bounding box center [145, 502] width 14 height 14
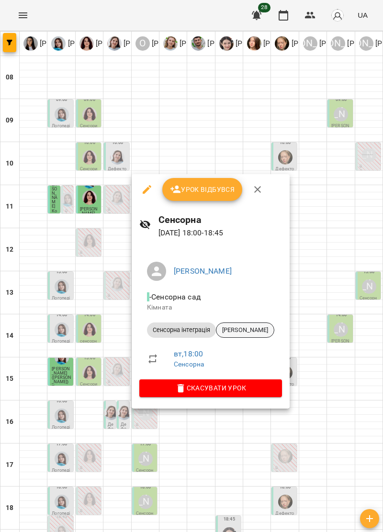
click at [239, 327] on span "[PERSON_NAME]" at bounding box center [244, 330] width 57 height 9
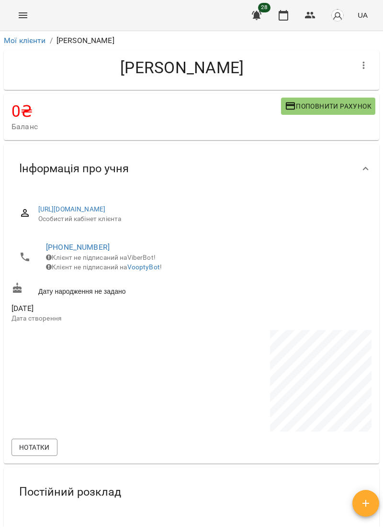
click at [28, 11] on icon "Menu" at bounding box center [22, 15] width 11 height 11
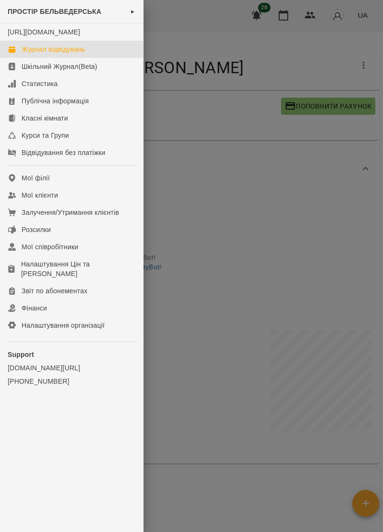
click at [80, 54] on div "Журнал відвідувань" at bounding box center [54, 50] width 64 height 10
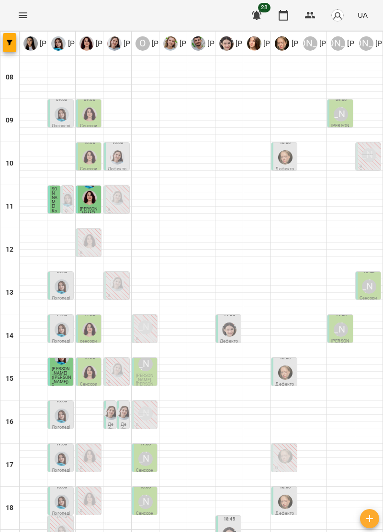
scroll to position [72, 0]
click at [60, 452] on img "Тетяна Хомин" at bounding box center [62, 459] width 14 height 14
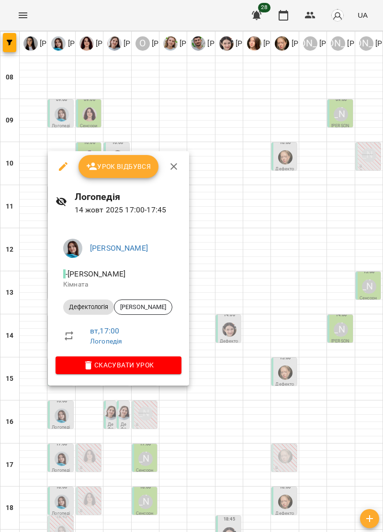
click at [171, 169] on icon "button" at bounding box center [173, 166] width 11 height 11
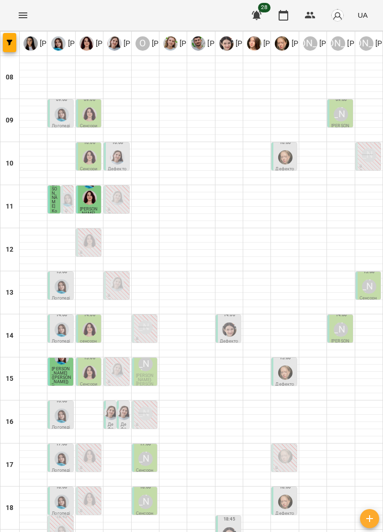
click at [148, 452] on div "[PERSON_NAME]" at bounding box center [145, 459] width 14 height 14
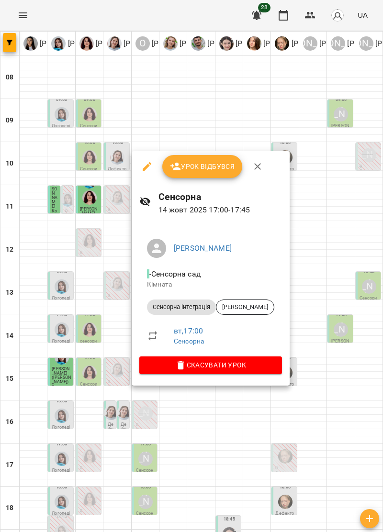
click at [255, 170] on icon "button" at bounding box center [257, 166] width 11 height 11
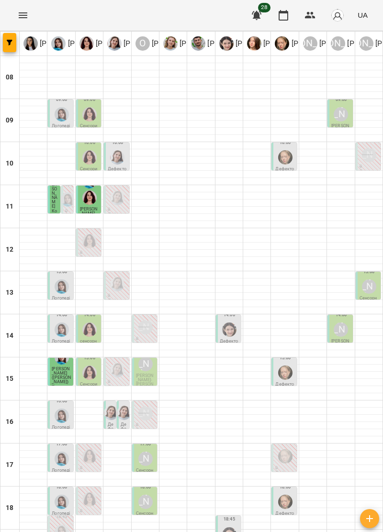
click at [91, 150] on img "Ольга Крикун" at bounding box center [89, 157] width 14 height 14
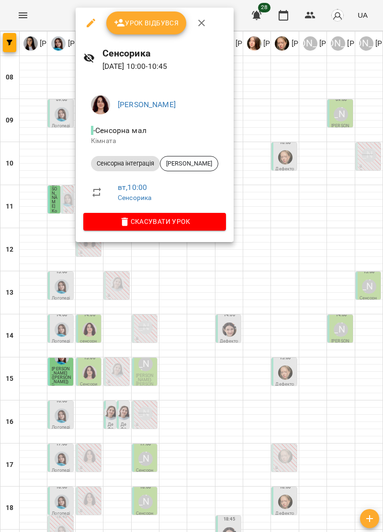
click at [200, 19] on icon "button" at bounding box center [201, 22] width 11 height 11
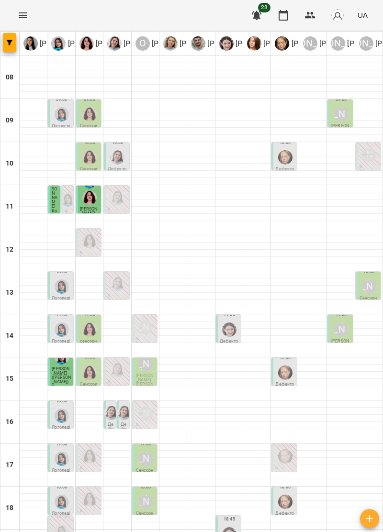
scroll to position [11, 0]
click at [112, 150] on img "Дарія Тріпадуш" at bounding box center [117, 157] width 14 height 14
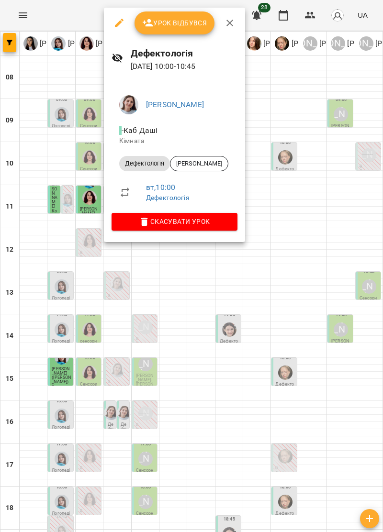
click at [226, 22] on icon "button" at bounding box center [229, 22] width 11 height 11
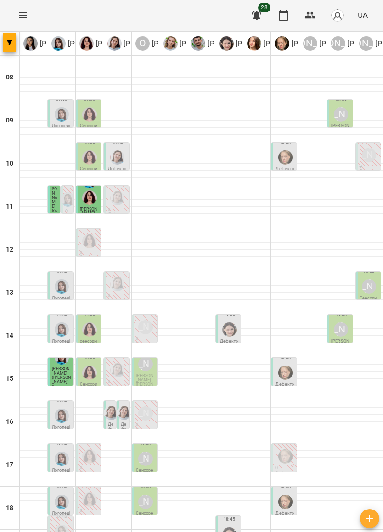
click at [291, 150] on img "Анна Прокопенко" at bounding box center [285, 157] width 14 height 14
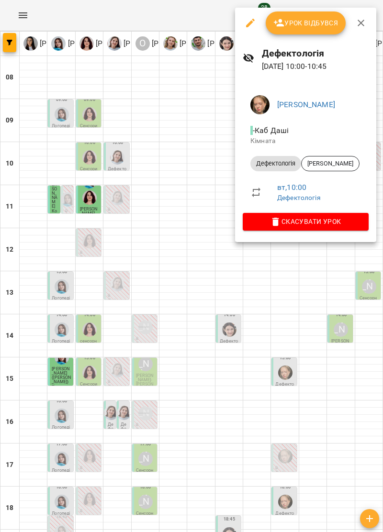
click at [361, 22] on icon "button" at bounding box center [360, 22] width 11 height 11
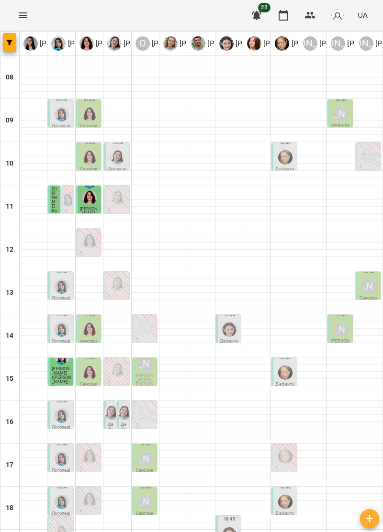
scroll to position [94, 0]
click at [56, 495] on img "Тетяна Хомин" at bounding box center [62, 502] width 14 height 14
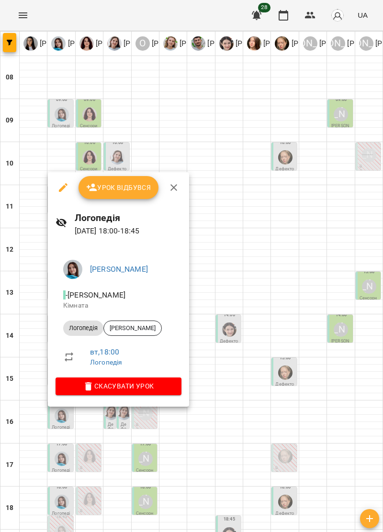
click at [178, 188] on icon "button" at bounding box center [173, 187] width 11 height 11
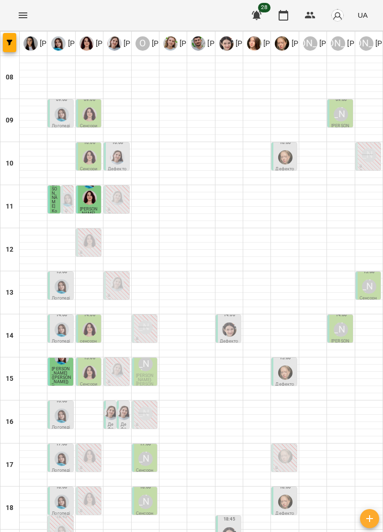
click at [147, 495] on div "[PERSON_NAME]" at bounding box center [145, 502] width 14 height 14
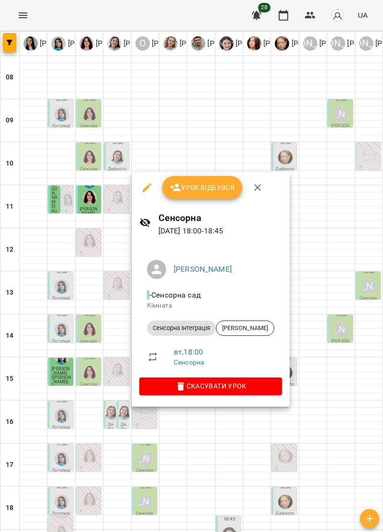
click at [253, 186] on icon "button" at bounding box center [257, 187] width 11 height 11
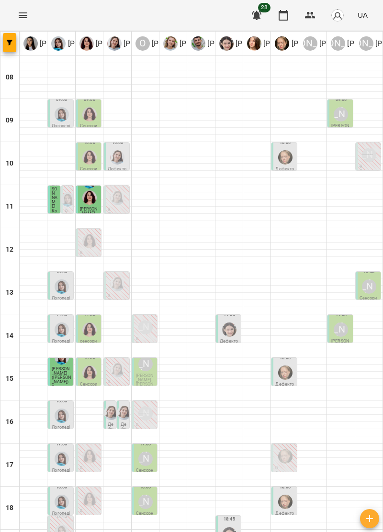
click at [286, 495] on img "Анна Прокопенко" at bounding box center [285, 502] width 14 height 14
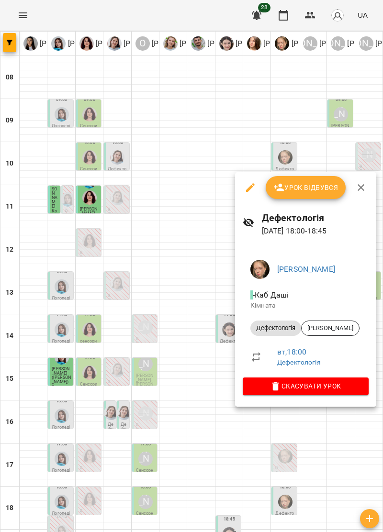
click at [368, 186] on button "button" at bounding box center [361, 187] width 23 height 23
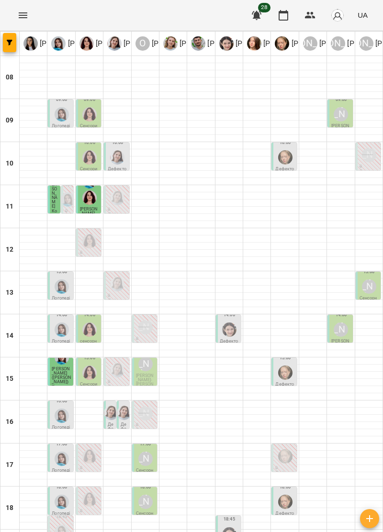
click at [57, 452] on img "Тетяна Хомин" at bounding box center [62, 459] width 14 height 14
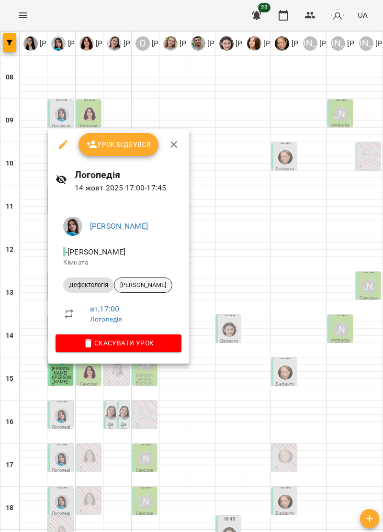
click at [166, 284] on span "[PERSON_NAME]" at bounding box center [142, 285] width 57 height 9
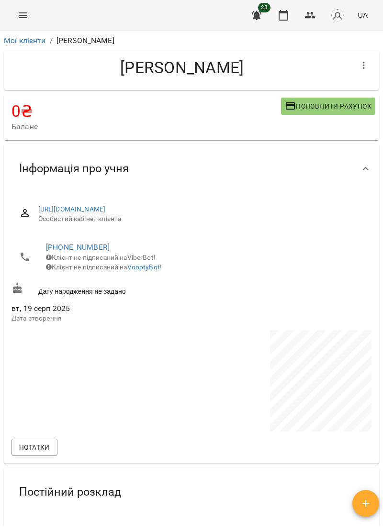
click at [27, 11] on icon "Menu" at bounding box center [22, 15] width 11 height 11
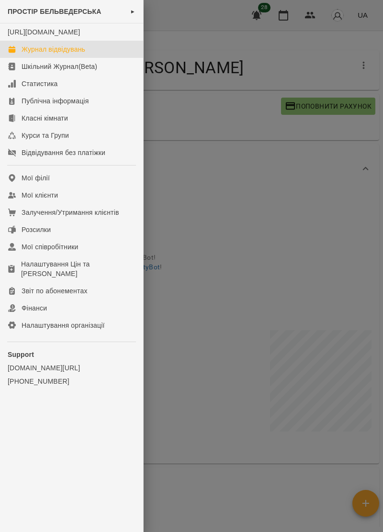
click at [83, 53] on link "Журнал відвідувань" at bounding box center [71, 49] width 143 height 17
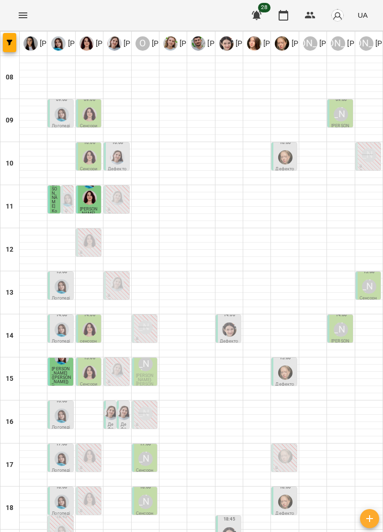
click at [68, 114] on img "Тетяна Хомин" at bounding box center [62, 114] width 14 height 14
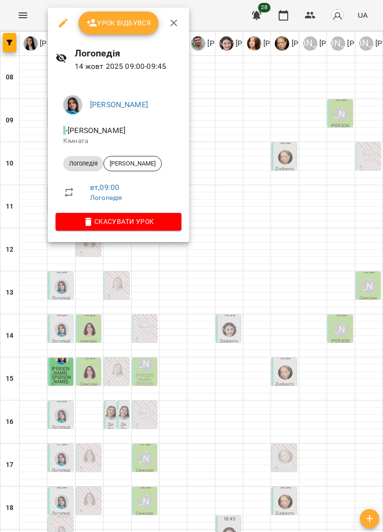
click at [169, 23] on icon "button" at bounding box center [173, 22] width 11 height 11
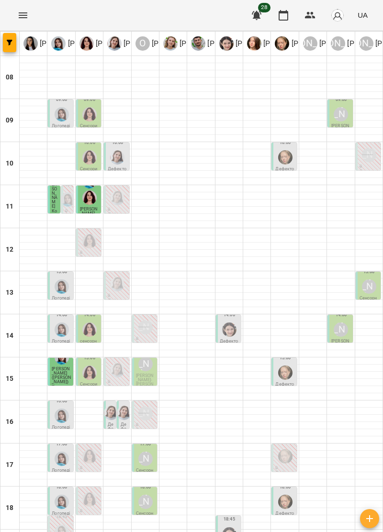
click at [90, 114] on img "Ольга Крикун" at bounding box center [89, 114] width 14 height 14
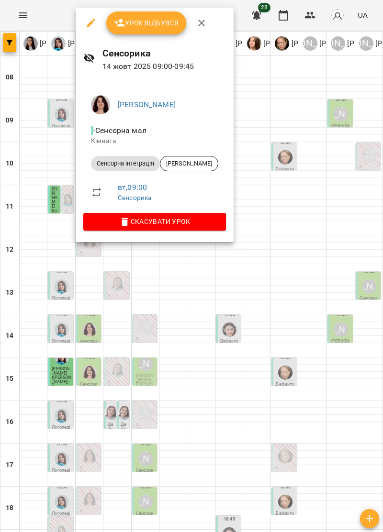
click at [200, 23] on icon "button" at bounding box center [201, 23] width 7 height 7
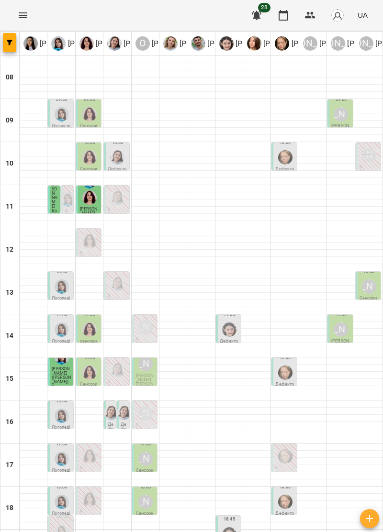
click at [339, 110] on div "[PERSON_NAME]" at bounding box center [341, 114] width 14 height 14
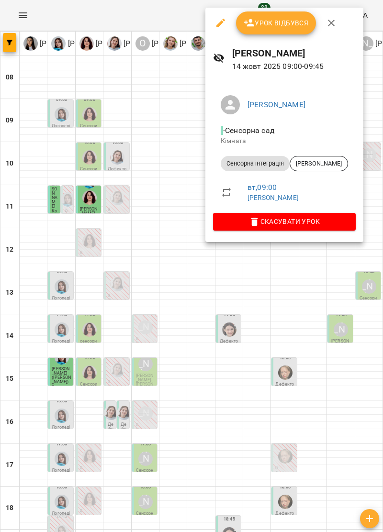
click at [335, 21] on icon "button" at bounding box center [331, 22] width 11 height 11
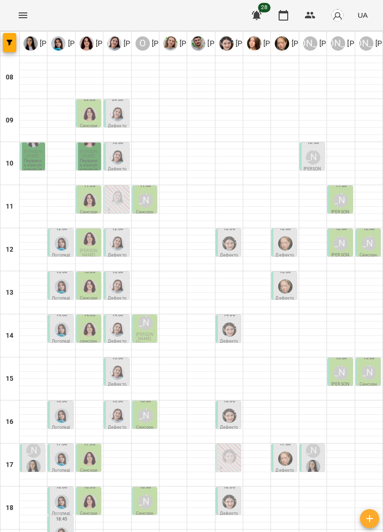
click at [90, 111] on img "Ольга Крикун" at bounding box center [89, 114] width 14 height 14
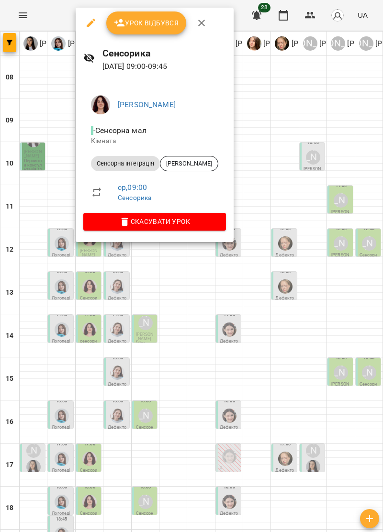
click at [201, 22] on icon "button" at bounding box center [201, 23] width 7 height 7
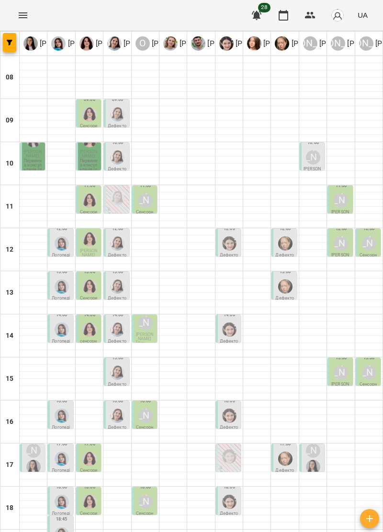
click at [121, 114] on img "Дарія Тріпадуш" at bounding box center [117, 114] width 14 height 14
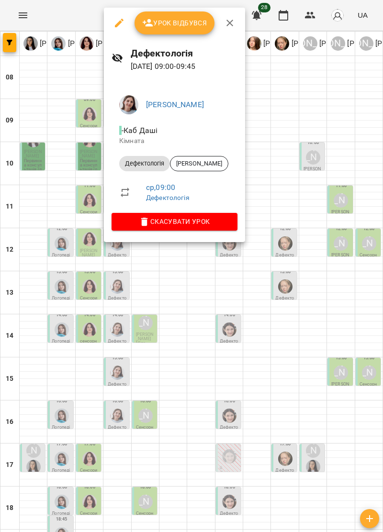
click at [231, 24] on icon "button" at bounding box center [229, 22] width 11 height 11
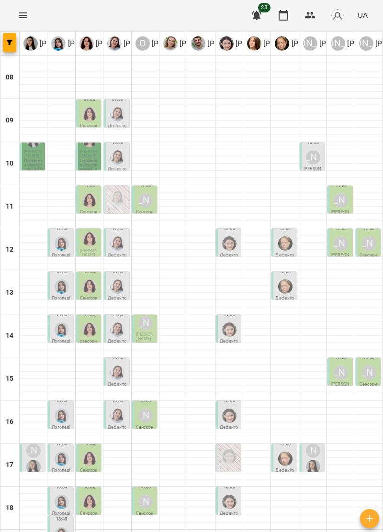
click at [29, 161] on p "Первинна консультація (логопед / дефектолог + сенсорний терапевт)" at bounding box center [33, 176] width 19 height 34
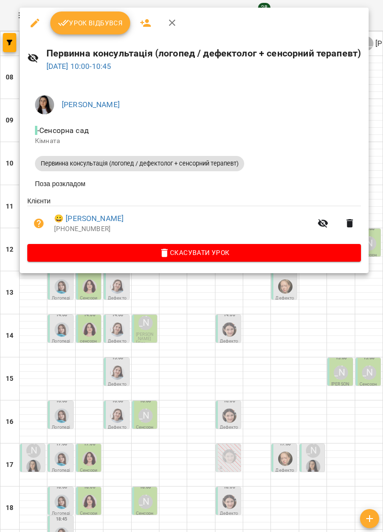
click at [176, 18] on icon "button" at bounding box center [172, 22] width 11 height 11
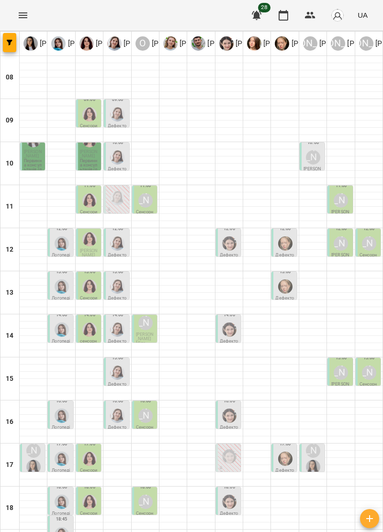
click at [115, 156] on img "Дарія Тріпадуш" at bounding box center [117, 157] width 14 height 14
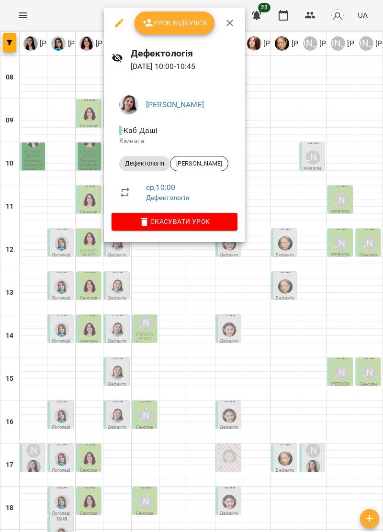
click at [232, 23] on icon "button" at bounding box center [229, 22] width 11 height 11
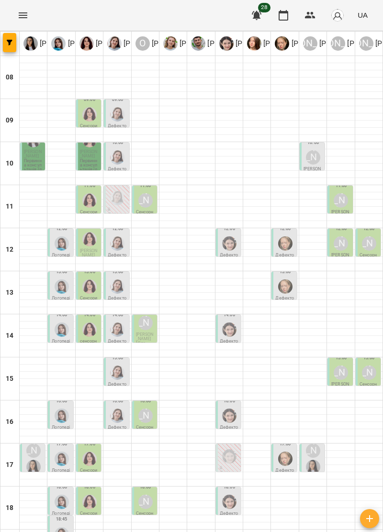
click at [319, 158] on div "[PERSON_NAME]" at bounding box center [313, 157] width 14 height 14
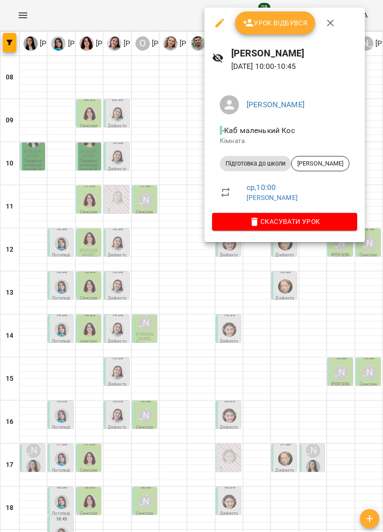
click at [331, 21] on icon "button" at bounding box center [330, 23] width 7 height 7
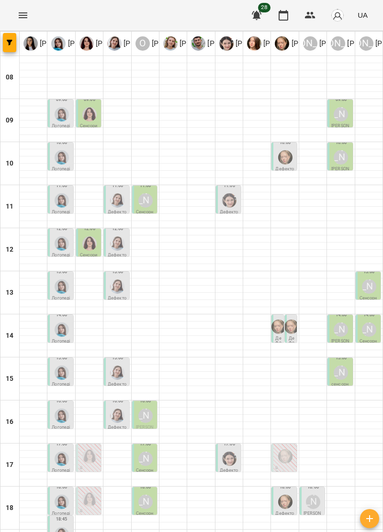
click at [68, 109] on div at bounding box center [62, 114] width 18 height 18
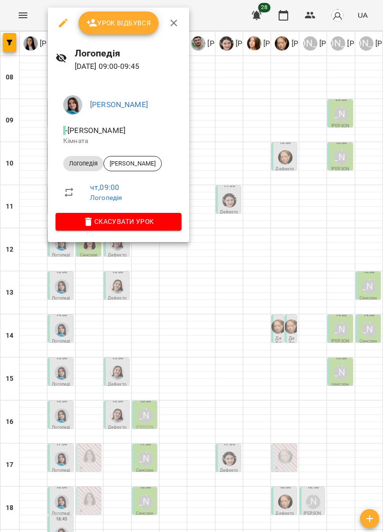
click at [170, 22] on icon "button" at bounding box center [173, 22] width 11 height 11
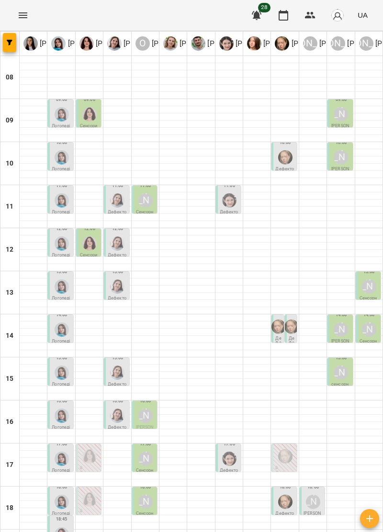
click at [56, 159] on img "Тетяна Хомин" at bounding box center [62, 157] width 14 height 14
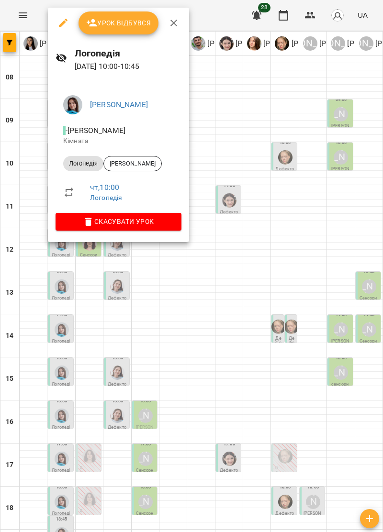
click at [171, 20] on icon "button" at bounding box center [173, 22] width 11 height 11
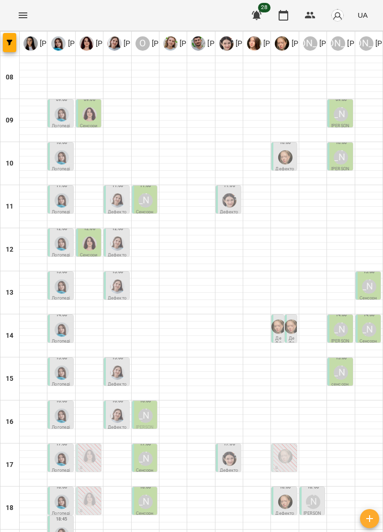
click at [276, 161] on div at bounding box center [285, 157] width 18 height 18
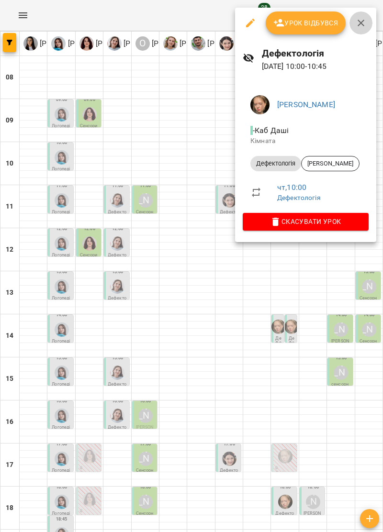
click at [355, 14] on button "button" at bounding box center [361, 22] width 23 height 23
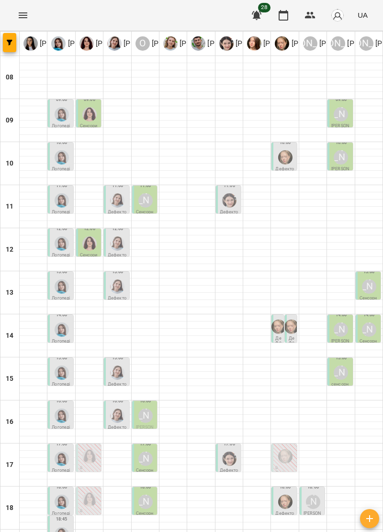
click at [349, 163] on div "[PERSON_NAME]" at bounding box center [341, 157] width 18 height 18
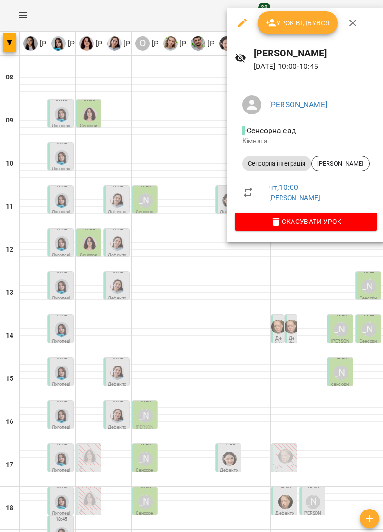
click at [350, 21] on icon "button" at bounding box center [353, 23] width 7 height 7
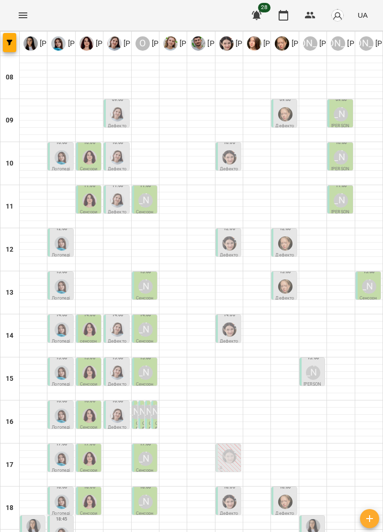
click at [63, 163] on img "Тетяна Хомин" at bounding box center [62, 157] width 14 height 14
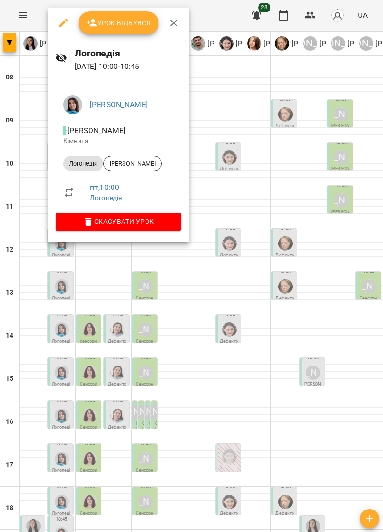
click at [176, 19] on icon "button" at bounding box center [173, 22] width 11 height 11
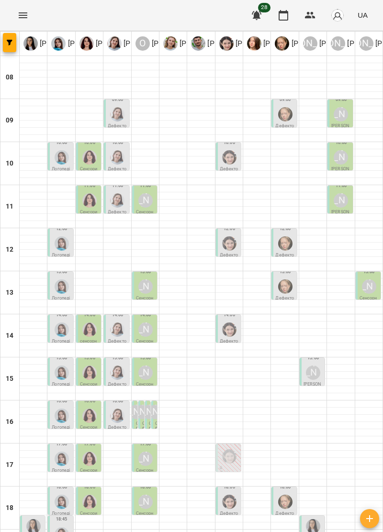
click at [60, 152] on img "Тетяна Хомин" at bounding box center [62, 157] width 14 height 14
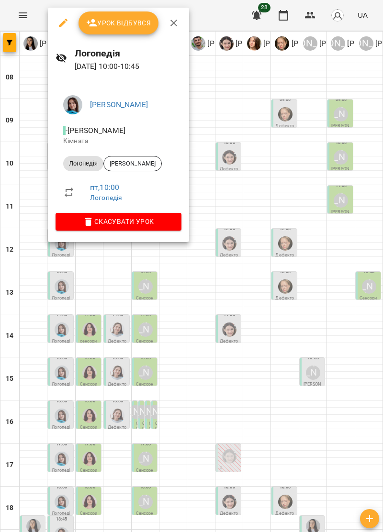
click at [174, 19] on icon "button" at bounding box center [173, 22] width 11 height 11
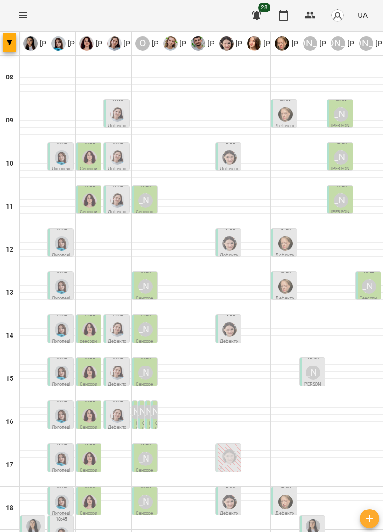
click at [61, 161] on img "Тетяна Хомин" at bounding box center [62, 157] width 14 height 14
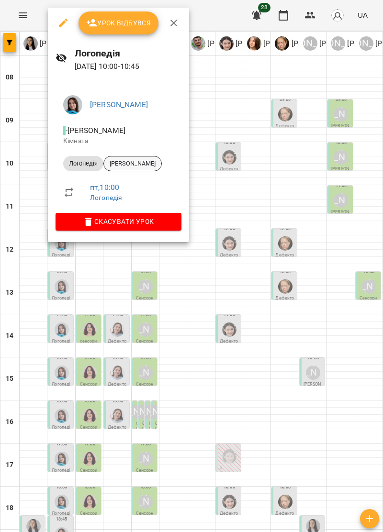
click at [158, 164] on span "[PERSON_NAME]" at bounding box center [132, 163] width 57 height 9
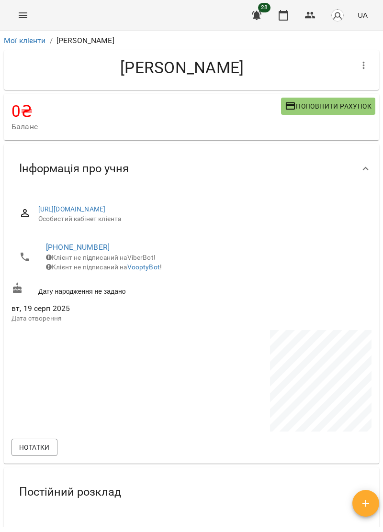
click at [27, 16] on icon "Menu" at bounding box center [22, 15] width 11 height 11
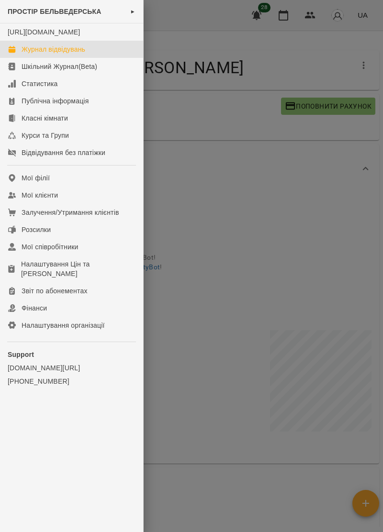
click at [74, 54] on div "Журнал відвідувань" at bounding box center [54, 50] width 64 height 10
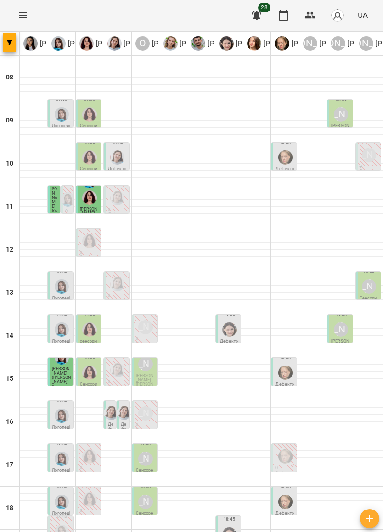
scroll to position [84, 0]
click at [68, 495] on img "Тетяна Хомин" at bounding box center [62, 502] width 14 height 14
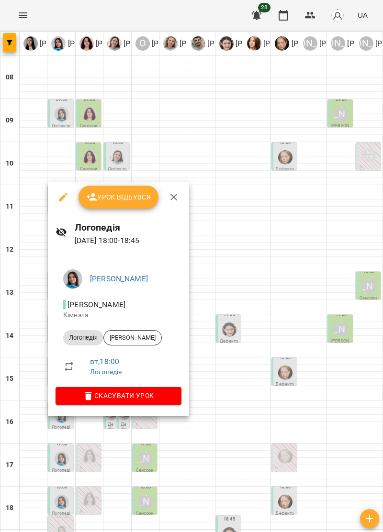
click at [175, 197] on icon "button" at bounding box center [173, 197] width 11 height 11
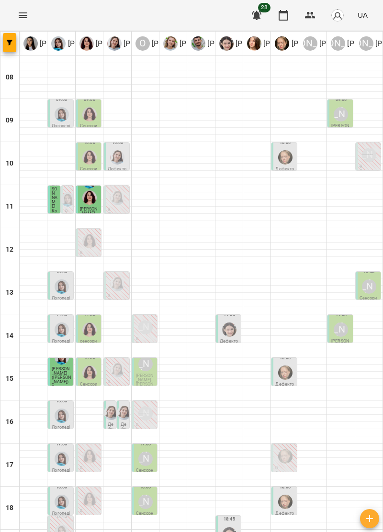
click at [147, 495] on div "[PERSON_NAME]" at bounding box center [145, 502] width 14 height 14
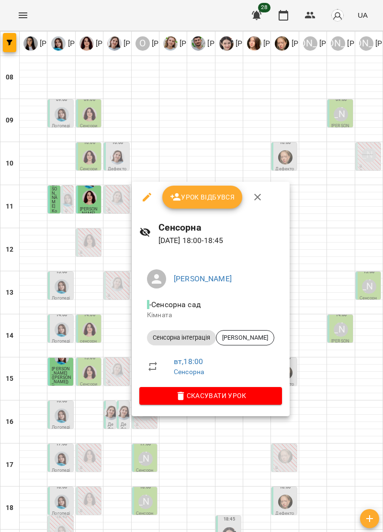
click at [257, 193] on icon "button" at bounding box center [257, 197] width 11 height 11
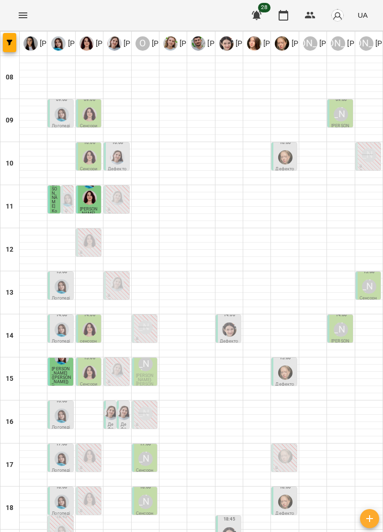
click at [293, 493] on div at bounding box center [285, 502] width 18 height 18
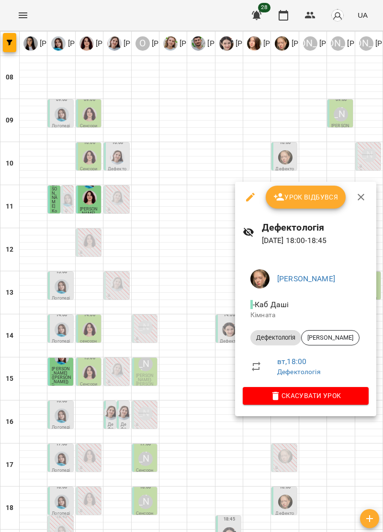
click at [359, 204] on button "button" at bounding box center [361, 197] width 23 height 23
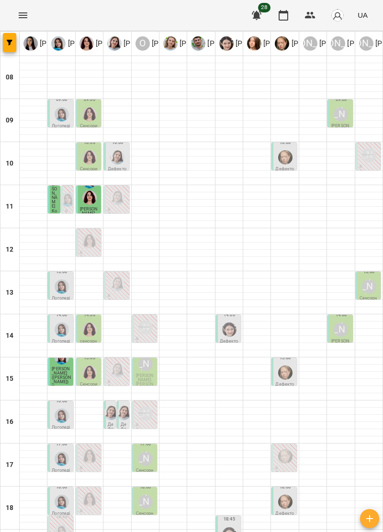
click at [53, 450] on div at bounding box center [62, 459] width 18 height 18
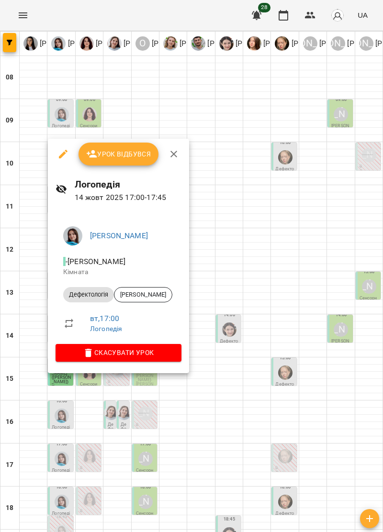
click at [175, 157] on icon "button" at bounding box center [173, 153] width 11 height 11
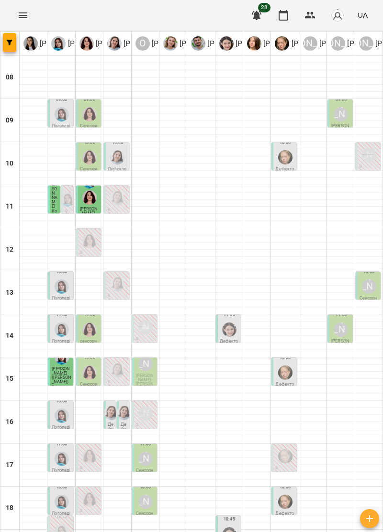
click at [150, 450] on div "[PERSON_NAME]" at bounding box center [145, 459] width 18 height 18
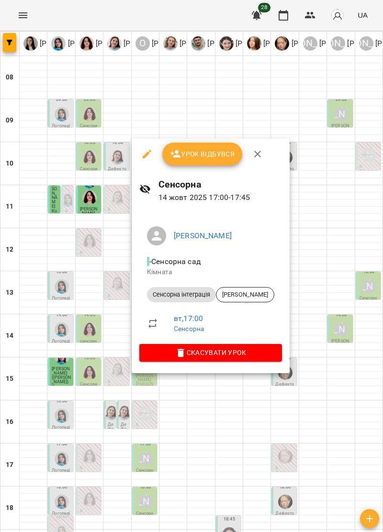
click at [259, 148] on button "button" at bounding box center [257, 154] width 23 height 23
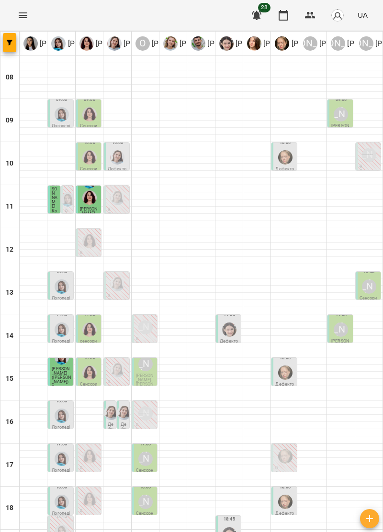
click at [146, 452] on div "[PERSON_NAME]" at bounding box center [145, 459] width 14 height 14
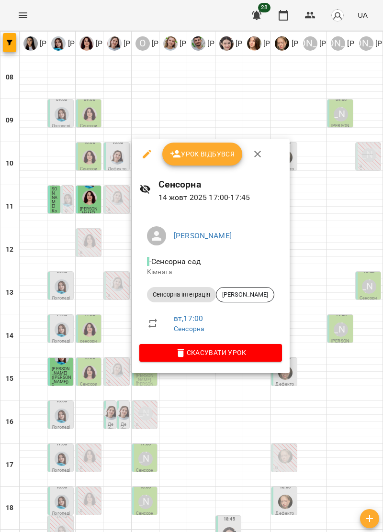
click at [258, 155] on icon "button" at bounding box center [257, 154] width 7 height 7
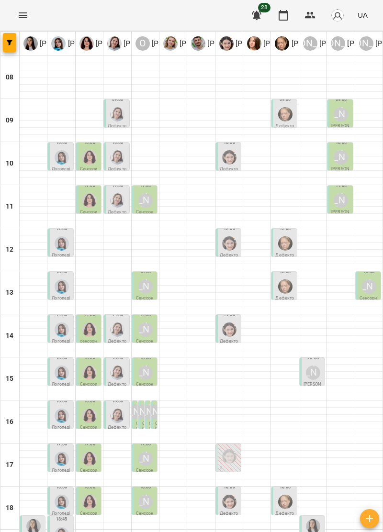
click at [62, 161] on img "Тетяна Хомин" at bounding box center [62, 157] width 14 height 14
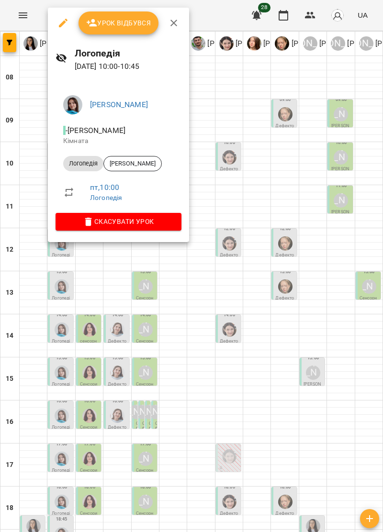
click at [175, 21] on icon "button" at bounding box center [173, 23] width 7 height 7
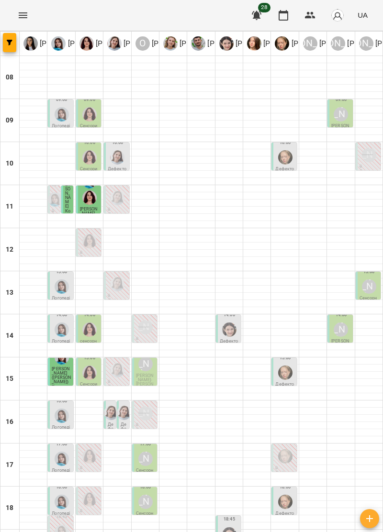
click at [146, 373] on div "[PERSON_NAME]" at bounding box center [145, 364] width 18 height 18
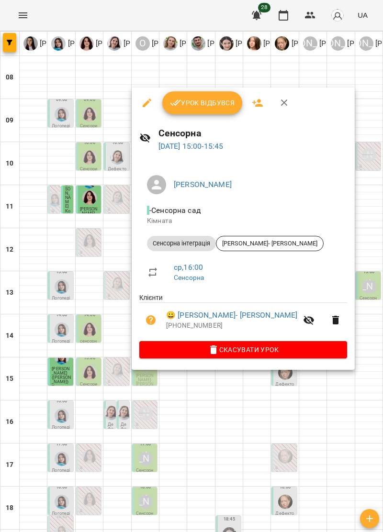
click at [285, 100] on icon "button" at bounding box center [284, 102] width 11 height 11
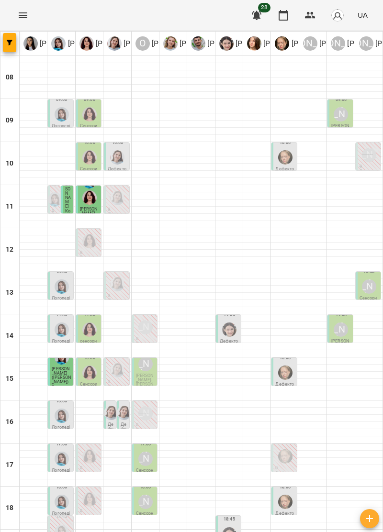
scroll to position [66, 0]
click at [148, 452] on div "[PERSON_NAME]" at bounding box center [145, 459] width 14 height 14
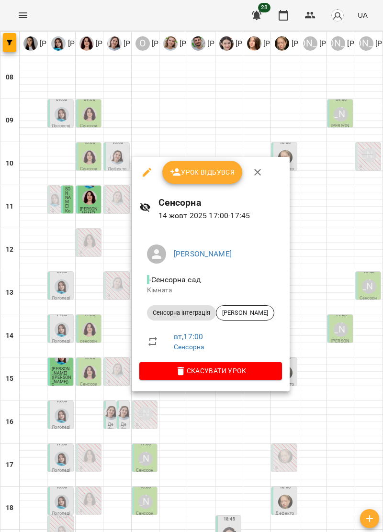
click at [258, 175] on icon "button" at bounding box center [257, 172] width 11 height 11
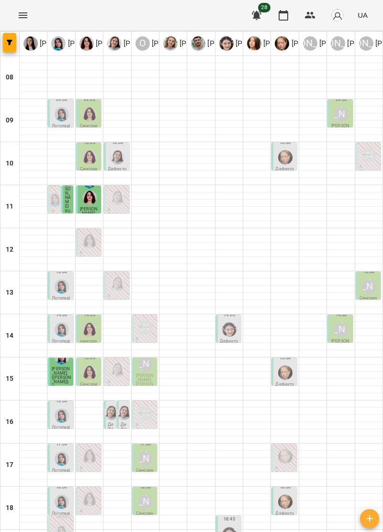
scroll to position [94, 0]
click at [62, 495] on img "Тетяна Хомин" at bounding box center [62, 502] width 14 height 14
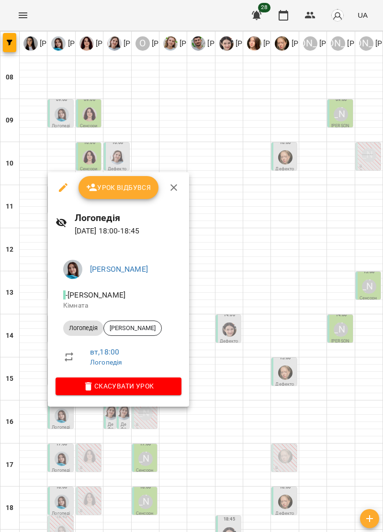
click at [173, 185] on icon "button" at bounding box center [173, 187] width 11 height 11
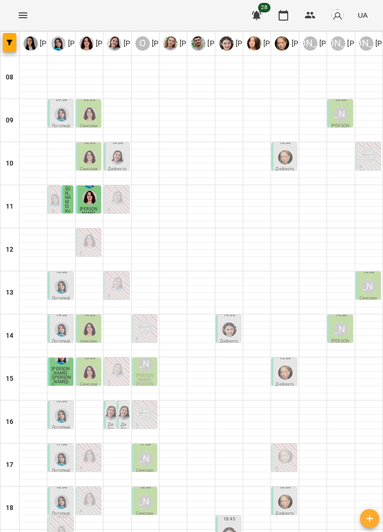
click at [141, 493] on div "[PERSON_NAME]" at bounding box center [145, 502] width 18 height 18
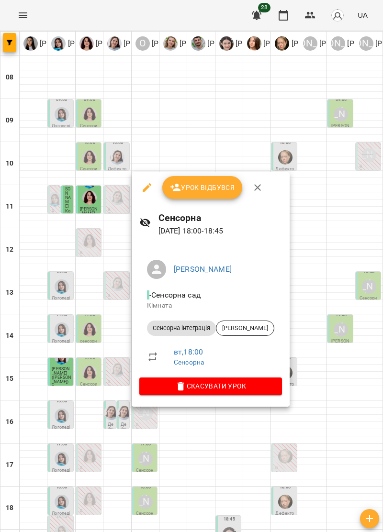
click at [257, 185] on icon "button" at bounding box center [257, 187] width 11 height 11
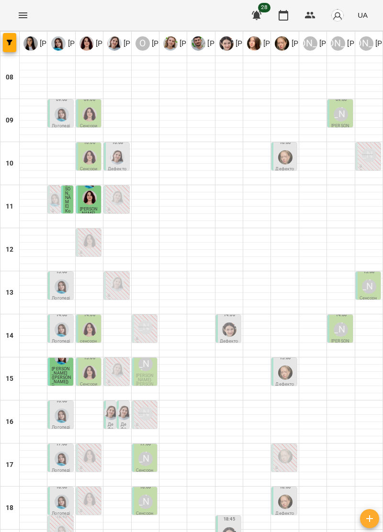
click at [288, 495] on img "Анна Прокопенко" at bounding box center [285, 502] width 14 height 14
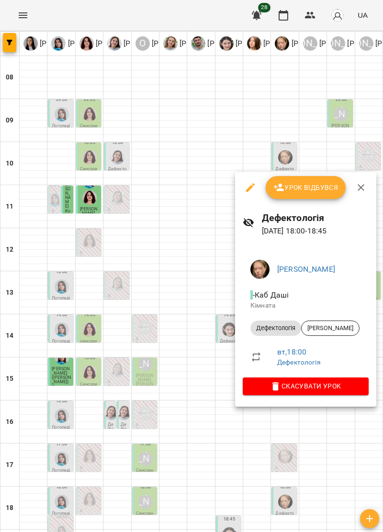
click at [356, 189] on icon "button" at bounding box center [360, 187] width 11 height 11
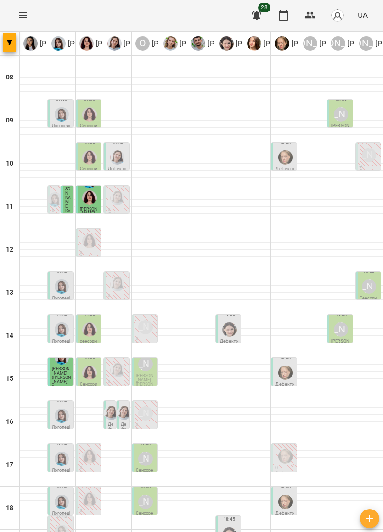
click at [24, 18] on icon "Menu" at bounding box center [23, 15] width 9 height 6
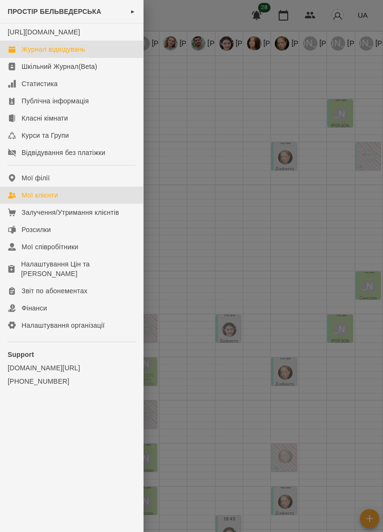
click at [54, 200] on div "Мої клієнти" at bounding box center [40, 196] width 36 height 10
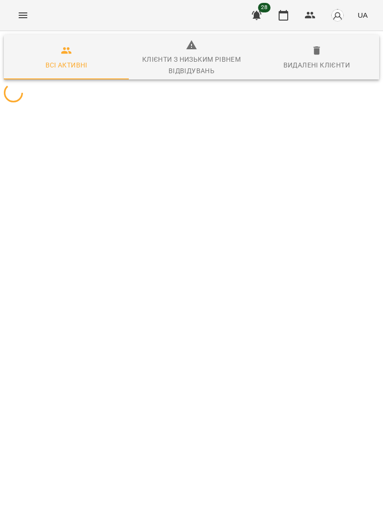
click at [32, 8] on div "For Business 28 UA" at bounding box center [191, 15] width 383 height 31
click at [22, 11] on icon "Menu" at bounding box center [22, 15] width 11 height 11
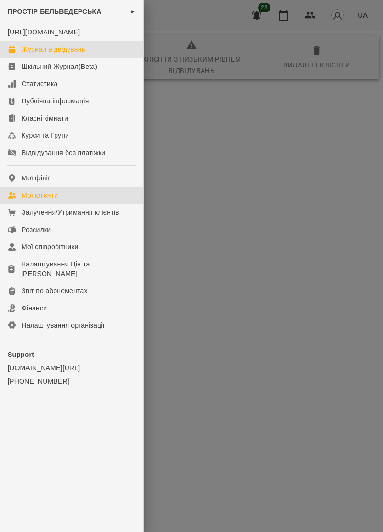
click at [73, 54] on div "Журнал відвідувань" at bounding box center [54, 50] width 64 height 10
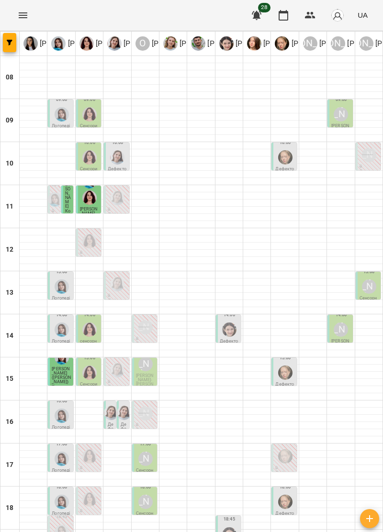
click at [25, 11] on icon "Menu" at bounding box center [22, 15] width 11 height 11
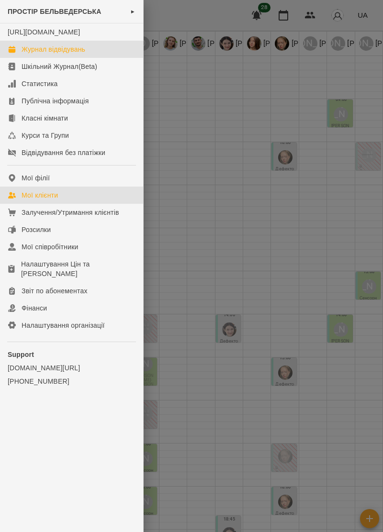
click at [53, 198] on link "Мої клієнти" at bounding box center [71, 195] width 143 height 17
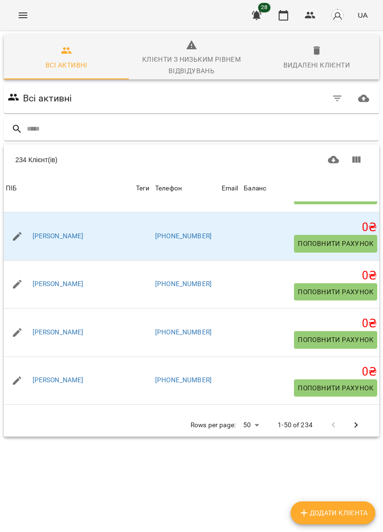
scroll to position [140, 0]
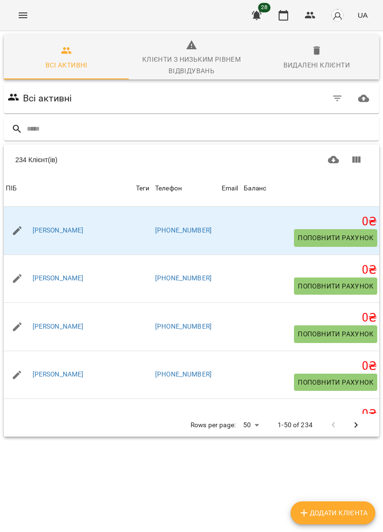
click at [362, 515] on span "Додати клієнта" at bounding box center [332, 513] width 69 height 11
select select "**"
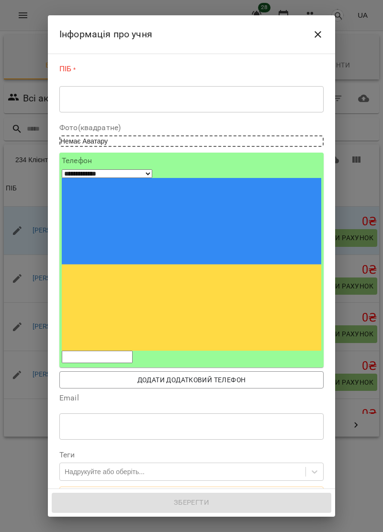
click at [91, 101] on textarea at bounding box center [191, 99] width 251 height 9
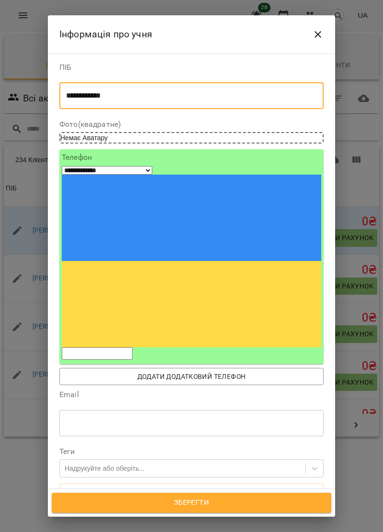
type textarea "**********"
click at [99, 348] on input "tel" at bounding box center [97, 354] width 71 height 12
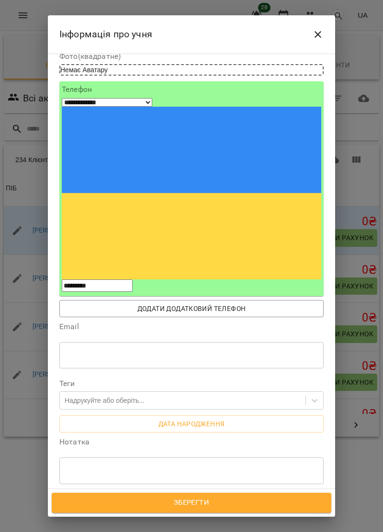
scroll to position [0, 0]
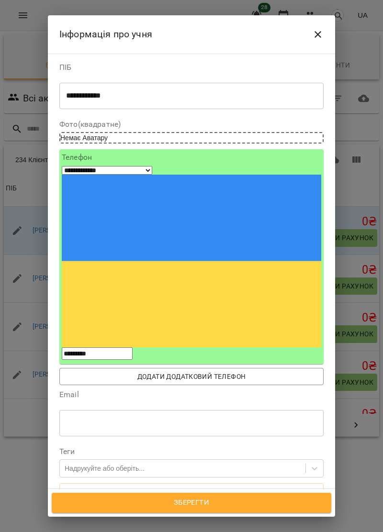
type input "*********"
click at [74, 92] on textarea "**********" at bounding box center [191, 95] width 251 height 9
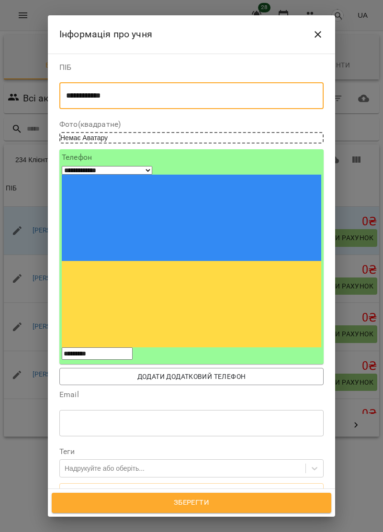
type textarea "**********"
click at [250, 506] on span "Зберегти" at bounding box center [191, 503] width 259 height 12
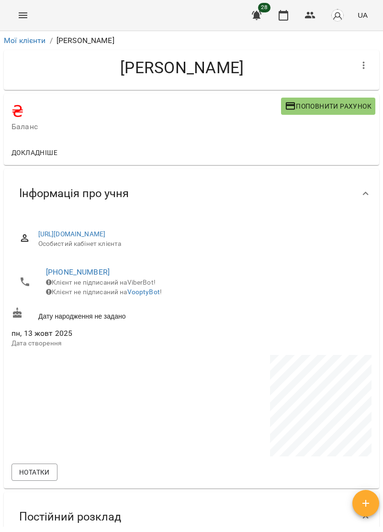
click at [23, 10] on icon "Menu" at bounding box center [22, 15] width 11 height 11
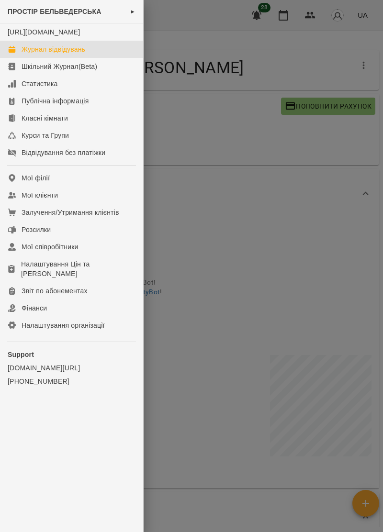
click at [73, 52] on link "Журнал відвідувань" at bounding box center [71, 49] width 143 height 17
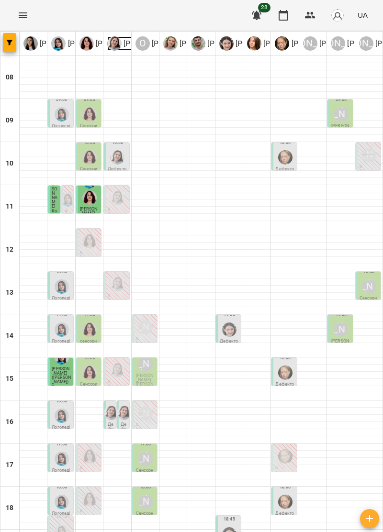
click at [122, 42] on p "[PERSON_NAME]" at bounding box center [152, 43] width 60 height 11
click at [121, 244] on div at bounding box center [116, 246] width 27 height 7
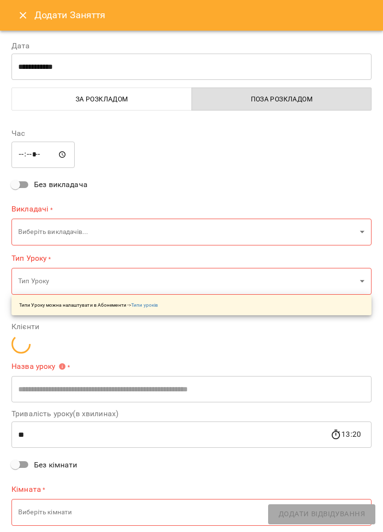
type input "**********"
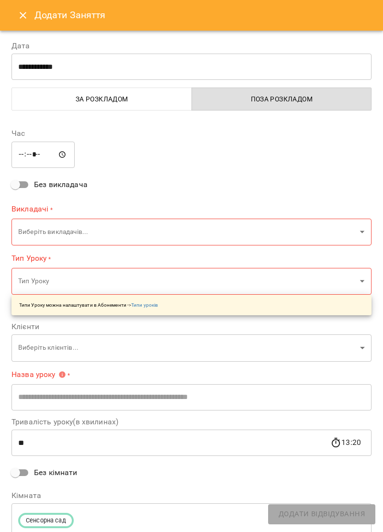
click at [46, 157] on input "*****" at bounding box center [42, 154] width 63 height 27
type input "*****"
click at [353, 235] on body "For Business 28 UA Ірина Керівник Тетяна Хомин Ольга Крикун Дарія Тріпадуш О Ол…" at bounding box center [191, 313] width 383 height 627
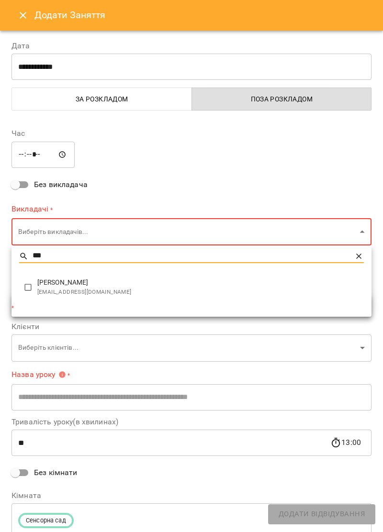
type input "***"
type input "**********"
type input "**"
type input "**********"
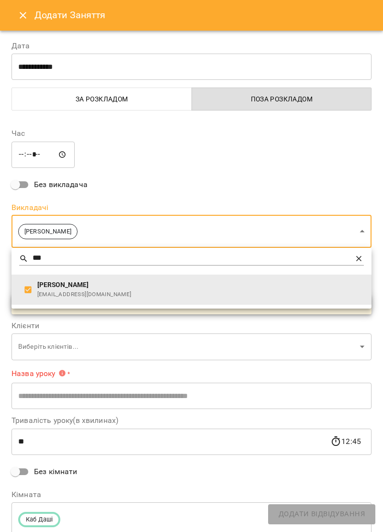
click at [281, 171] on div at bounding box center [191, 266] width 383 height 532
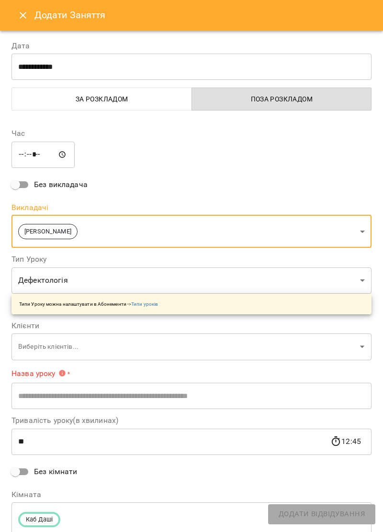
click at [356, 350] on body "For Business 28 UA Ірина Керівник Тетяна Хомин Ольга Крикун Дарія Тріпадуш О Ол…" at bounding box center [191, 313] width 383 height 627
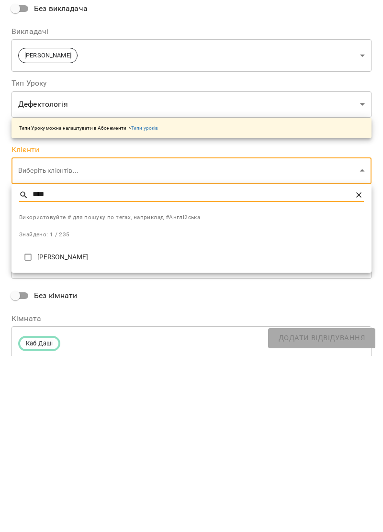
type input "****"
type input "**********"
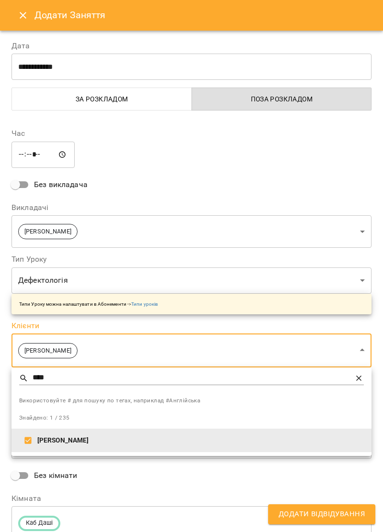
click at [292, 165] on div at bounding box center [191, 266] width 383 height 532
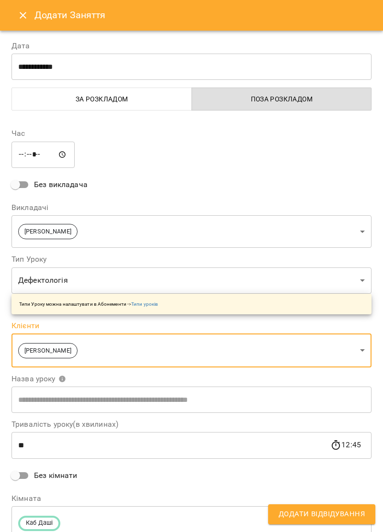
click at [294, 399] on input "text" at bounding box center [191, 400] width 360 height 27
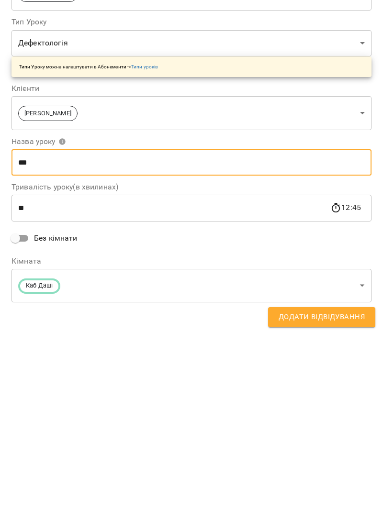
scroll to position [38, 0]
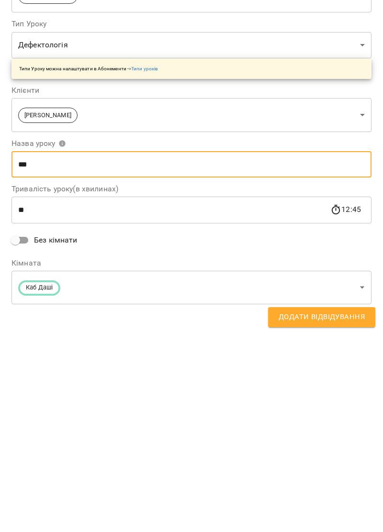
click at [124, 361] on input "***" at bounding box center [191, 362] width 360 height 27
type input "*"
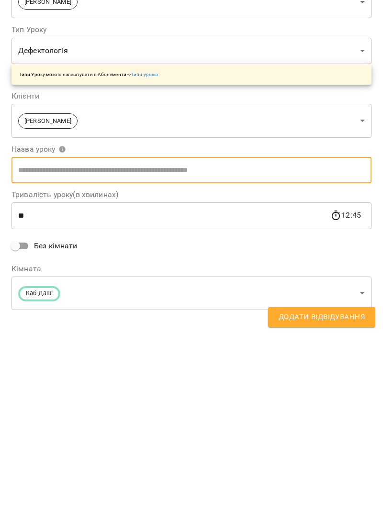
scroll to position [0, 0]
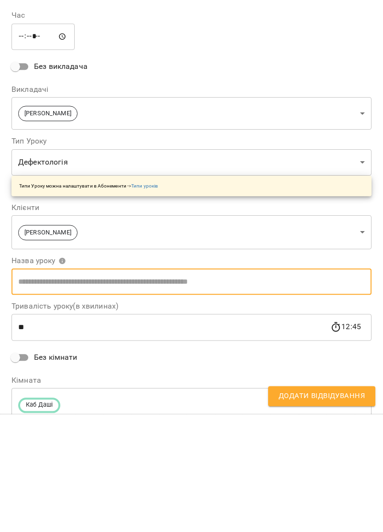
click at [359, 274] on body "For Business 28 UA Ірина Керівник Тетяна Хомин Ольга Крикун Дарія Тріпадуш О Ол…" at bounding box center [191, 313] width 383 height 627
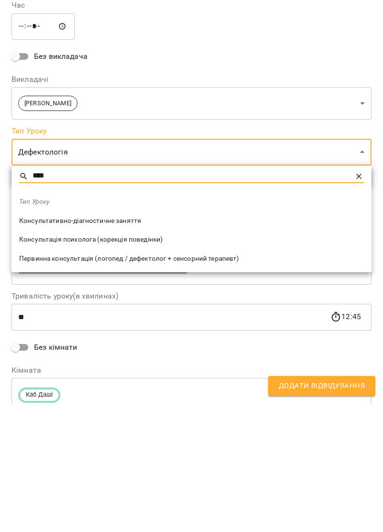
type input "****"
click at [132, 343] on li "Консультативно-діагностичне заняття" at bounding box center [191, 349] width 360 height 19
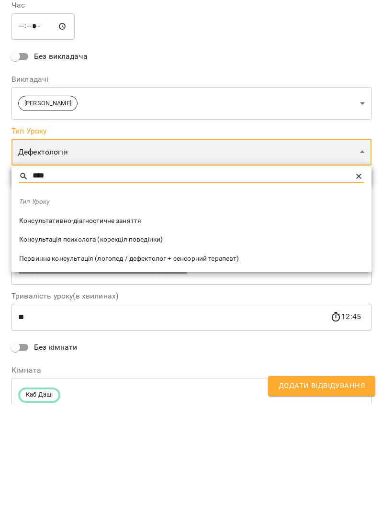
type input "**********"
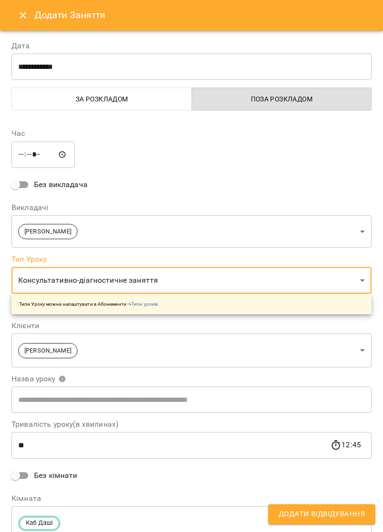
click at [283, 177] on div "**********" at bounding box center [192, 334] width 372 height 437
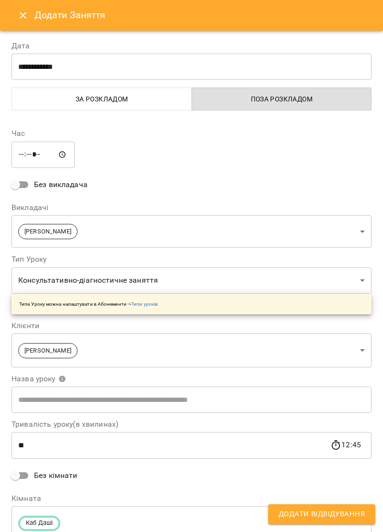
click at [360, 512] on span "Додати Відвідування" at bounding box center [322, 514] width 86 height 12
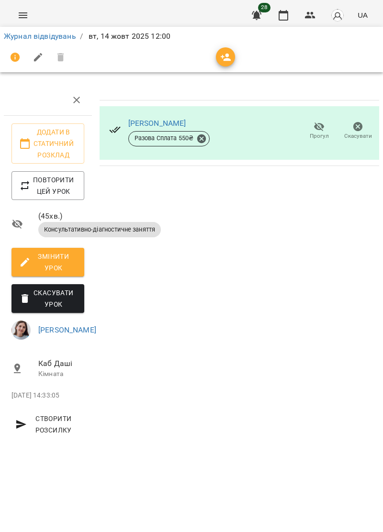
click at [23, 21] on icon "Menu" at bounding box center [22, 15] width 11 height 11
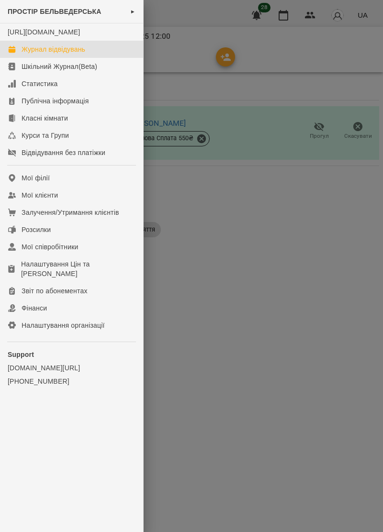
click at [79, 52] on link "Журнал відвідувань" at bounding box center [71, 49] width 143 height 17
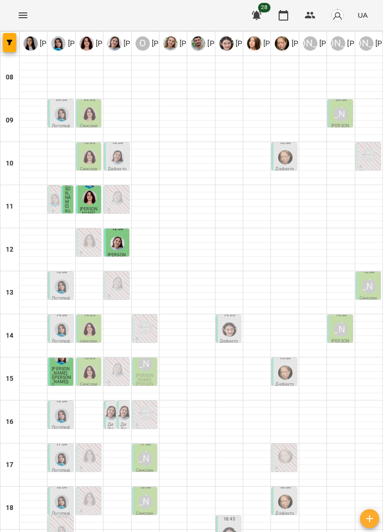
click at [122, 246] on img "Дарія Тріпадуш" at bounding box center [117, 244] width 14 height 14
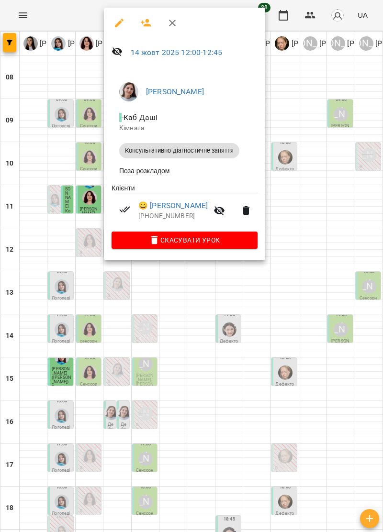
click at [173, 25] on icon "button" at bounding box center [172, 22] width 11 height 11
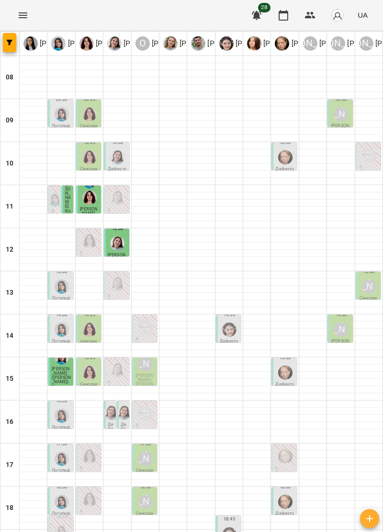
click at [64, 116] on img "Тетяна Хомин" at bounding box center [62, 114] width 14 height 14
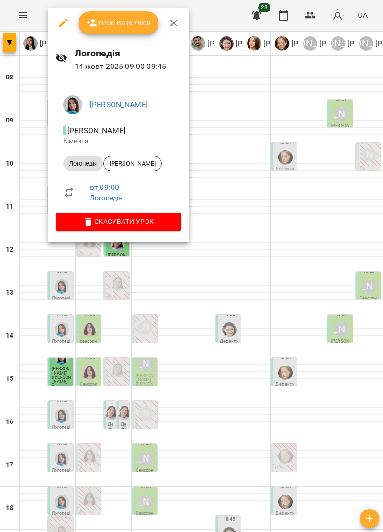
click at [175, 22] on icon "button" at bounding box center [173, 22] width 11 height 11
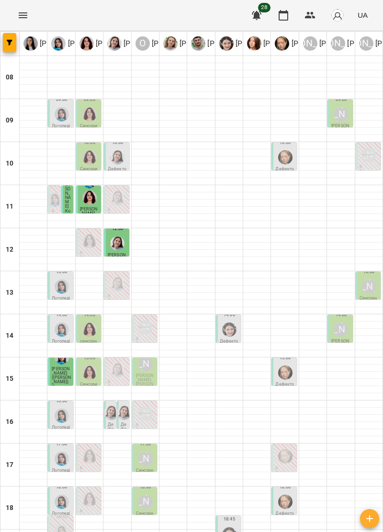
click at [120, 158] on img "Дарія Тріпадуш" at bounding box center [117, 157] width 14 height 14
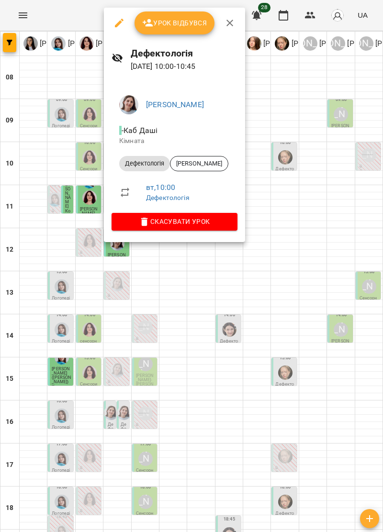
click at [229, 23] on icon "button" at bounding box center [229, 23] width 7 height 7
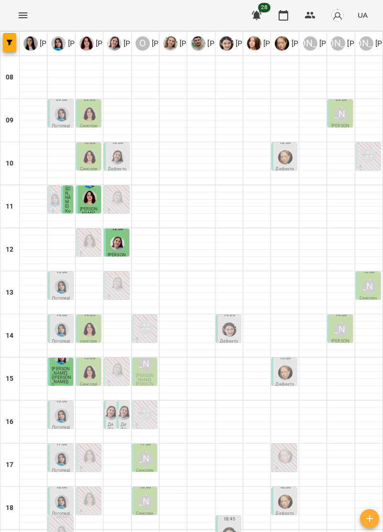
click at [87, 163] on img "Ольга Крикун" at bounding box center [89, 157] width 14 height 14
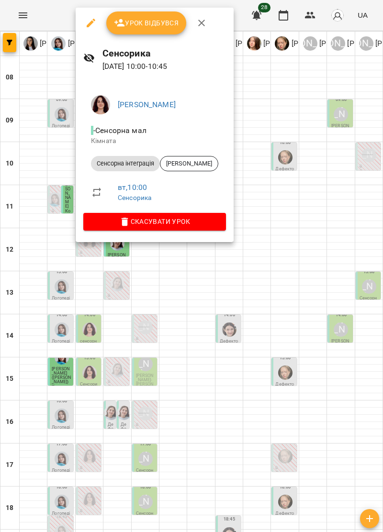
click at [206, 23] on icon "button" at bounding box center [201, 22] width 11 height 11
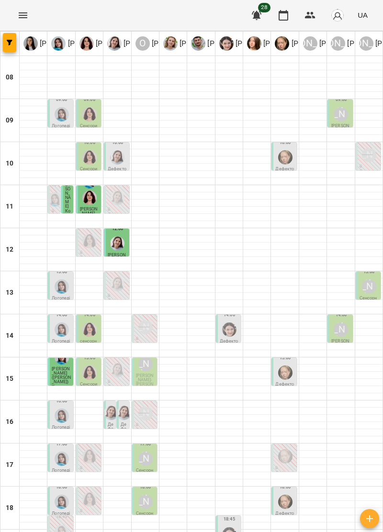
click at [123, 247] on img "Дарія Тріпадуш" at bounding box center [117, 244] width 14 height 14
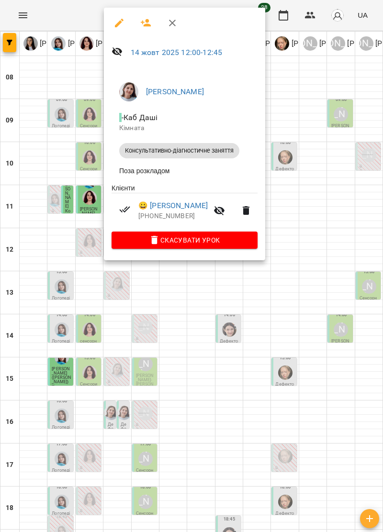
click at [170, 20] on icon "button" at bounding box center [172, 23] width 7 height 7
